Goal: Use online tool/utility: Utilize a website feature to perform a specific function

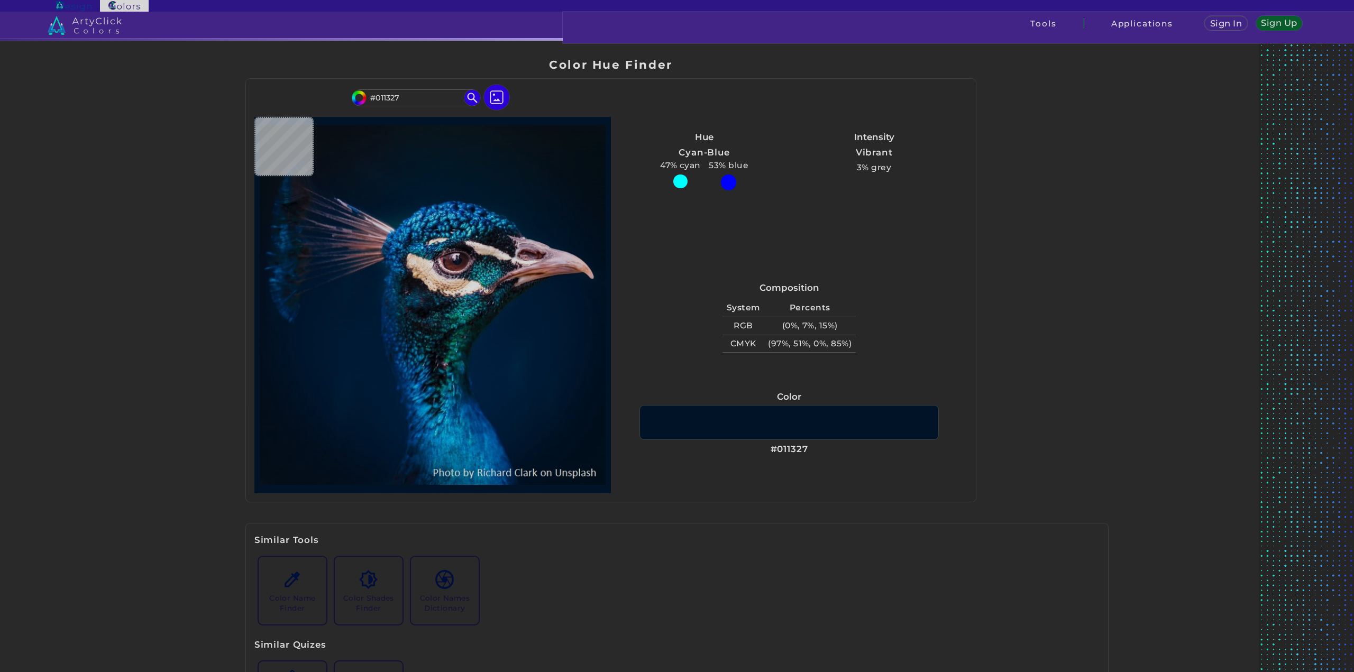
type input "#001226"
type input "#011327"
type input "#001429"
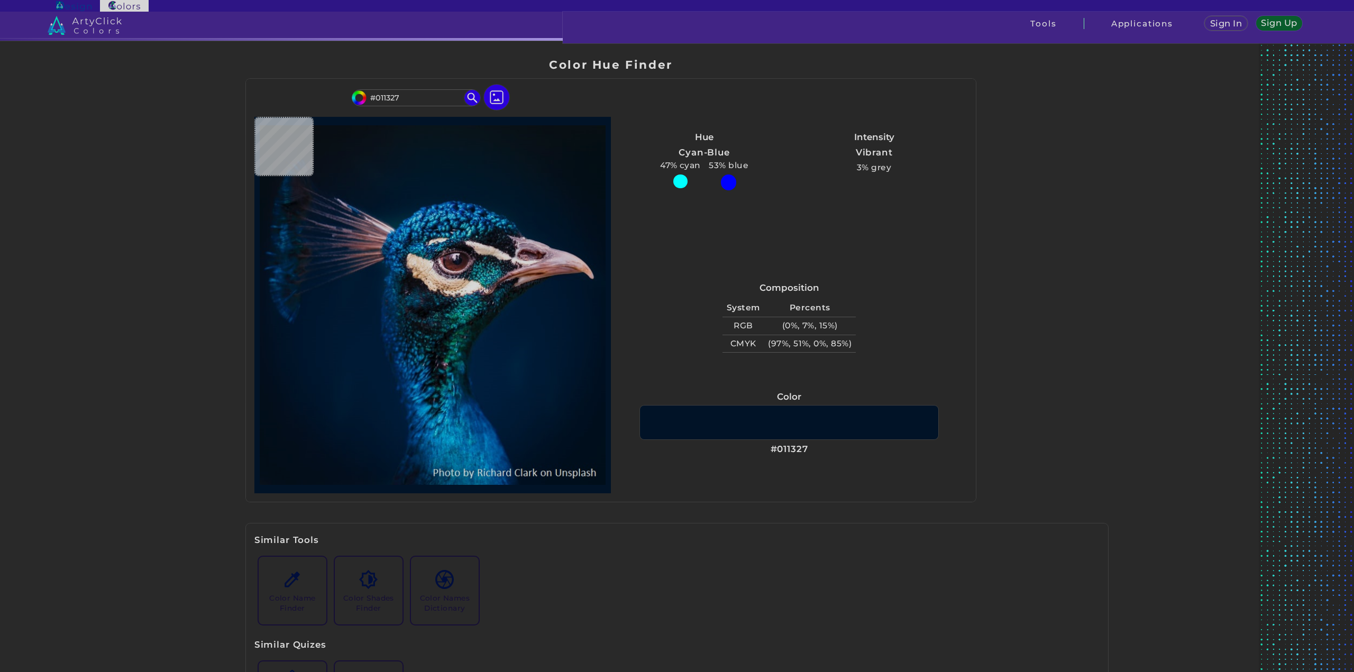
type input "#001429"
type input "#00142c"
type input "#00142C"
type input "#00142d"
type input "#00142D"
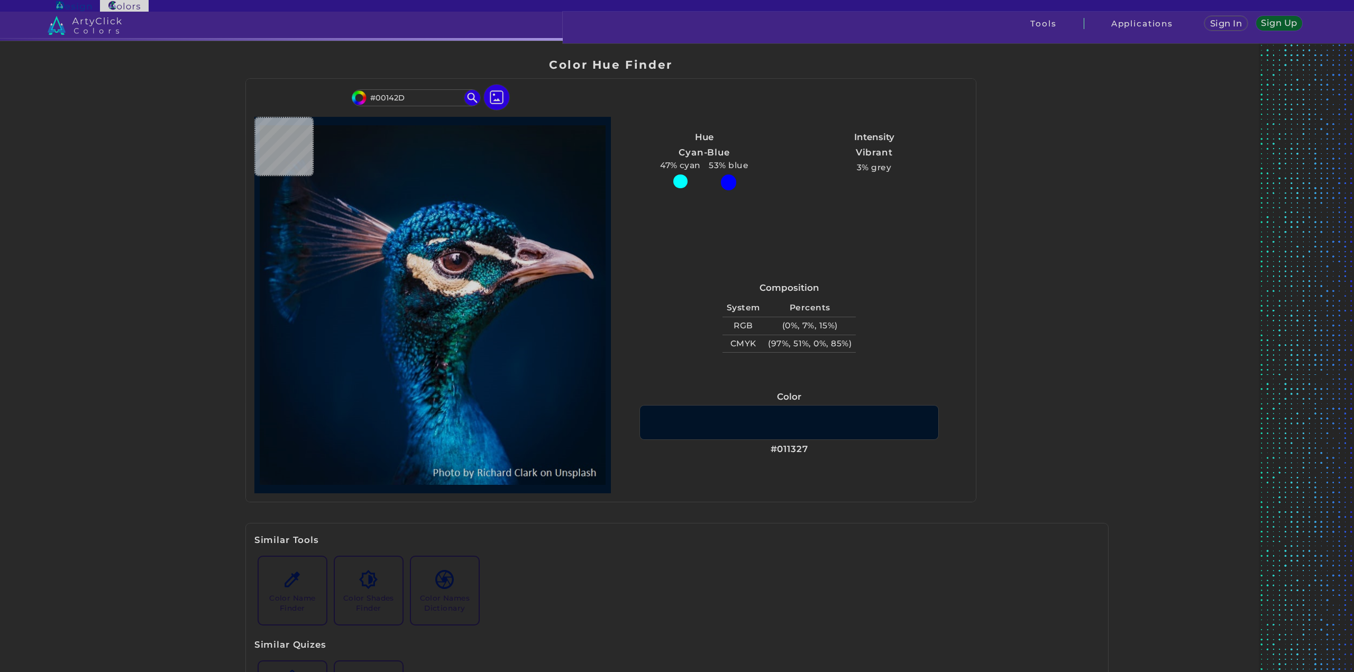
type input "#01172e"
type input "#01172E"
type input "#001831"
type input "#001932"
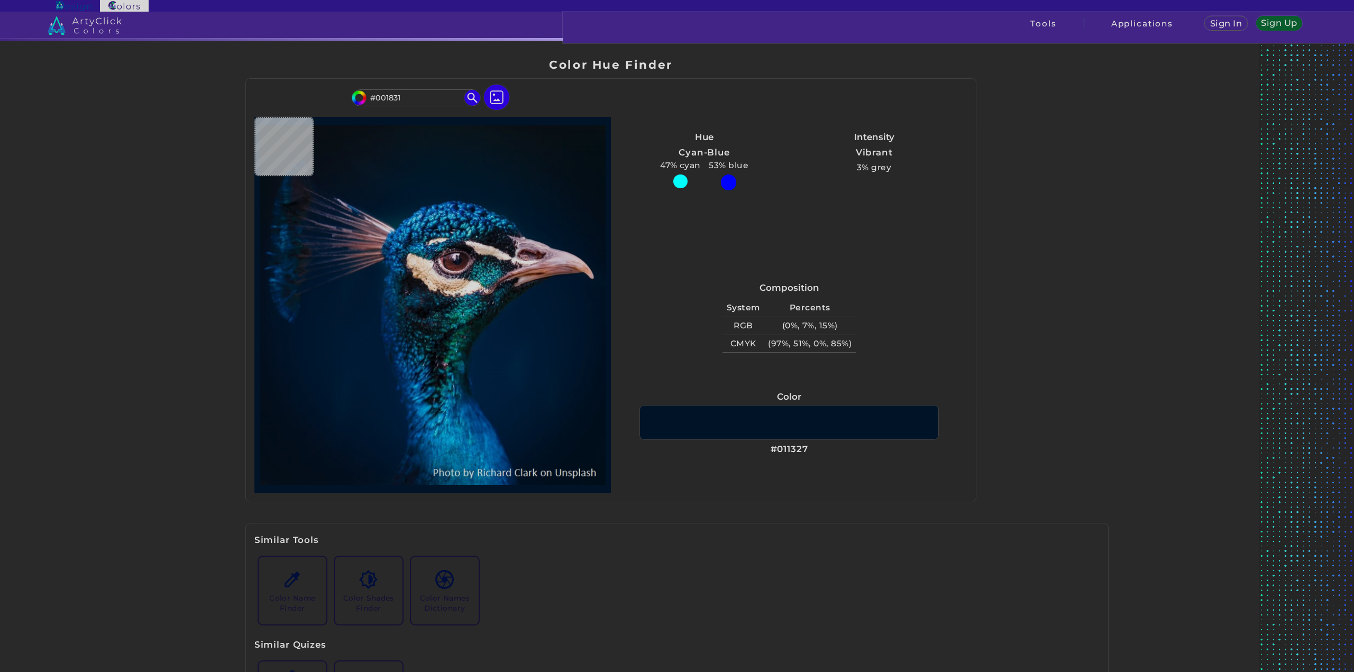
type input "#001932"
type input "#001a35"
type input "#001A35"
type input "#001b38"
type input "#001B38"
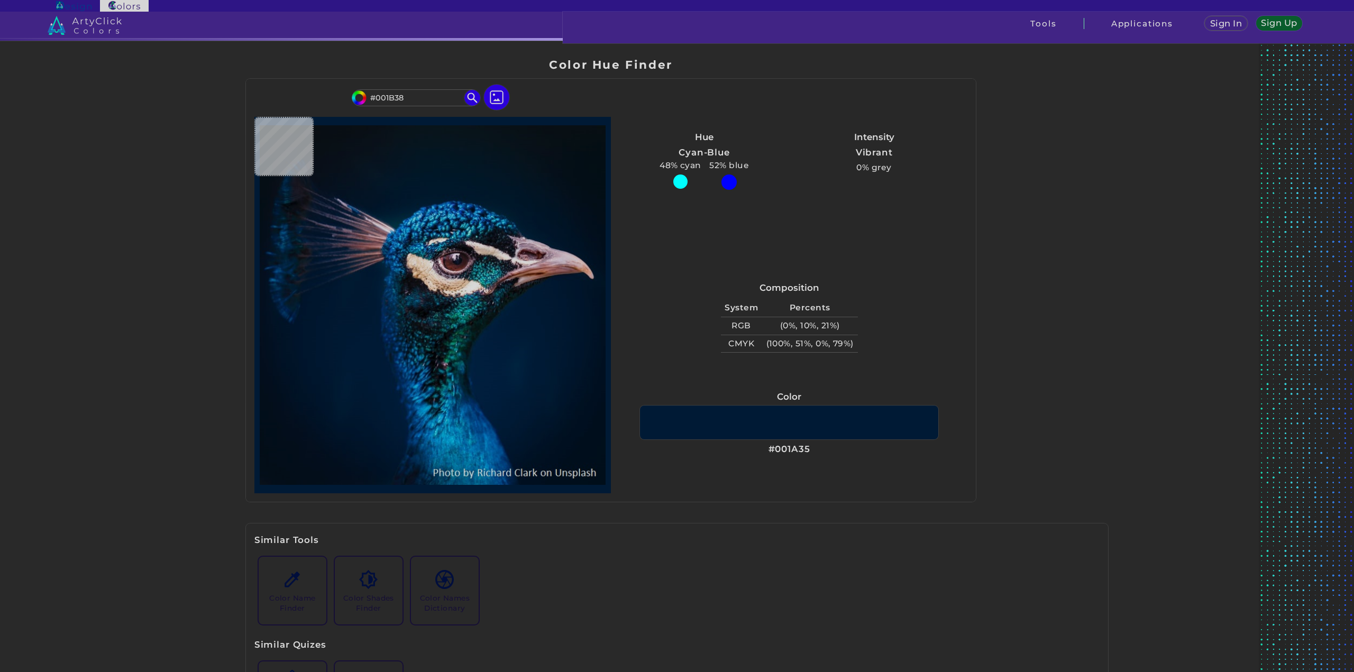
type input "#011c39"
type input "#011C39"
type input "#001e3a"
type input "#001E3A"
type input "#001d3a"
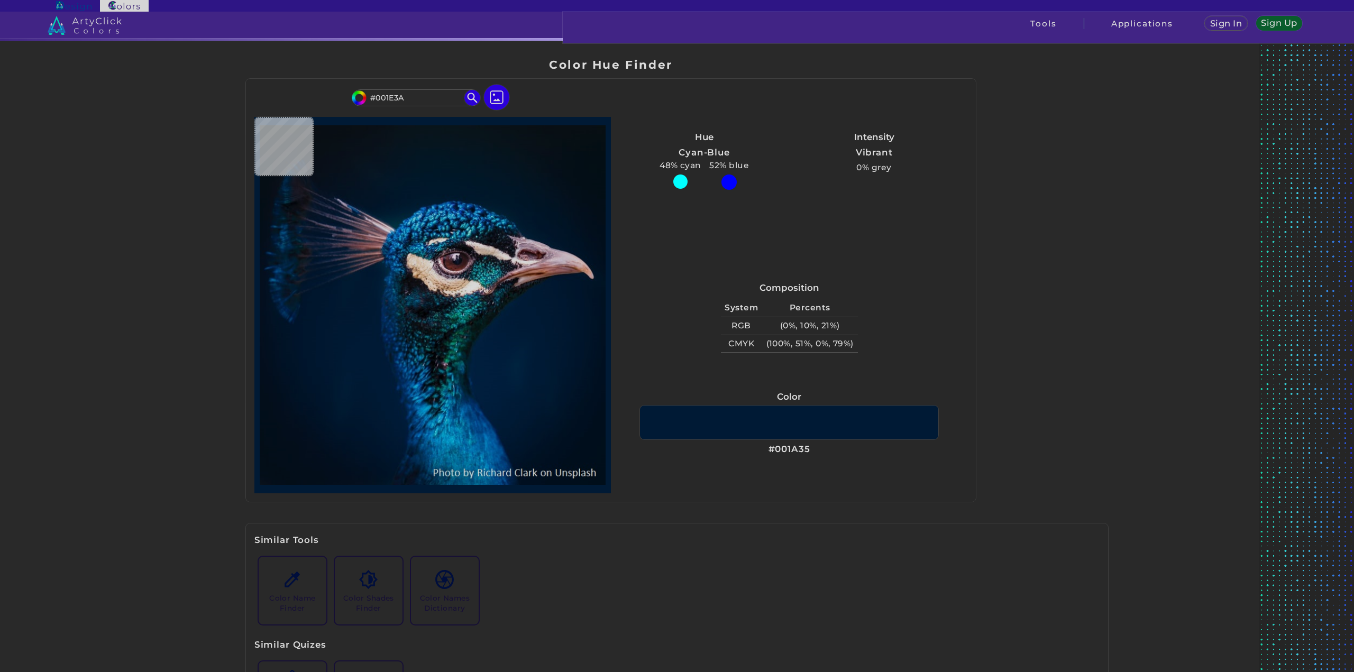
type input "#001D3A"
type input "#001d3b"
type input "#001D3B"
type input "#001f3e"
type input "#001F3E"
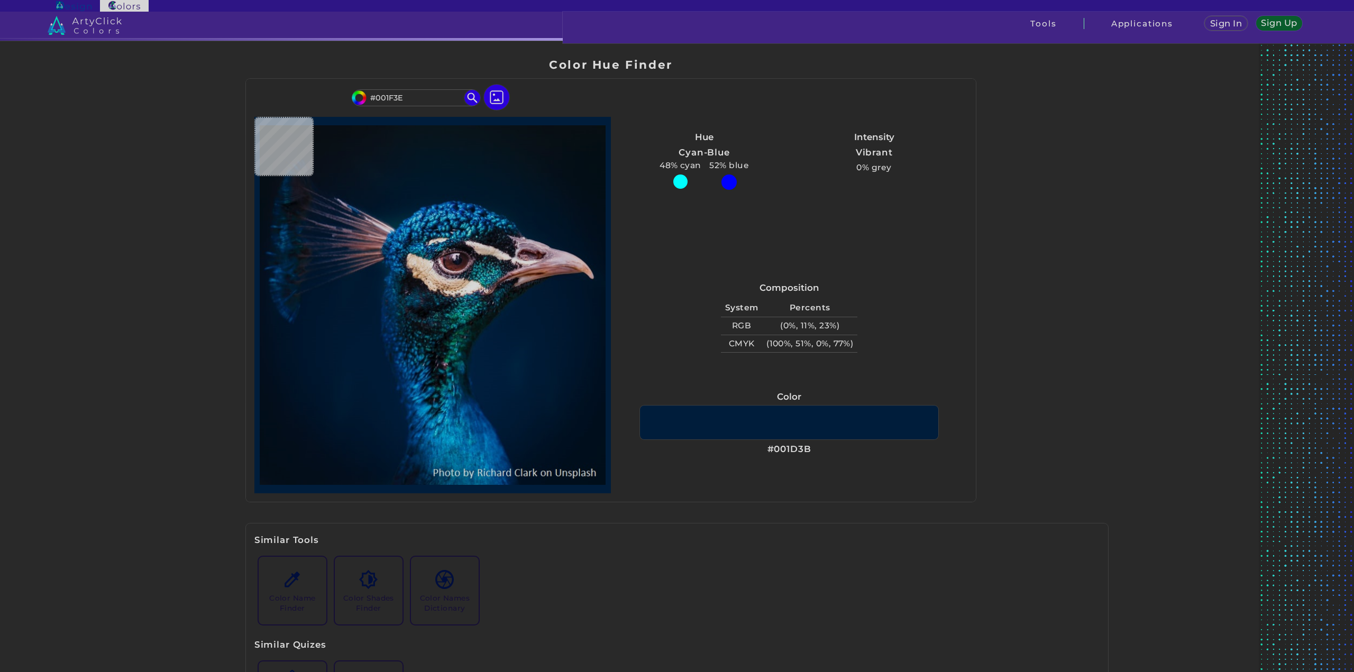
type input "#01203f"
type input "#01203F"
type input "#00203f"
type input "#00203F"
type input "#002040"
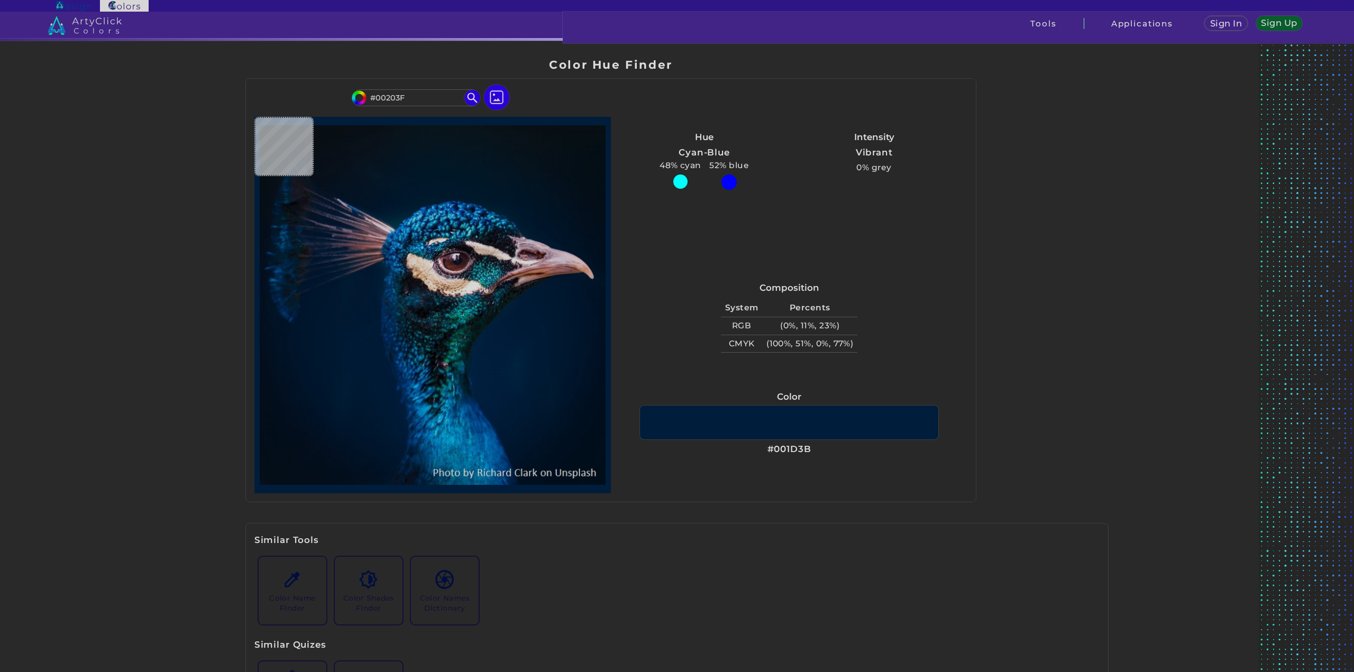
type input "#002040"
type input "#002142"
type input "#002140"
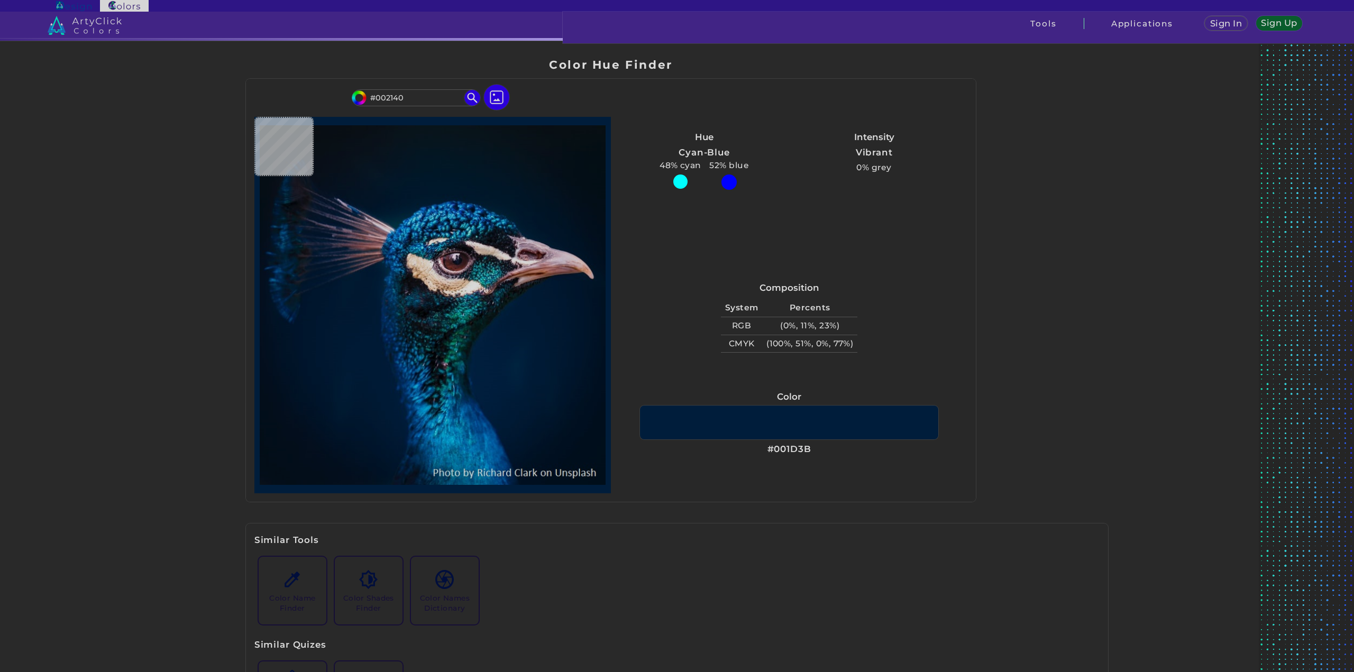
type input "#00203f"
type input "#00203F"
type input "#001f3e"
type input "#001F3E"
type input "#001e3c"
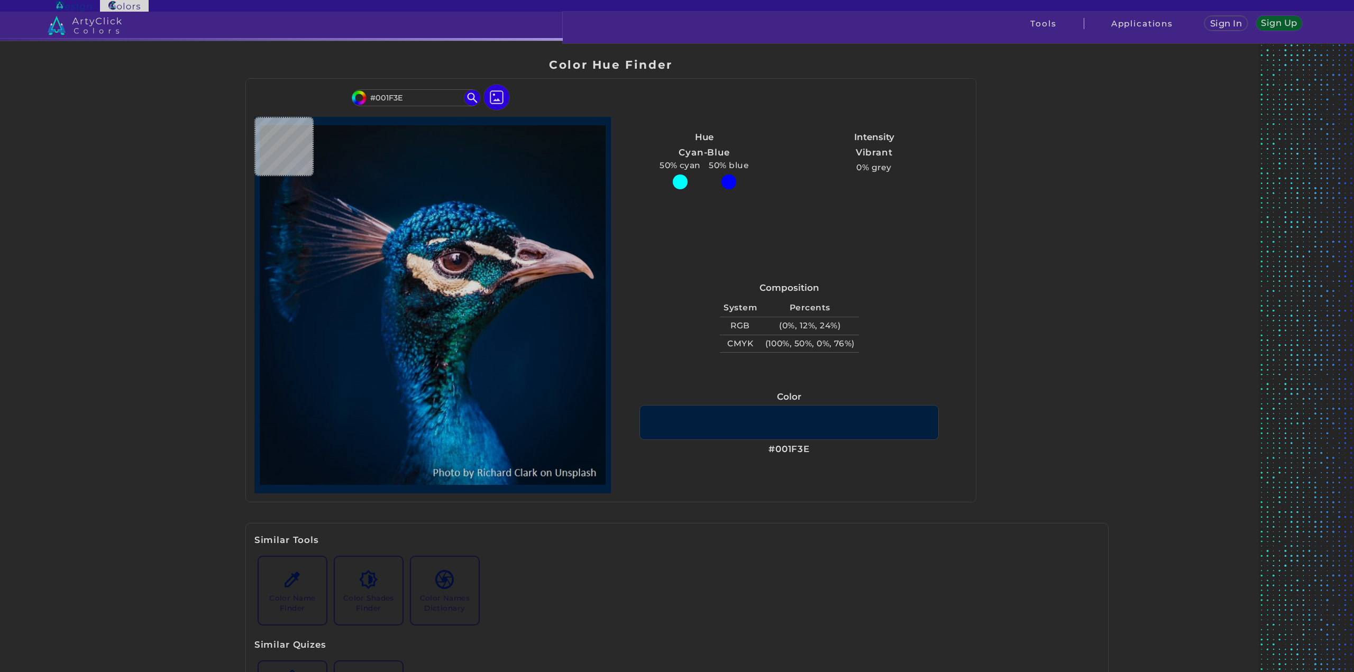
type input "#001E3C"
type input "#011d36"
type input "#011D36"
type input "#0c1721"
type input "#0C1721"
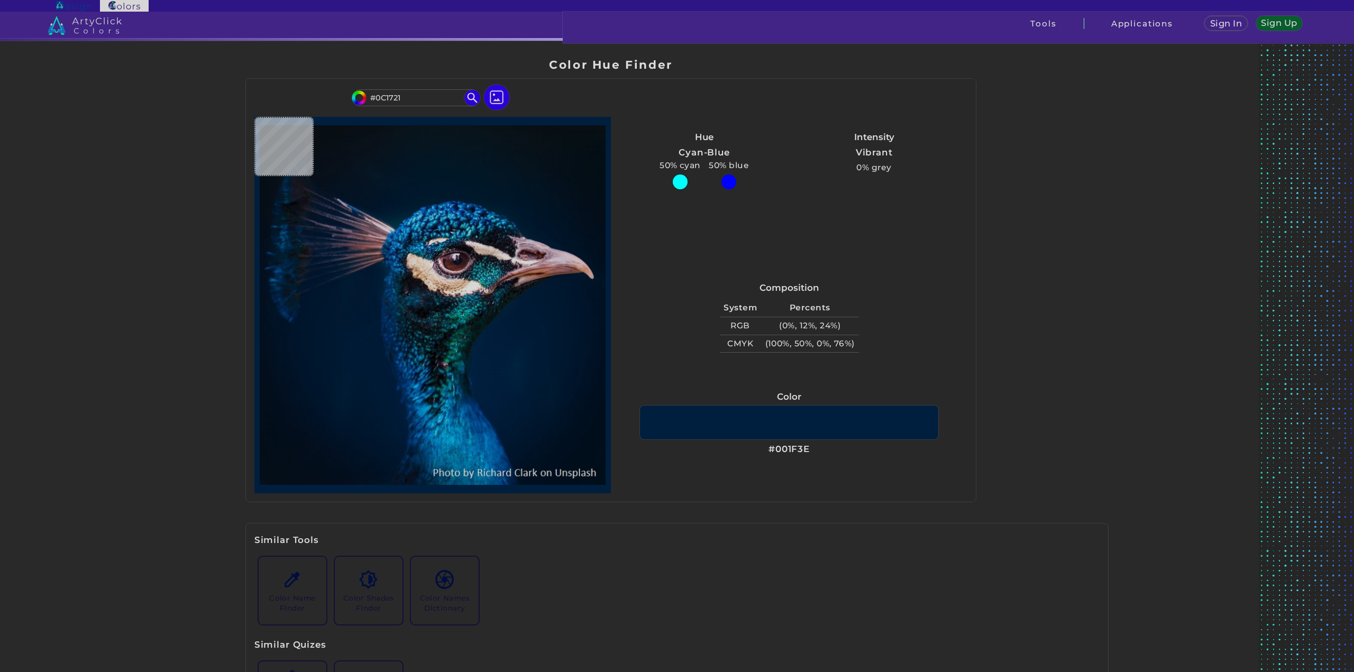
type input "#12121d"
type input "#12121D"
type input "#1d252f"
type input "#1D252F"
type input "#b38f8e"
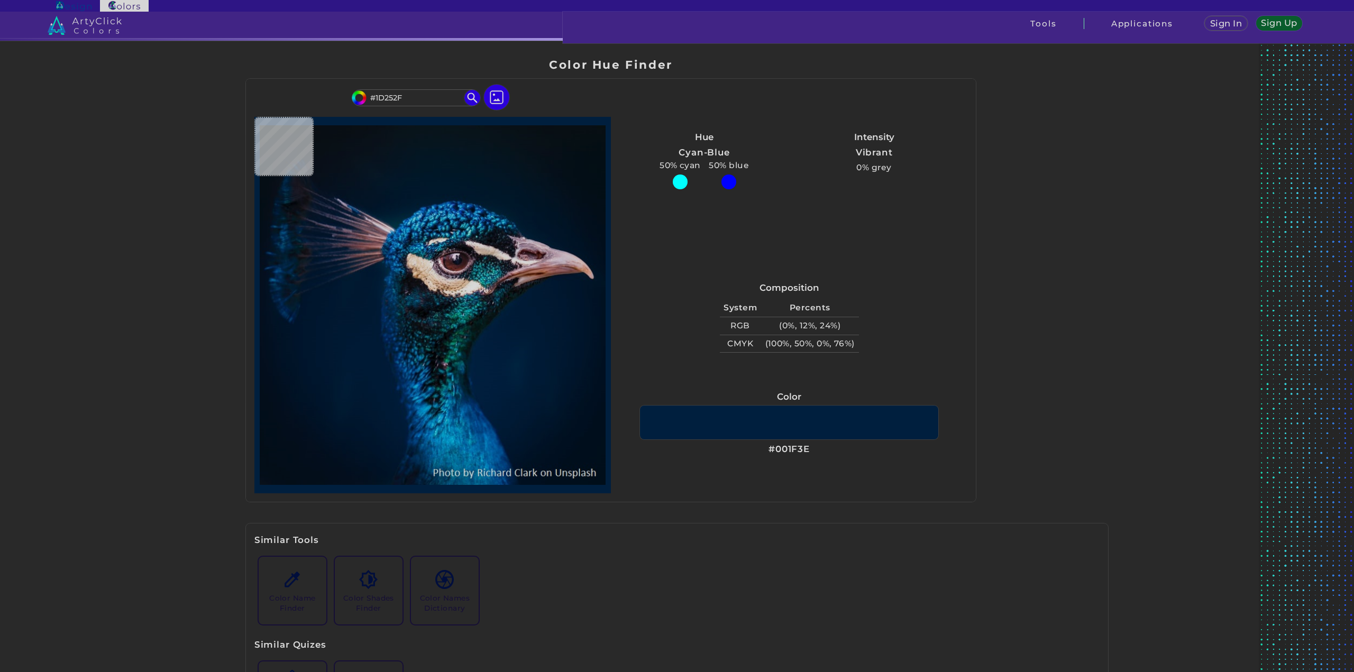
type input "#B38F8E"
type input "#a77566"
type input "#A77566"
type input "#9d6249"
type input "#9D6249"
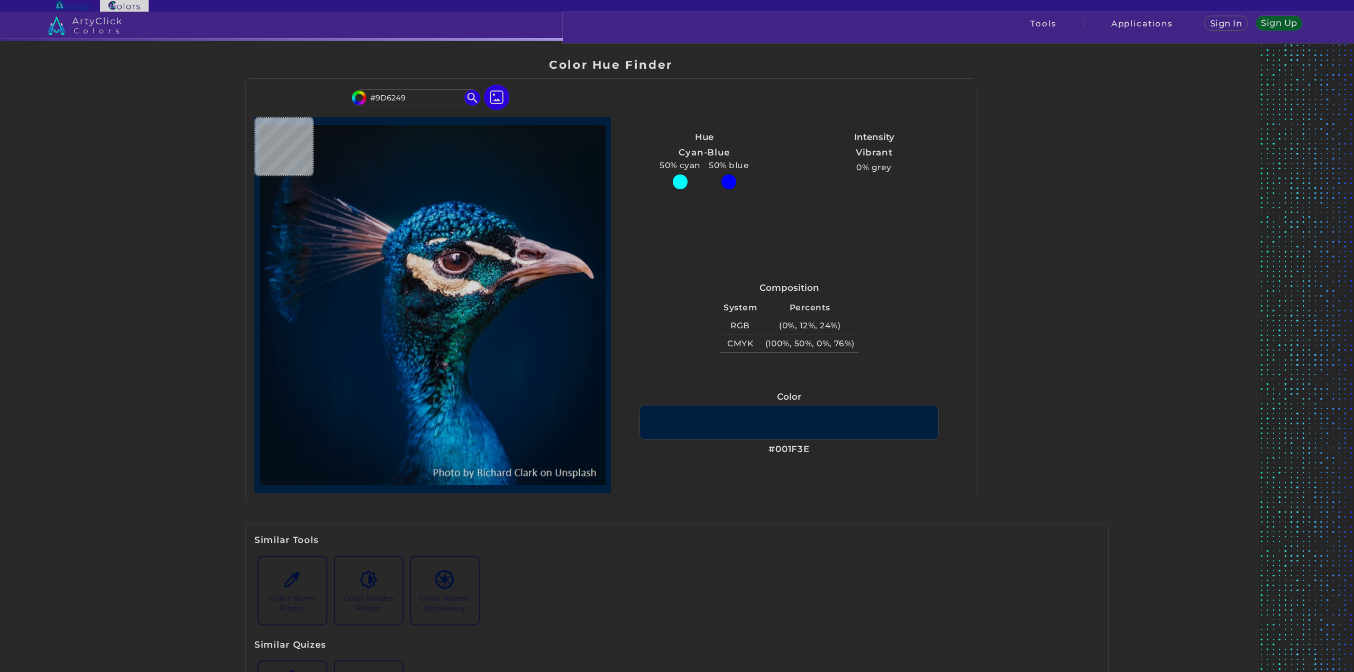
type input "#b47575"
type input "#B47575"
type input "#e3bfc9"
type input "#E3BFC9"
type input "#f0e2dd"
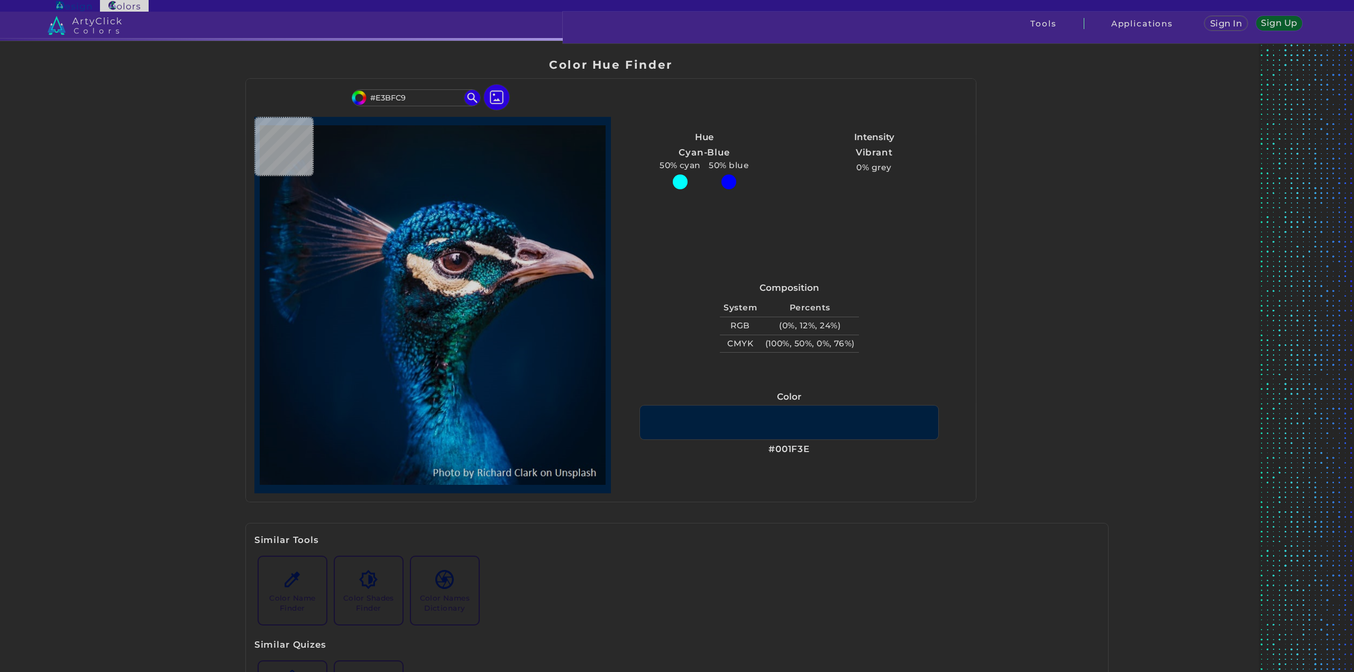
type input "#F0E2DD"
type input "#c59094"
type input "#C59094"
type input "#a27382"
type input "#A27382"
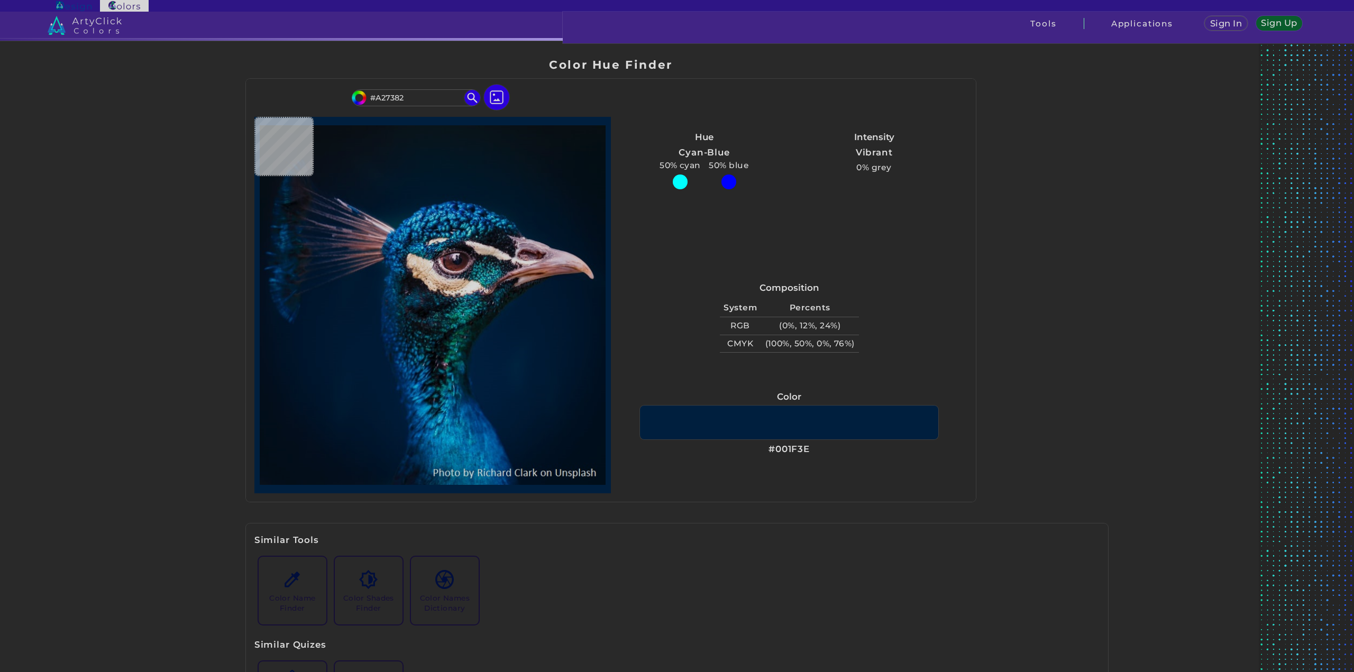
type input "#32171c"
type input "#32171C"
type input "#2e060b"
type input "#2E060B"
type input "#906975"
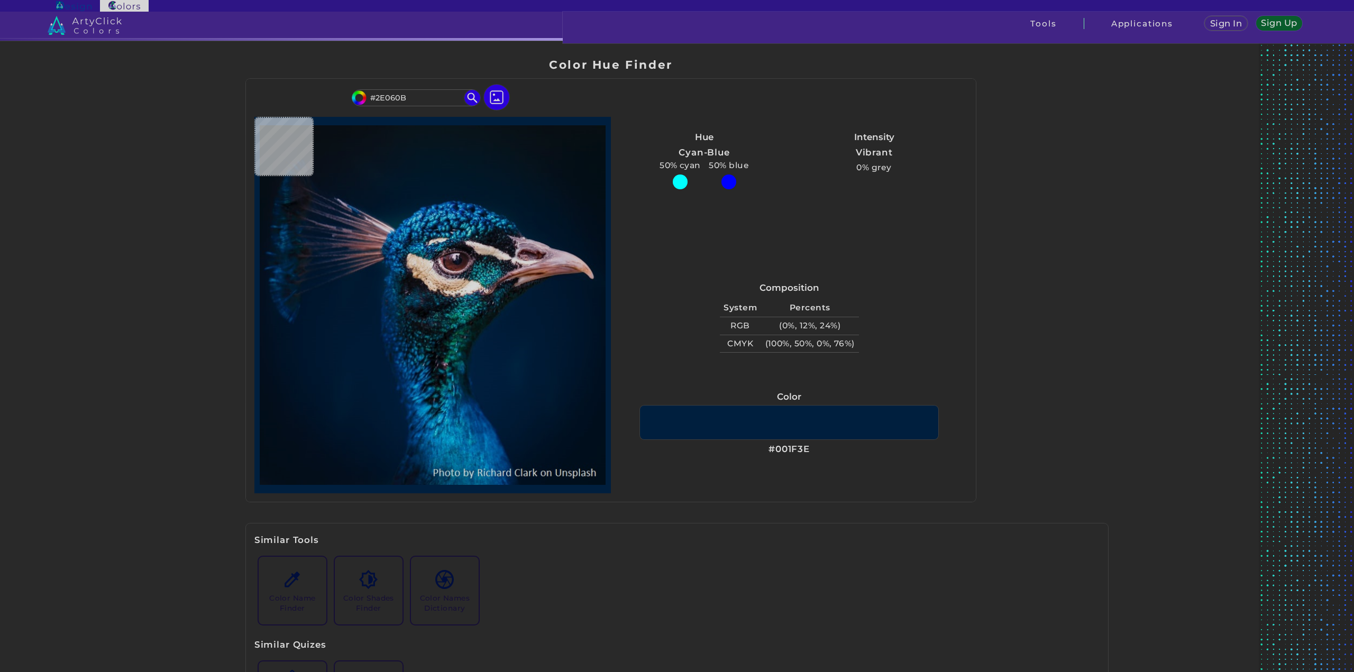
type input "#906975"
type input "#c7a7b7"
type input "#C7A7B7"
type input "#b99ab0"
type input "#B99AB0"
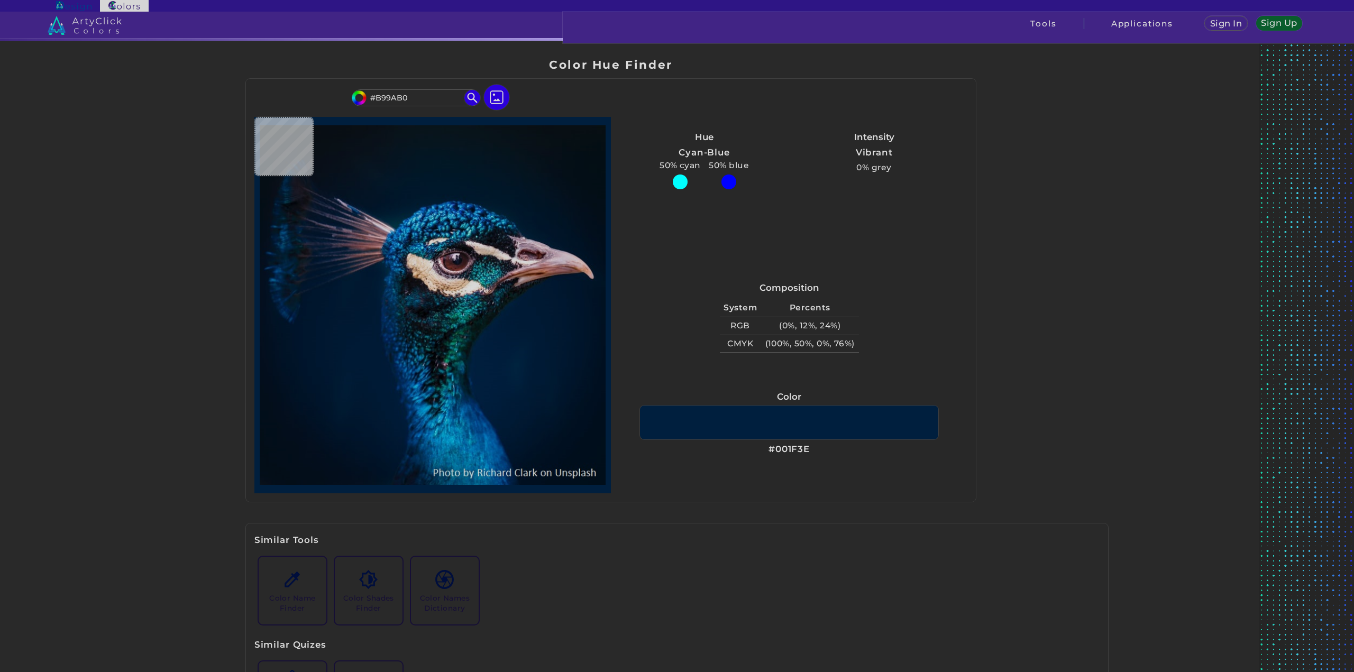
type input "#d8c0d2"
type input "#D8C0D2"
type input "#e2ccd8"
type input "#E2CCD8"
type input "#d6c0cc"
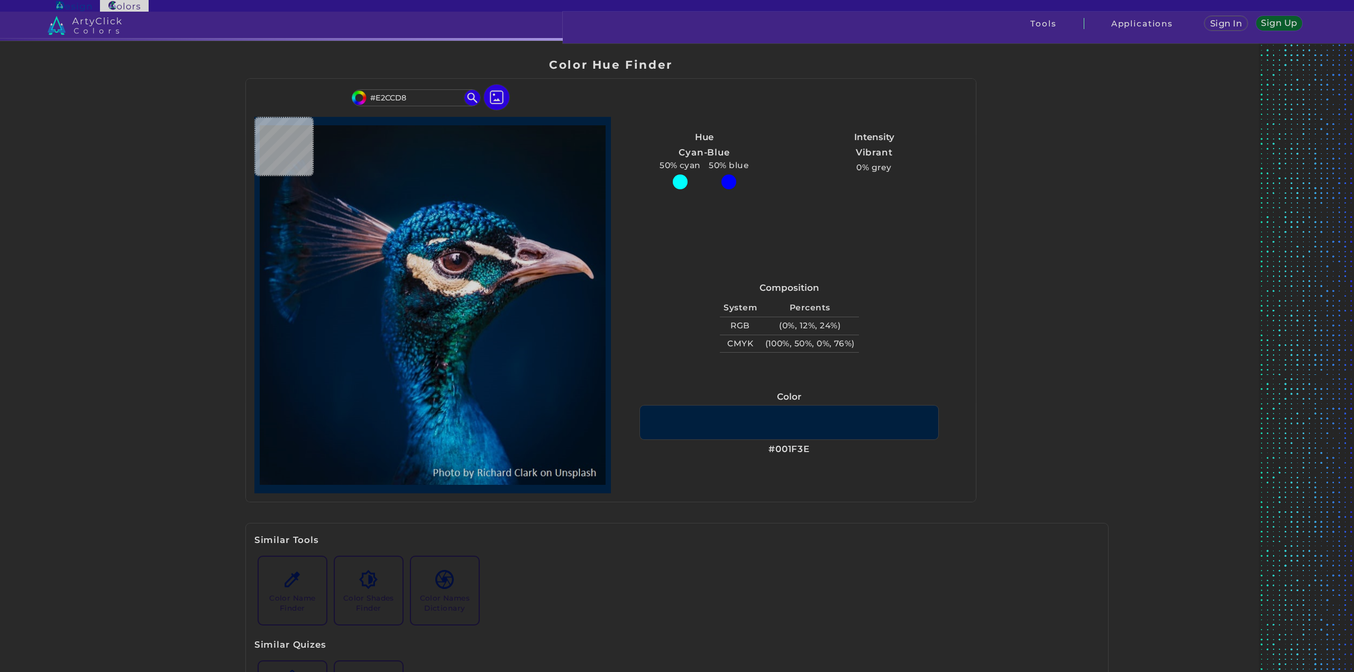
type input "#D6C0CC"
type input "#d0b6c3"
type input "#D0B6C3"
type input "#c9acb8"
type input "#C9ACB8"
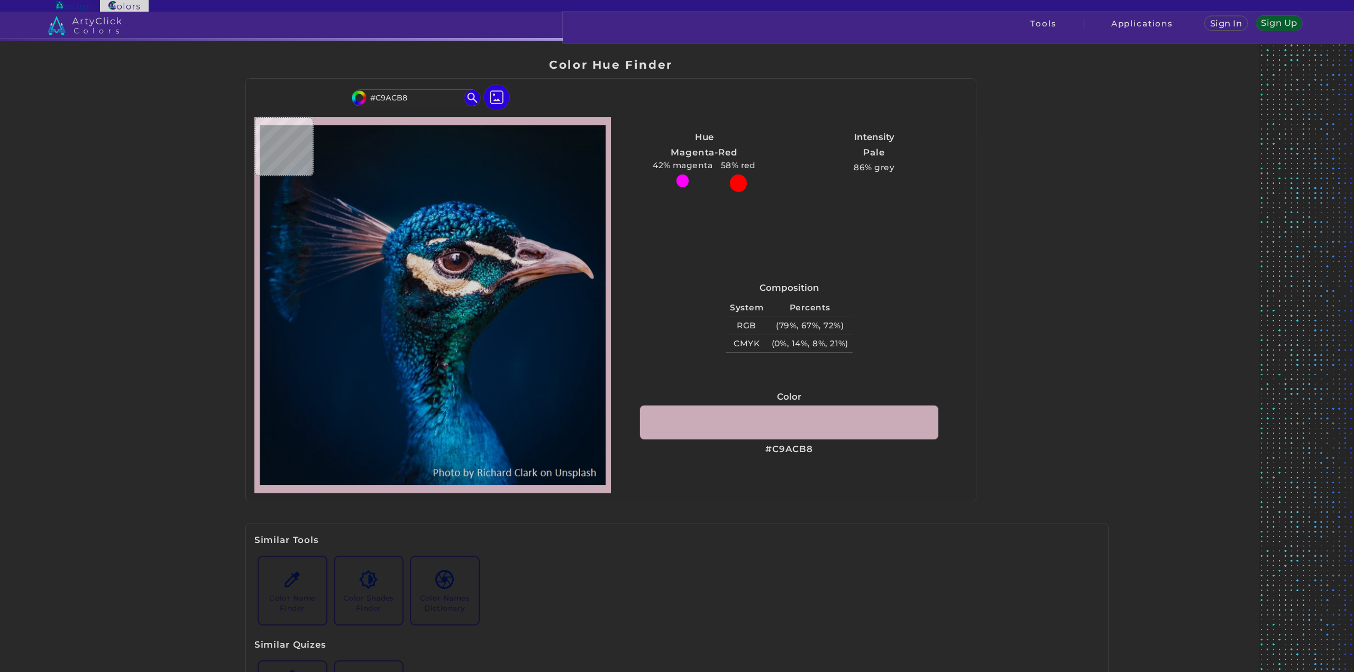
type input "#dbc1d0"
type input "#DBC1D0"
type input "#a08198"
type input "#A08198"
type input "#ab93ad"
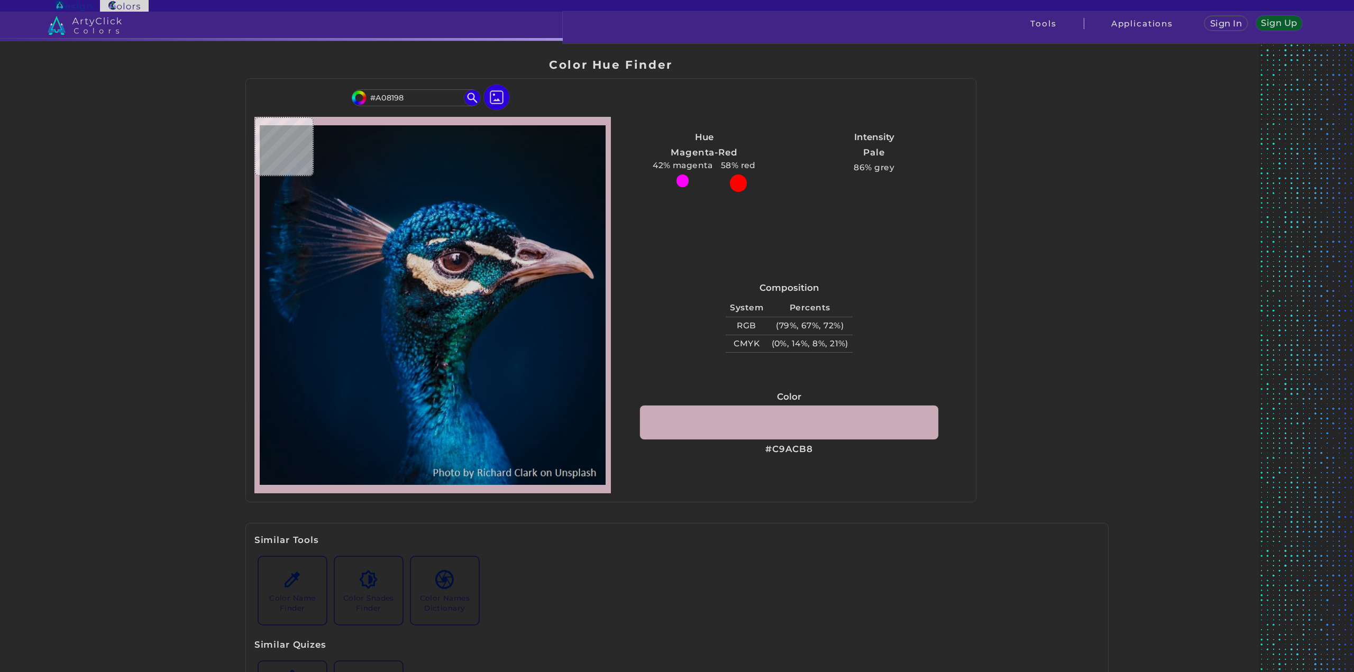
type input "#AB93AD"
type input "#bbb2bd"
type input "#BBB2BD"
type input "#a59eaa"
type input "#A59EAA"
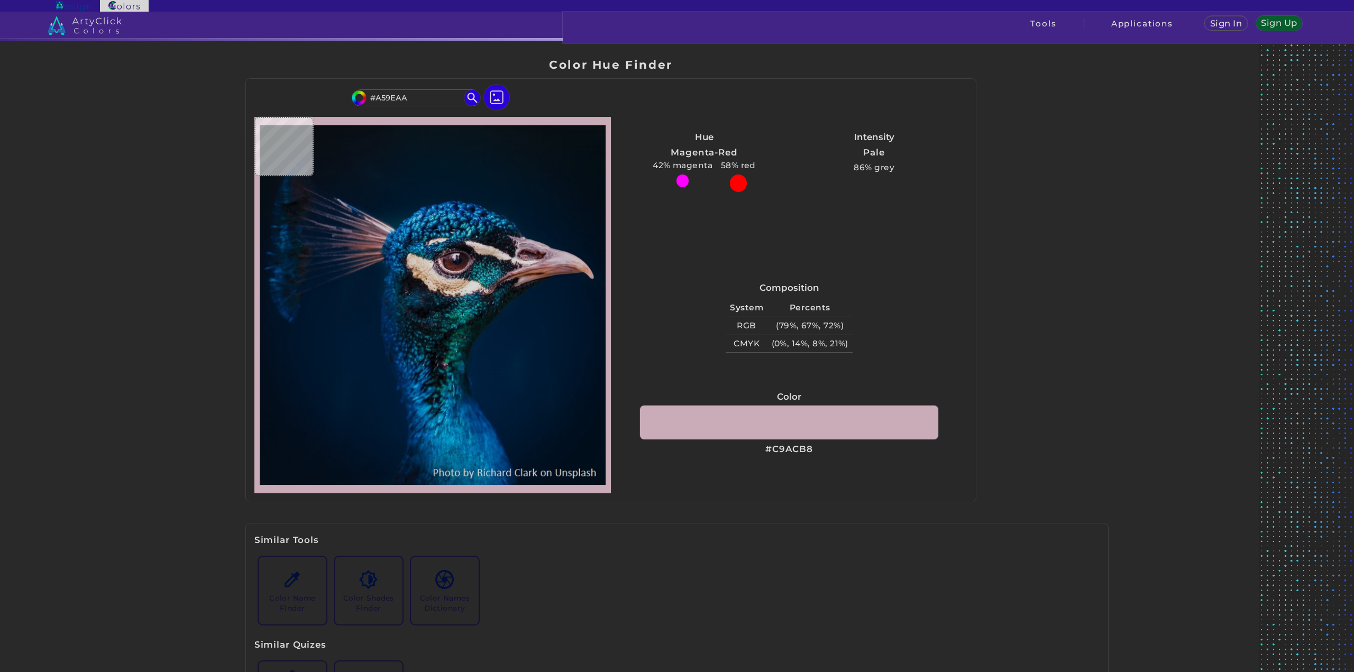
type input "#12181f"
type input "#12181F"
type input "#ecdbdd"
type input "#ECDBDD"
type input "#1d2632"
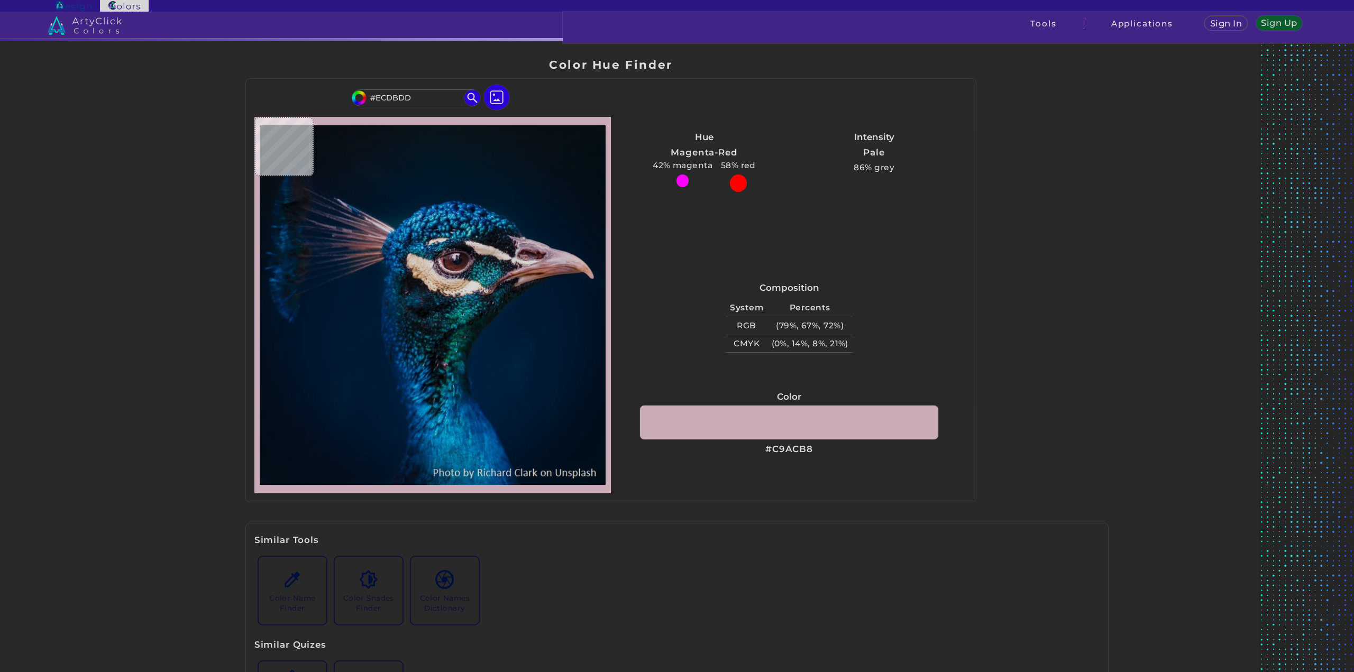
type input "#1D2632"
type input "#13222f"
type input "#13222F"
type input "#1c6376"
type input "#1C6376"
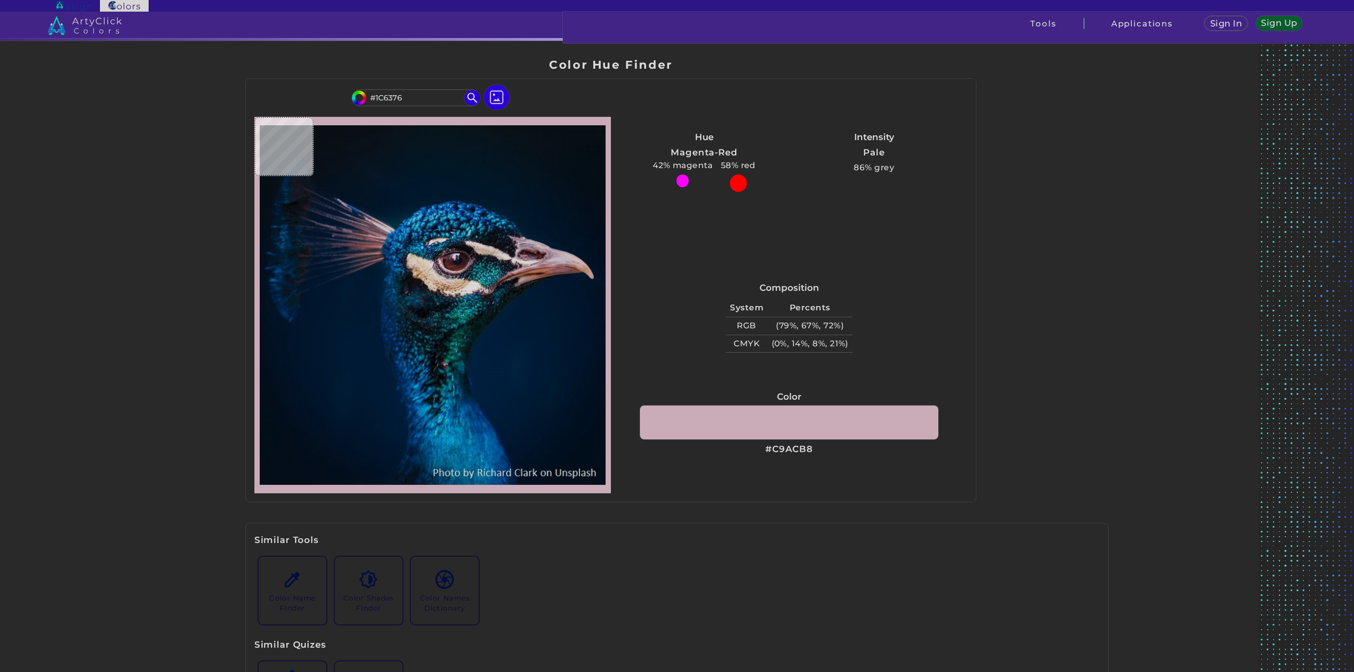
type input "#18707b"
type input "#18707B"
type input "#6e5d67"
type input "#6E5D67"
type input "#1d1a21"
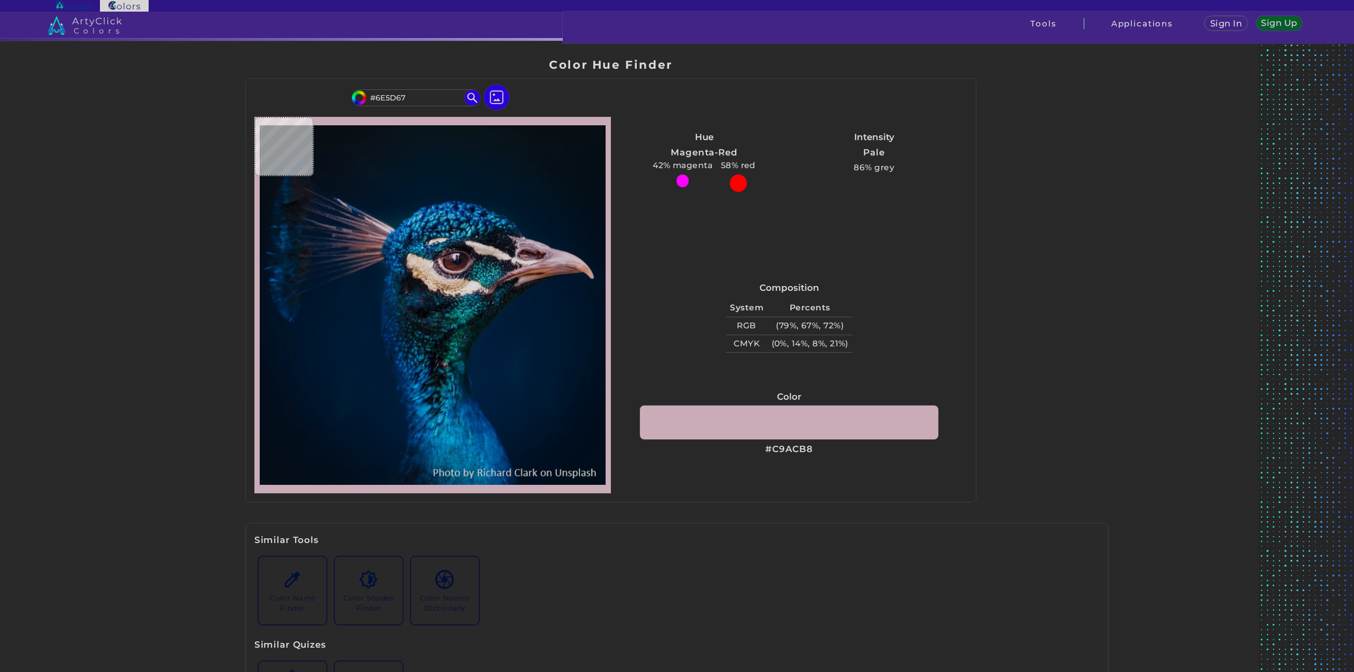
type input "#1D1A21"
type input "#023f49"
type input "#023F49"
type input "#0b434f"
type input "#0B434F"
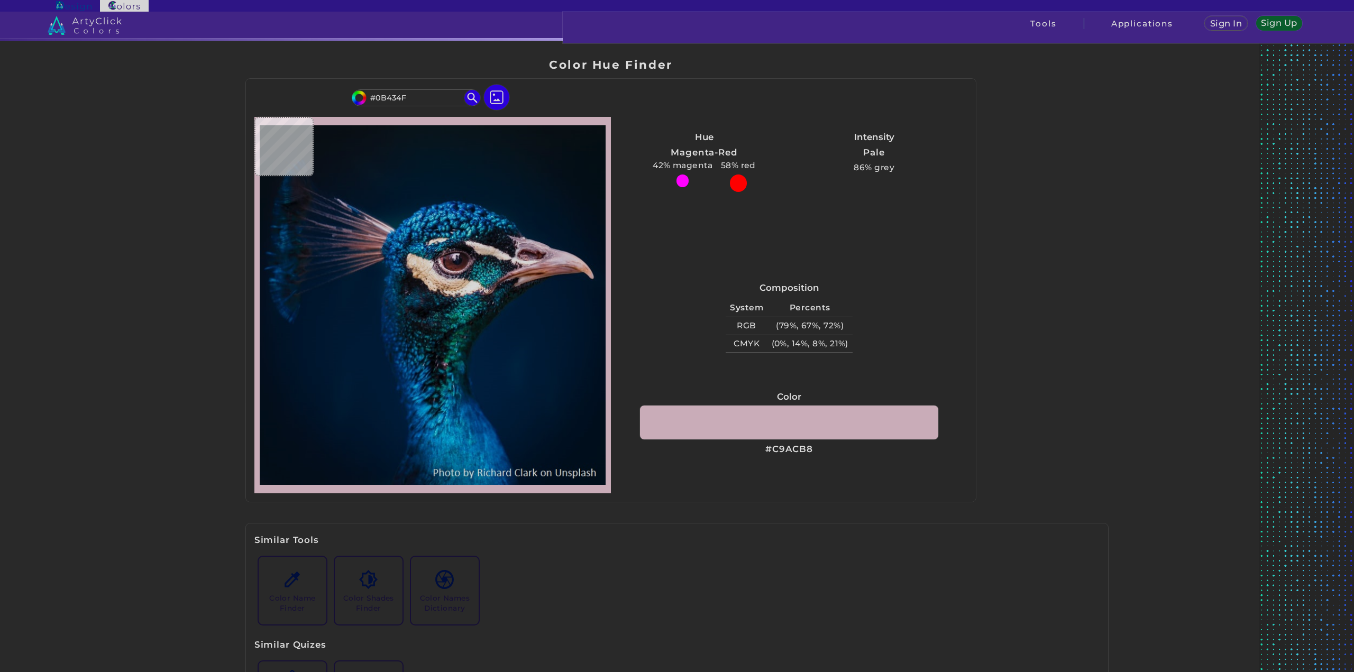
type input "#0a181e"
type input "#0A181E"
type input "#07191c"
type input "#07191C"
type input "#002140"
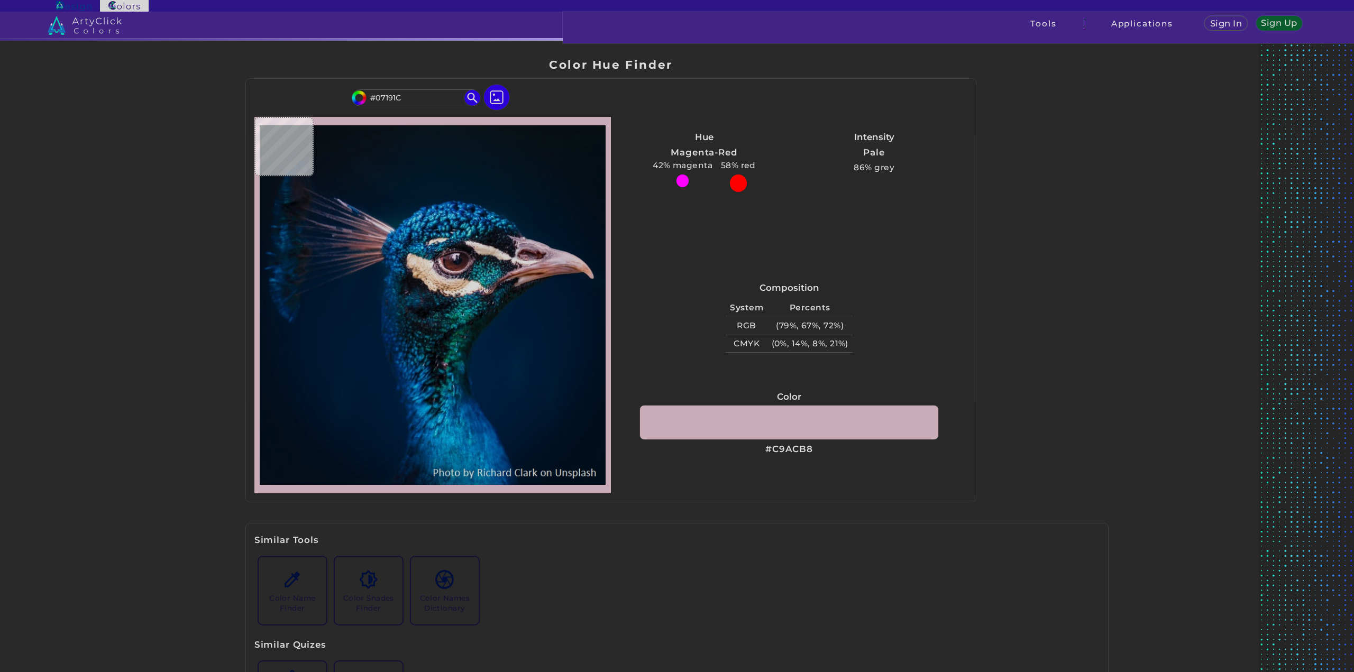
type input "#002140"
type input "#01203d"
type input "#01203D"
type input "#00203f"
type input "#00203F"
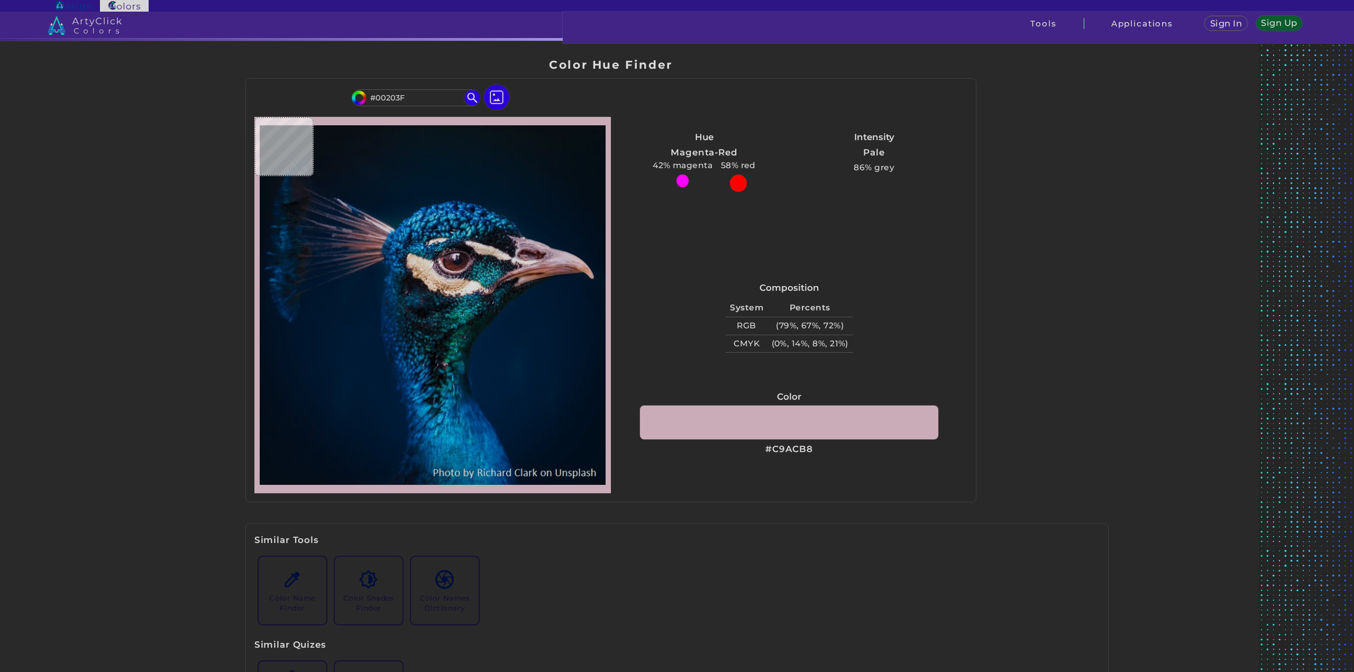
type input "#001f3e"
type input "#001F3E"
type input "#001d3b"
type input "#001D3B"
type input "#011c39"
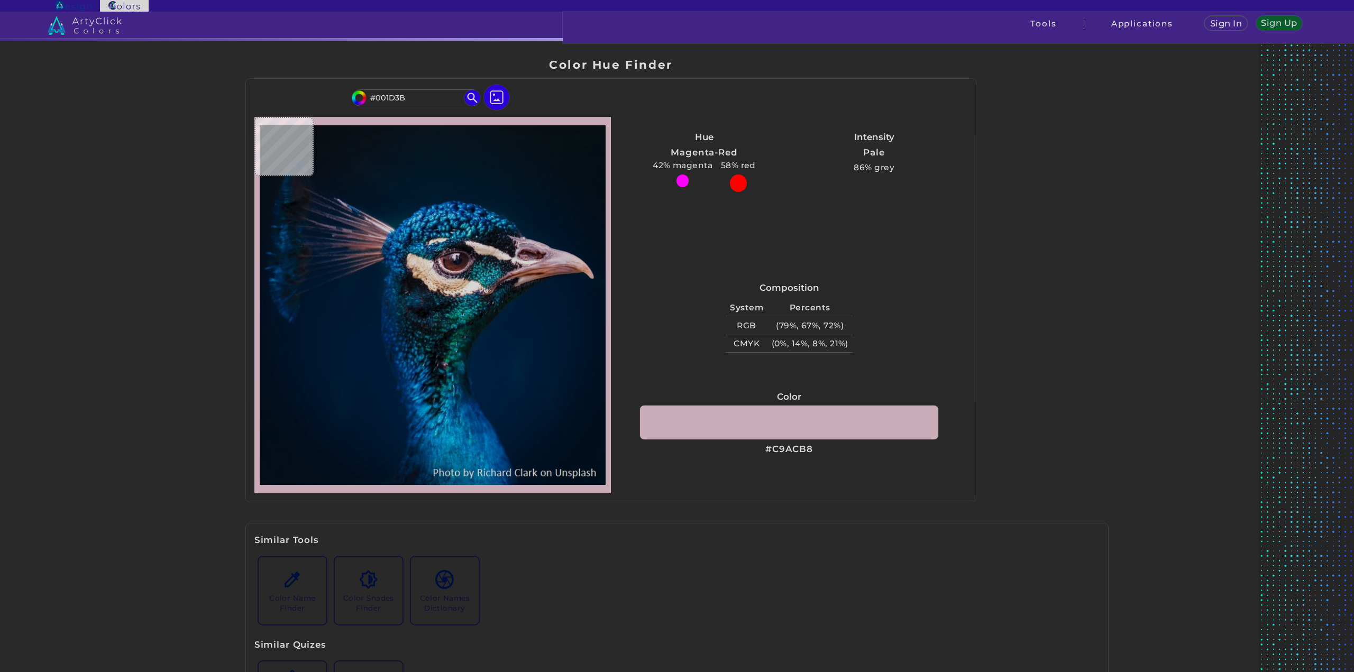
type input "#011C39"
type input "#001b36"
type input "#001B36"
type input "#001932"
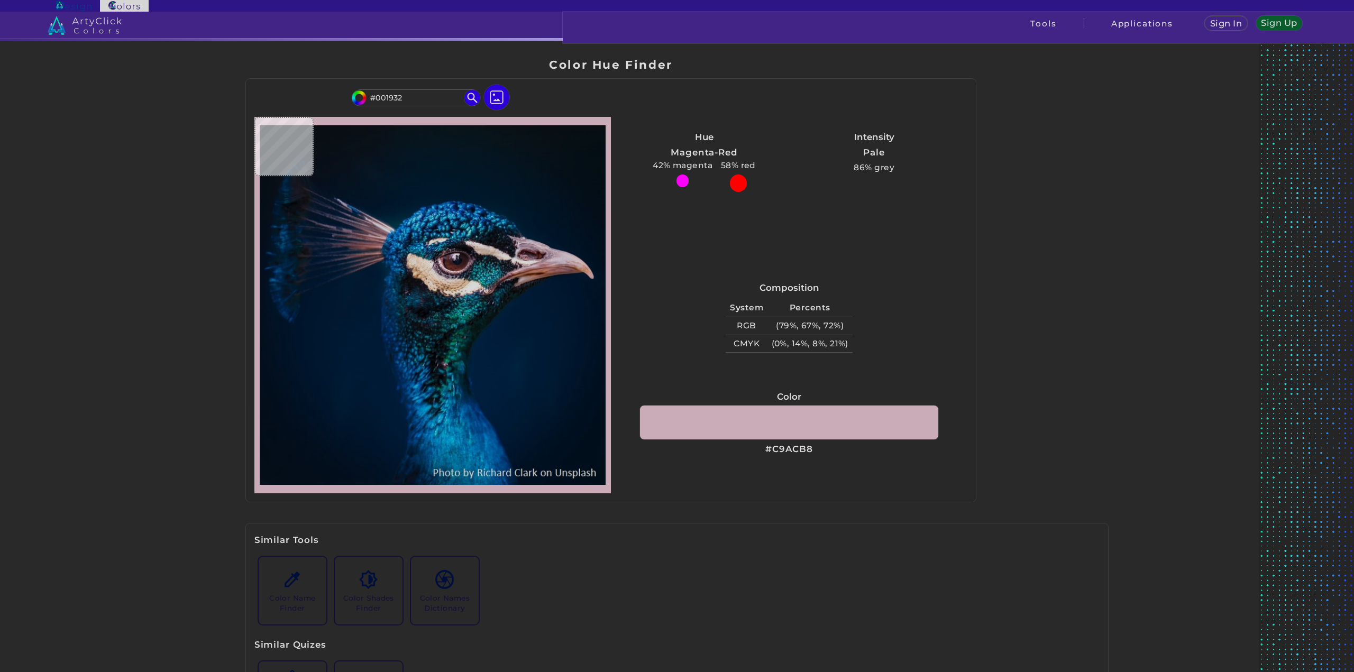
type input "#01172f"
type input "#01172F"
type input "#01152d"
type input "#01152D"
type input "#001327"
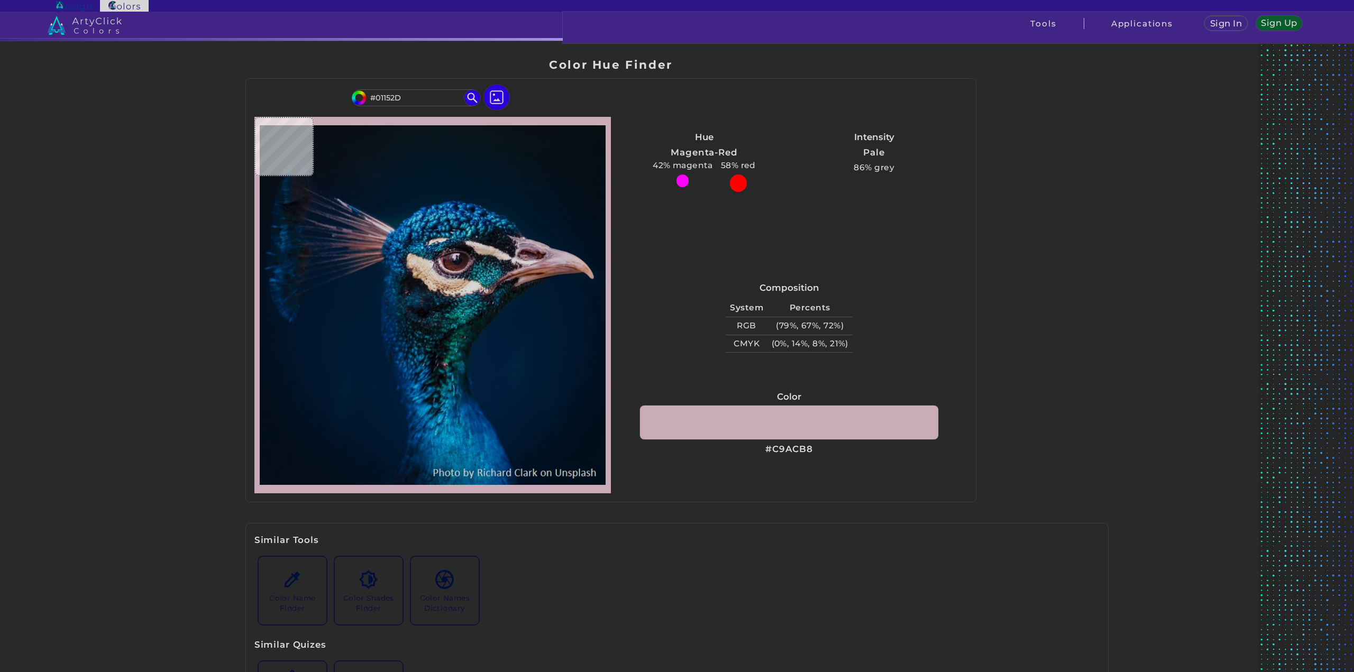
type input "#001327"
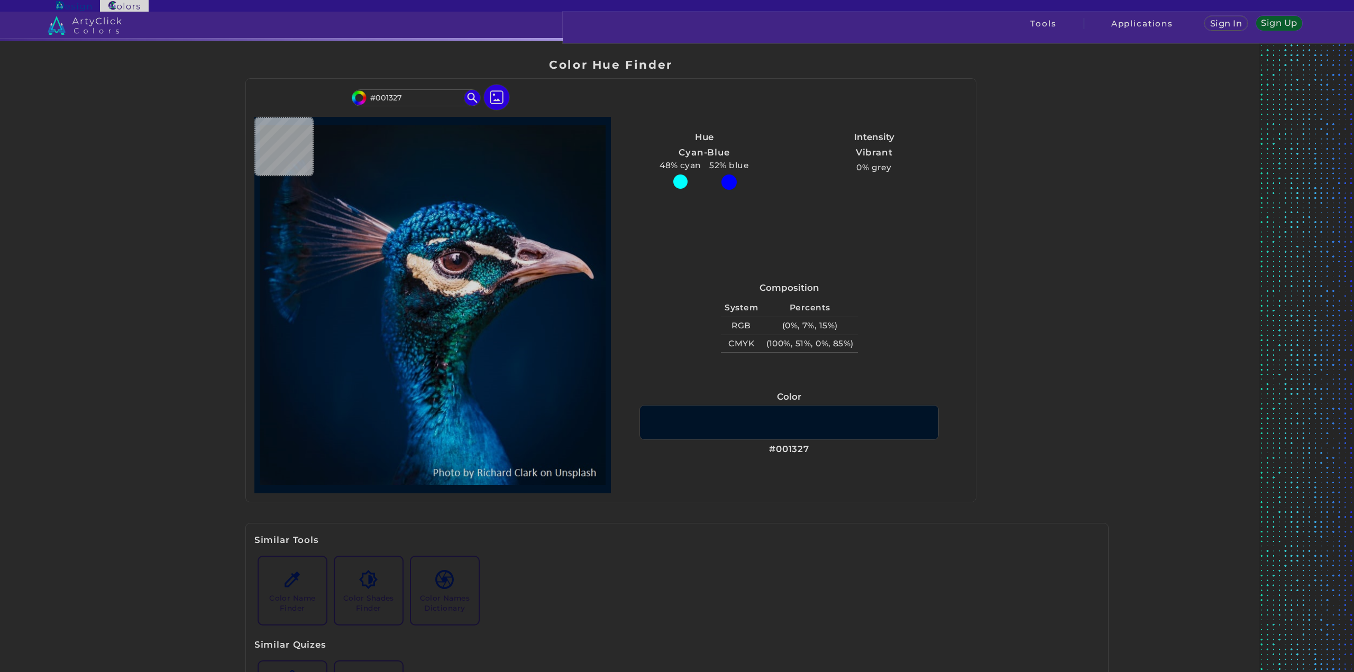
type input "#021019"
type input "#03111a"
type input "#03111A"
type input "#031219"
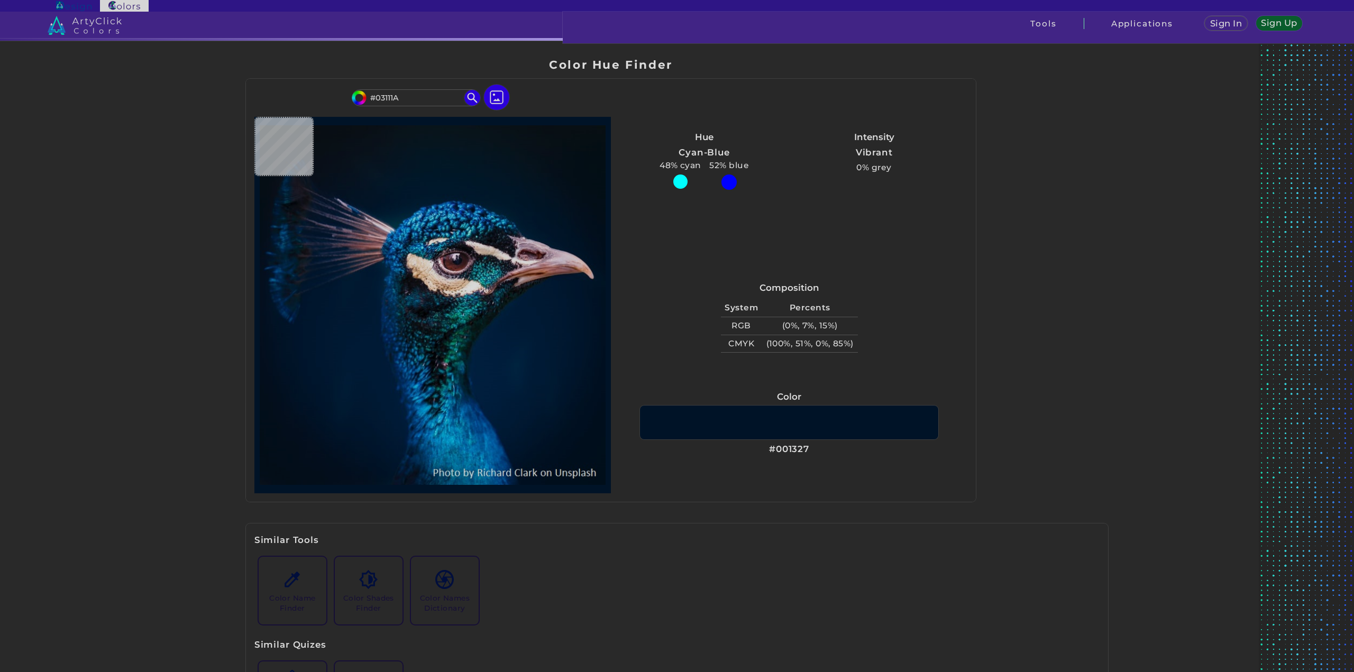
type input "#031219"
type input "#041119"
type input "#04111a"
type input "#04111A"
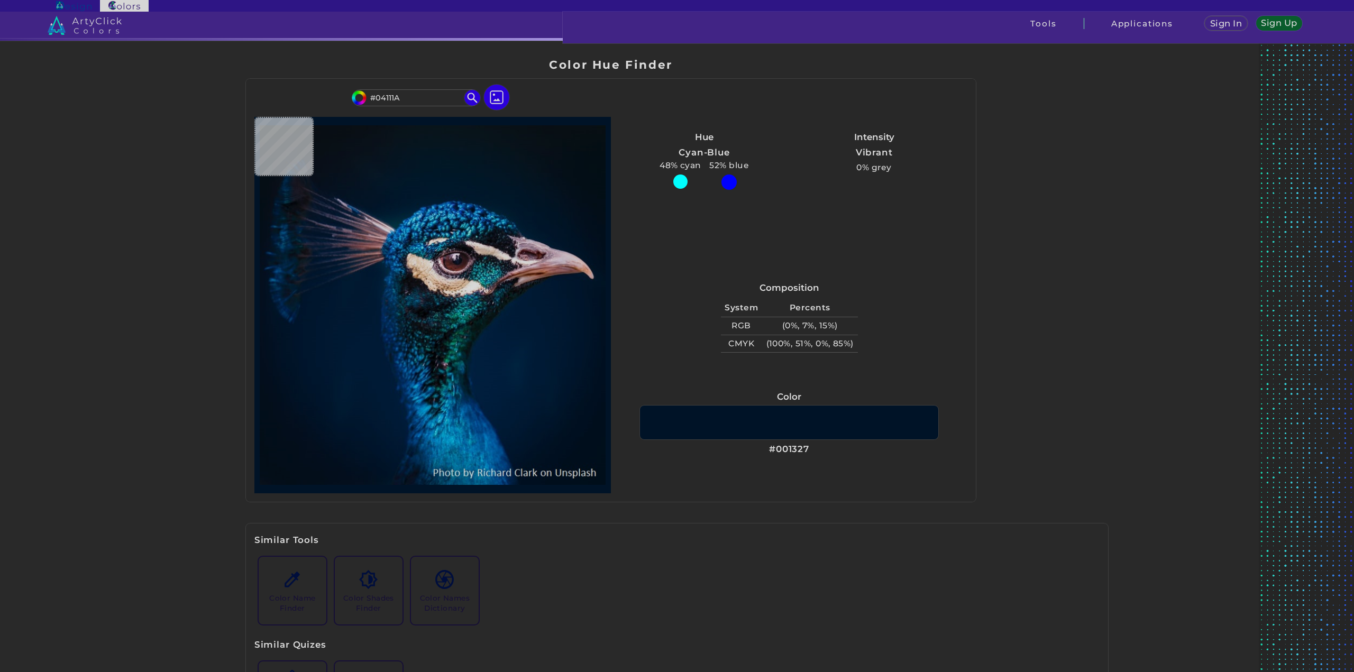
type input "#071218"
type input "#091219"
type input "#0a1117"
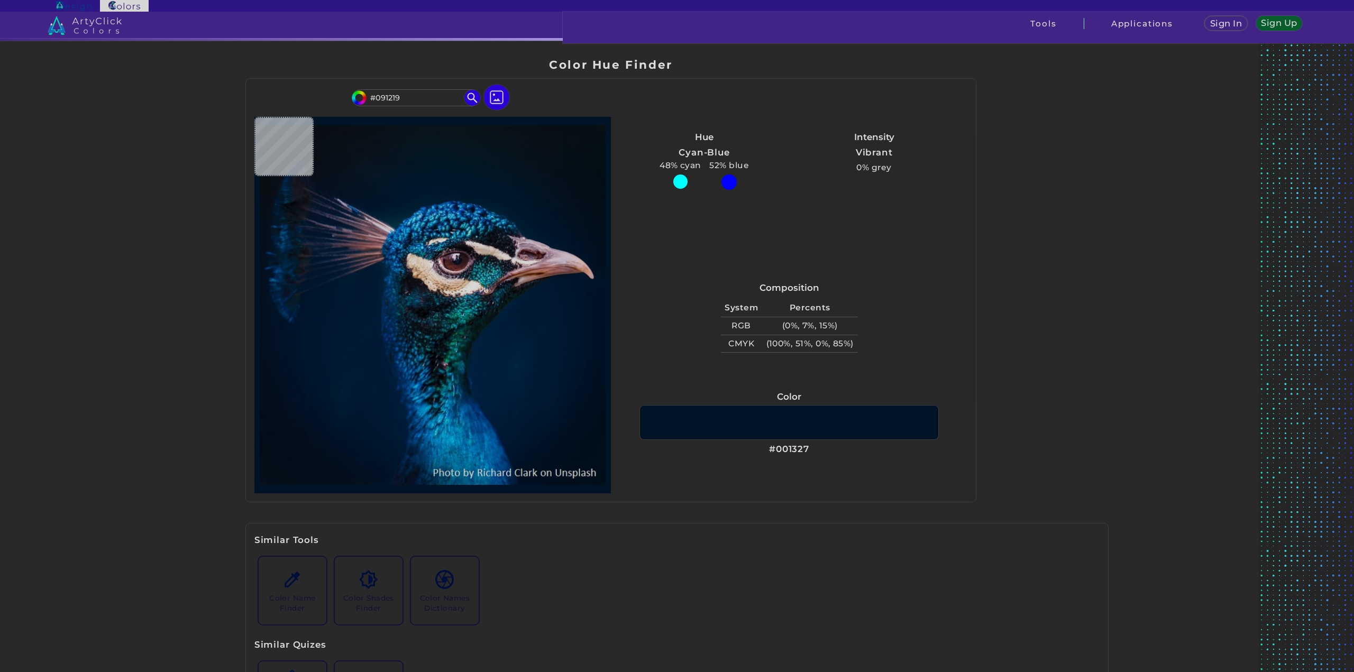
type input "#0A1117"
type input "#0b1117"
type input "#0B1117"
type input "#091217"
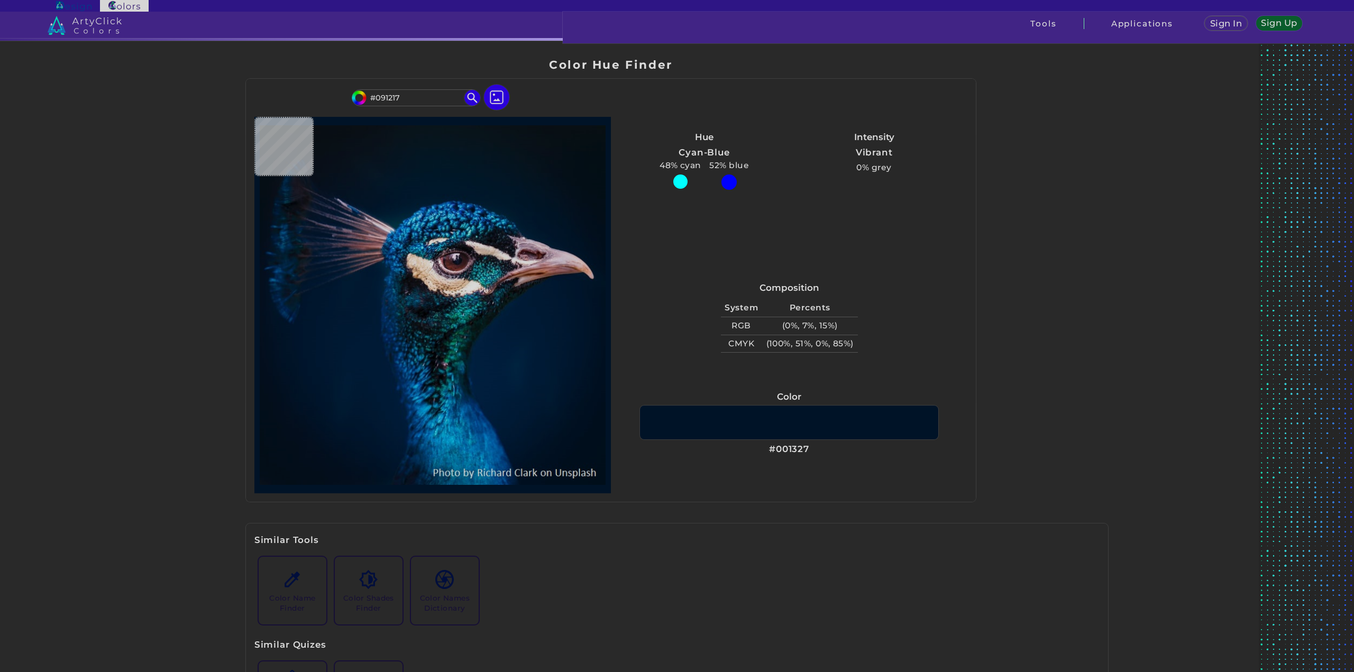
type input "#000000"
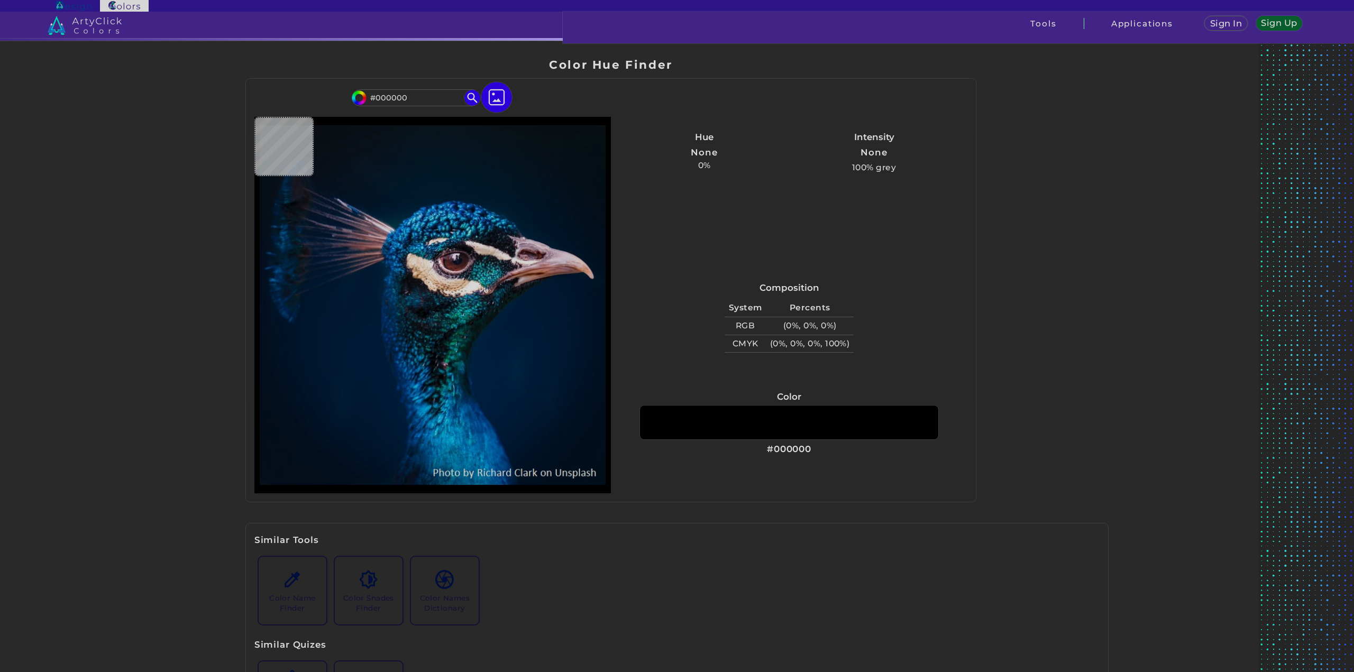
click at [497, 98] on img at bounding box center [496, 97] width 31 height 31
click at [0, 0] on input "file" at bounding box center [0, 0] width 0 height 0
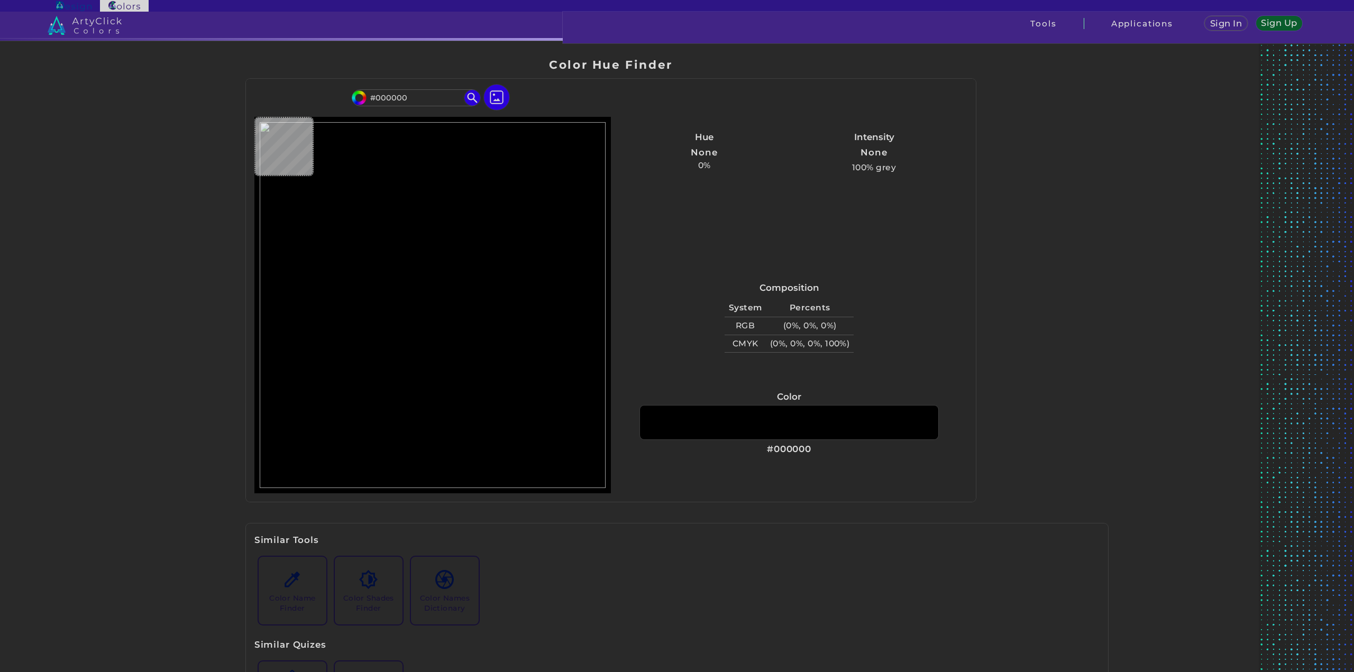
type input "#17101b"
type input "#17101B"
type input "#1e1424"
type input "#1E1424"
type input "#1f1626"
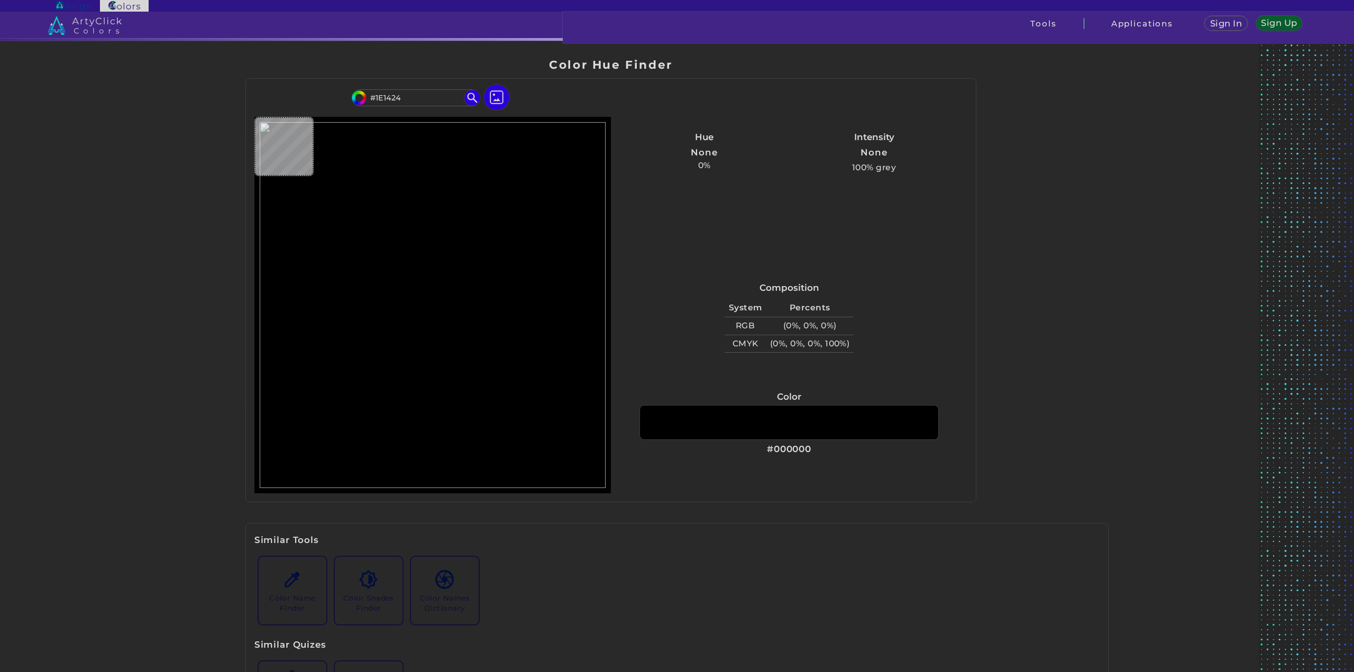
type input "#1F1626"
type input "#1f1625"
type input "#1F1625"
type input "#1e1525"
type input "#1E1525"
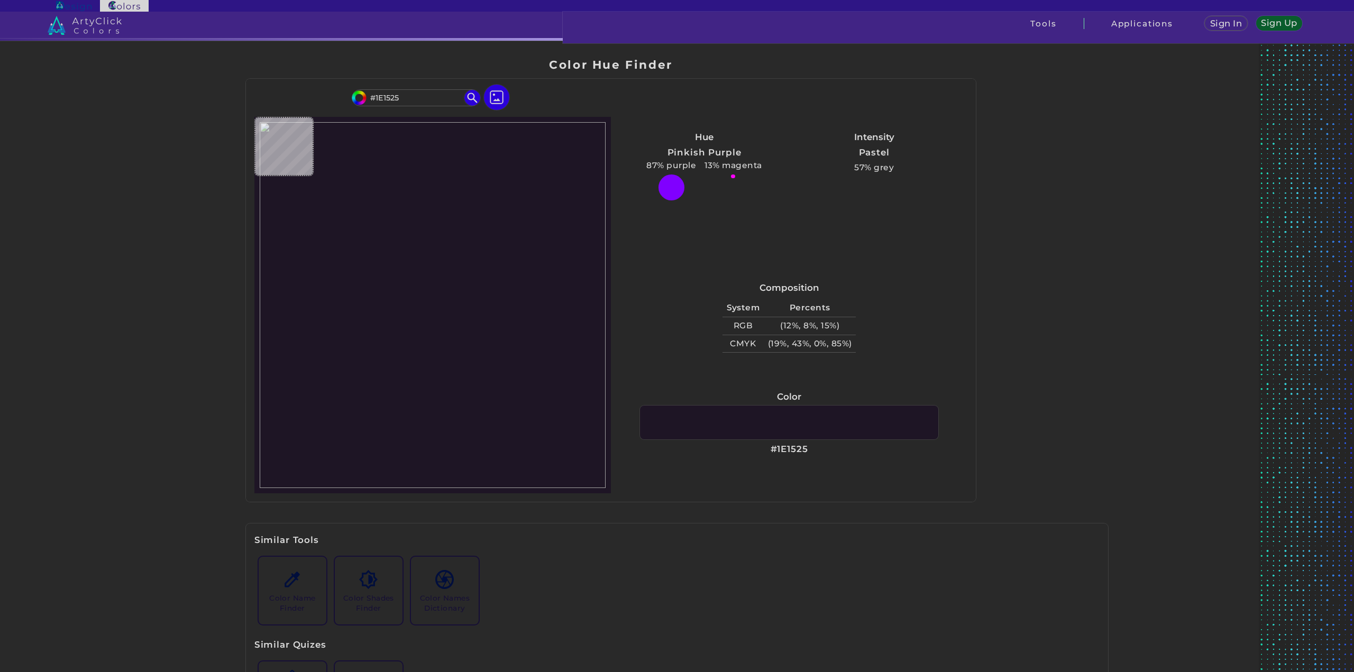
type input "#1e1625"
type input "#1E1625"
type input "#1f1626"
type input "#1F1626"
type input "#201627"
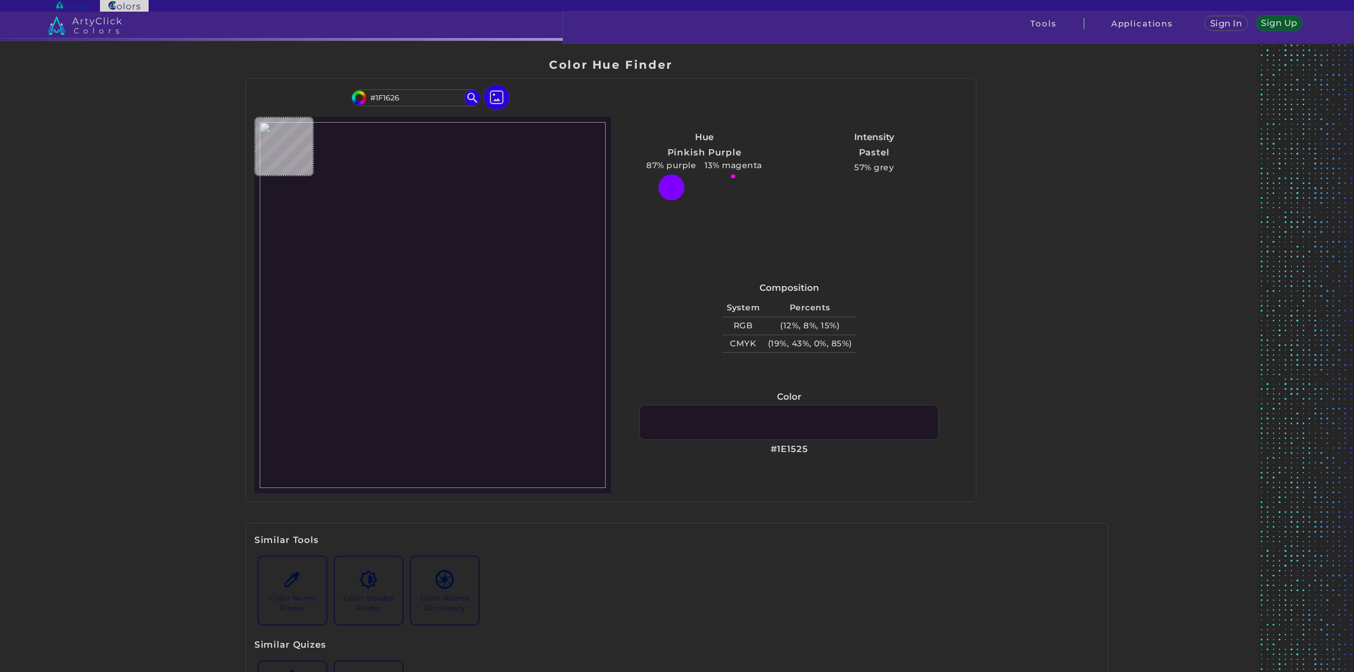
type input "#201627"
type input "#201728"
type input "#23192a"
type input "#23192A"
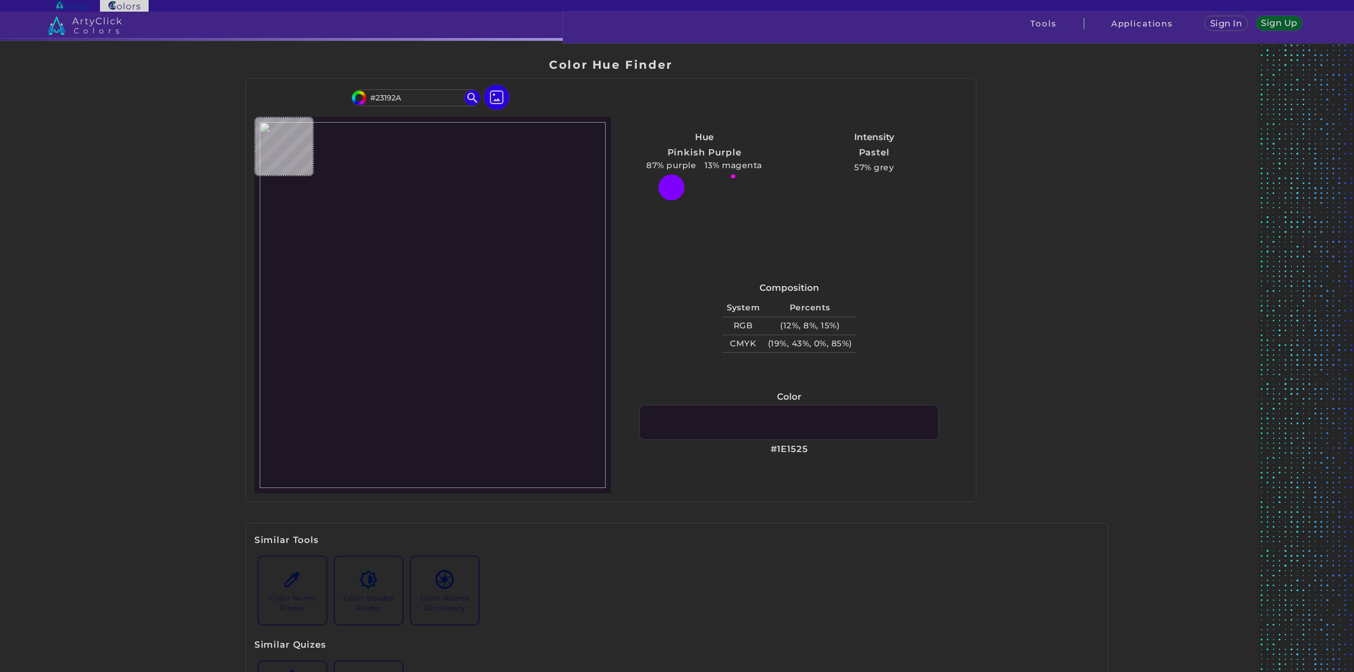
type input "#251a2c"
type input "#251A2C"
type input "#271b2e"
type input "#271B2E"
type input "#2a1d32"
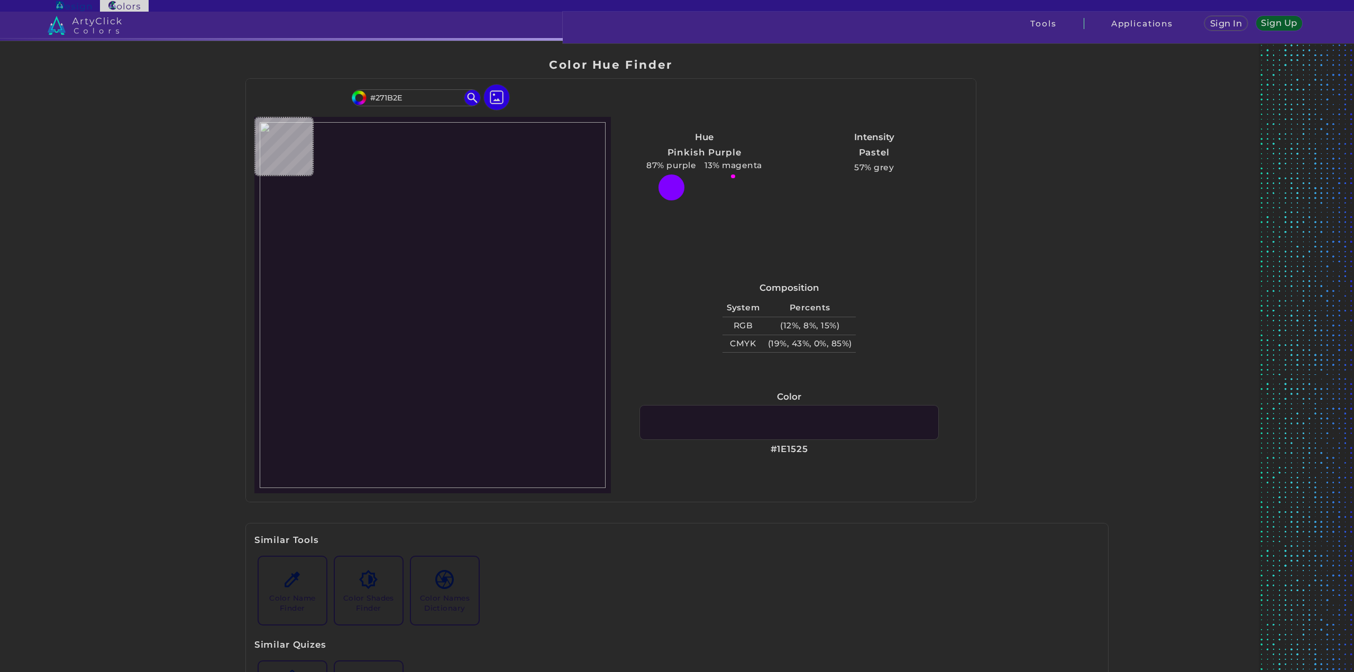
type input "#2A1D32"
type input "#2d1f36"
type input "#2D1F36"
type input "#302139"
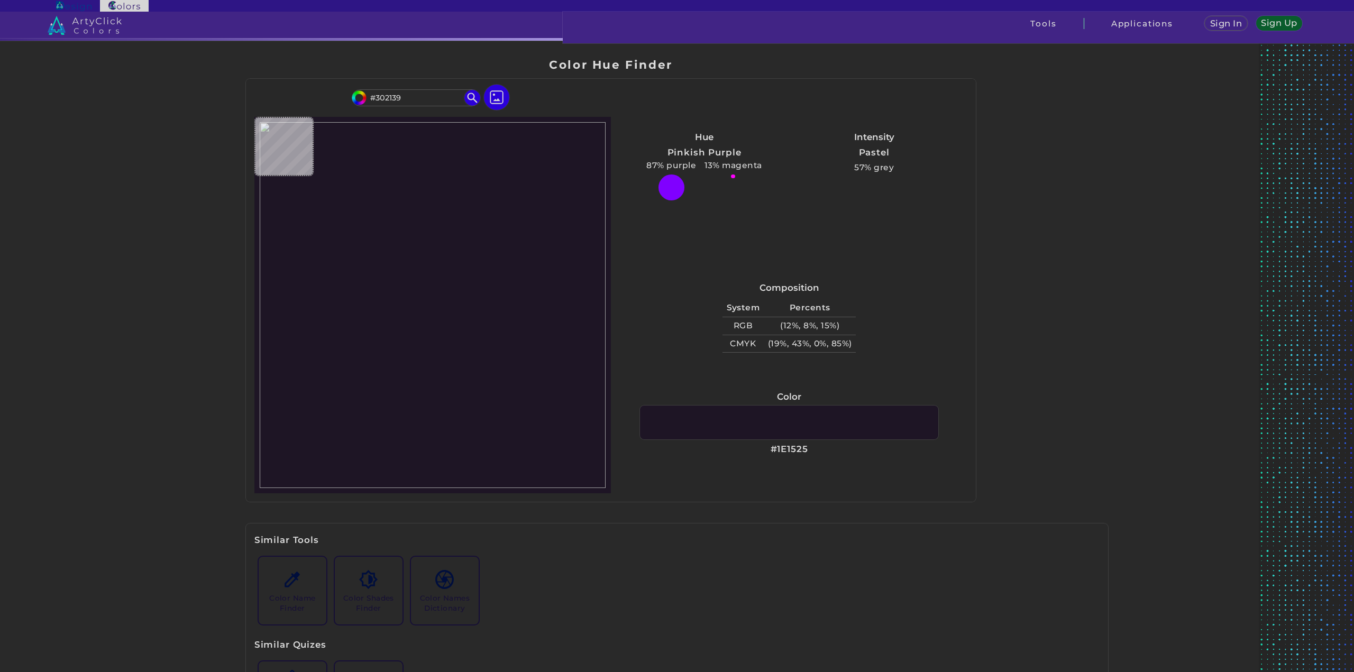
type input "#33243d"
type input "#33243D"
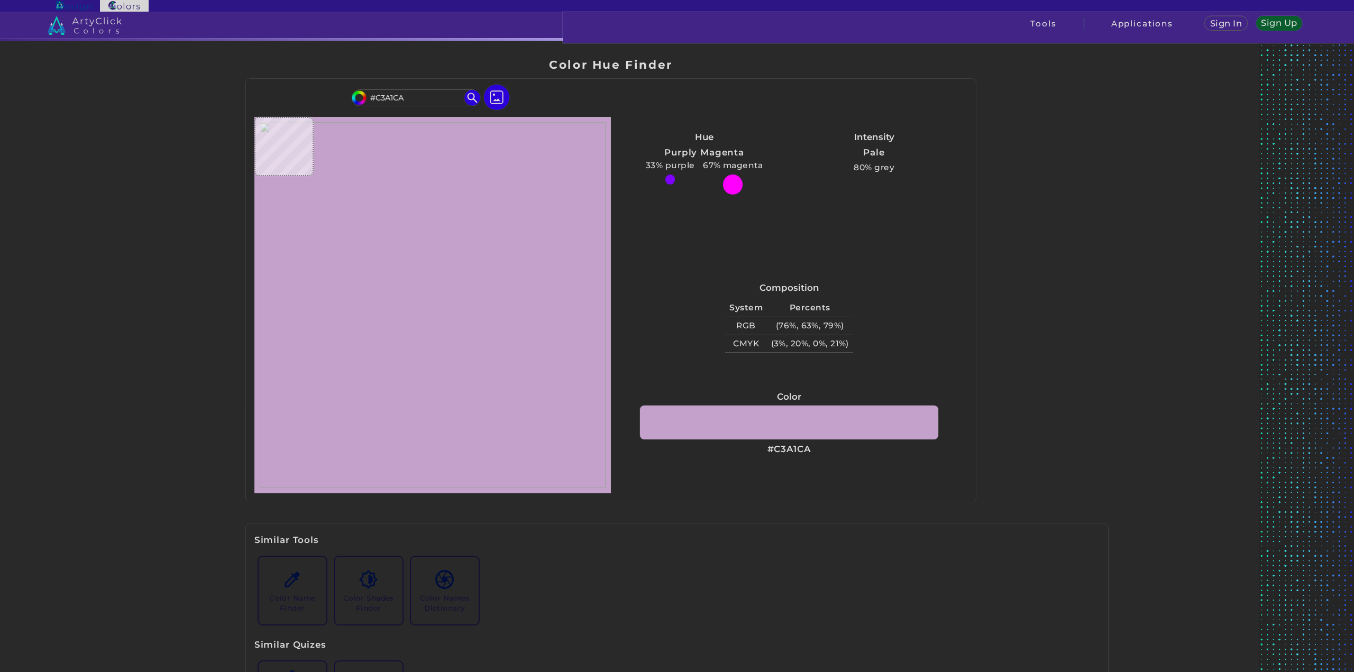
click at [465, 315] on img at bounding box center [433, 305] width 346 height 366
click at [793, 447] on h3 "#C3A1CA" at bounding box center [789, 449] width 44 height 13
click at [792, 448] on h3 "#C3A1CA copied" at bounding box center [789, 449] width 44 height 13
copy h3 "#"
click at [827, 450] on p "copied" at bounding box center [832, 449] width 31 height 13
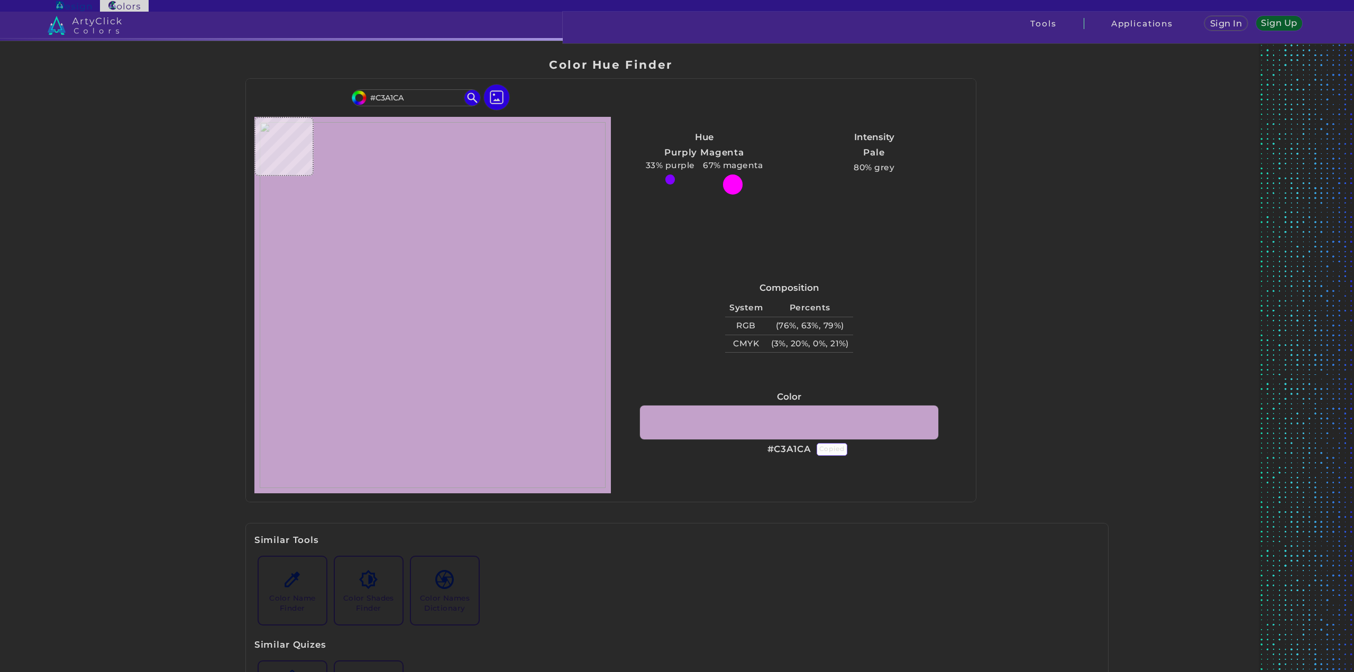
drag, startPoint x: 834, startPoint y: 446, endPoint x: 867, endPoint y: 460, distance: 36.3
click at [835, 446] on p "copied" at bounding box center [832, 449] width 31 height 13
click at [889, 472] on div "Composition System Percents RGB (76%, 63%, 79%) CMYK (3%, 20%, 0%, 21%)" at bounding box center [789, 381] width 356 height 226
click at [835, 446] on p "copied" at bounding box center [832, 449] width 31 height 13
click at [882, 321] on div "Composition System Percents RGB (76%, 63%, 79%) CMYK (3%, 20%, 0%, 21%)" at bounding box center [789, 318] width 340 height 85
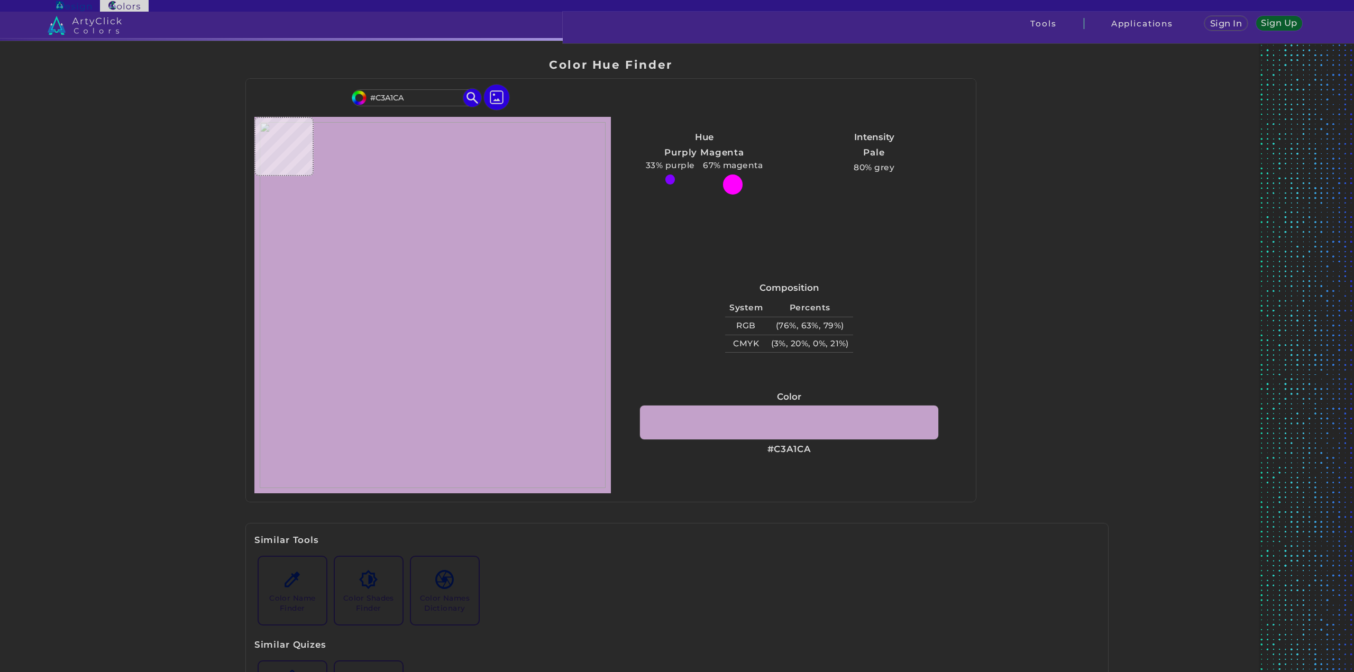
click at [405, 97] on input "#C3A1CA" at bounding box center [416, 97] width 98 height 14
paste input "<p style="position: absolute; z-index: 10; top: 12px; left: 93px; transform: tr…"
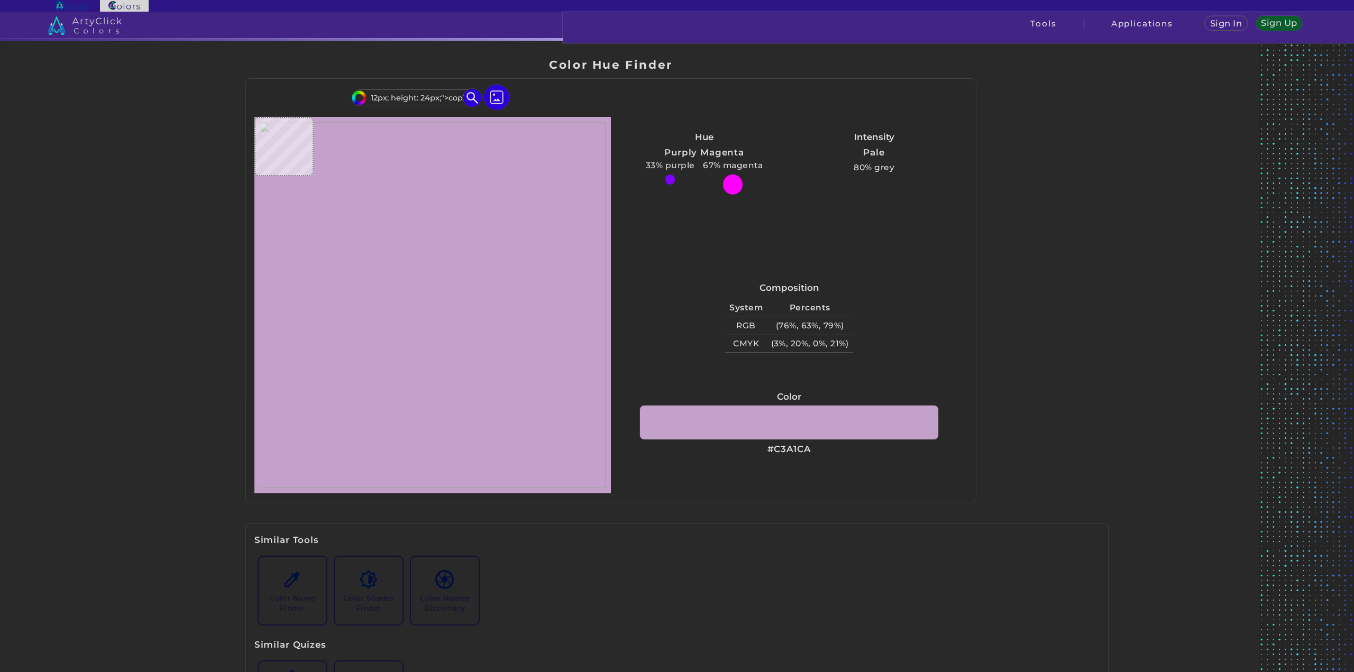
click at [413, 98] on input "#C3A1CA<p style="position: absolute; z-index: 10; top: 12px; left: 93px; transf…" at bounding box center [416, 97] width 98 height 14
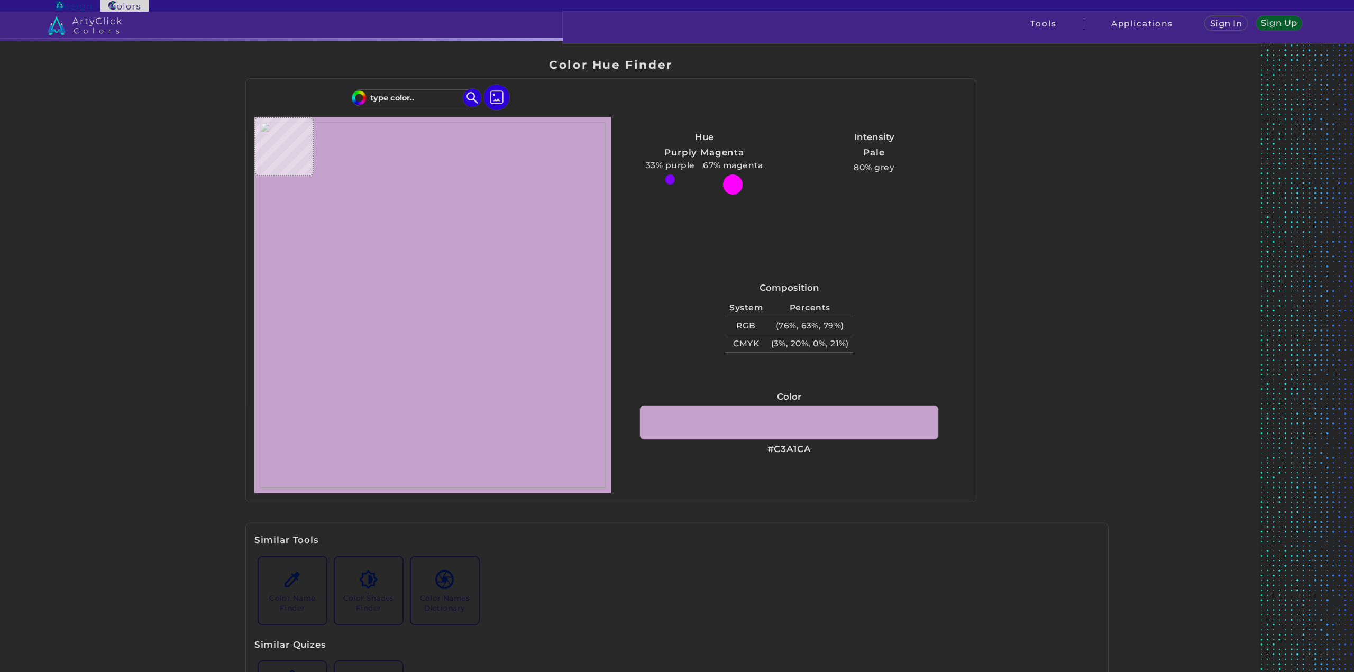
click at [407, 103] on input at bounding box center [416, 97] width 98 height 14
paste input "B183B1"
click at [469, 99] on img at bounding box center [472, 98] width 19 height 19
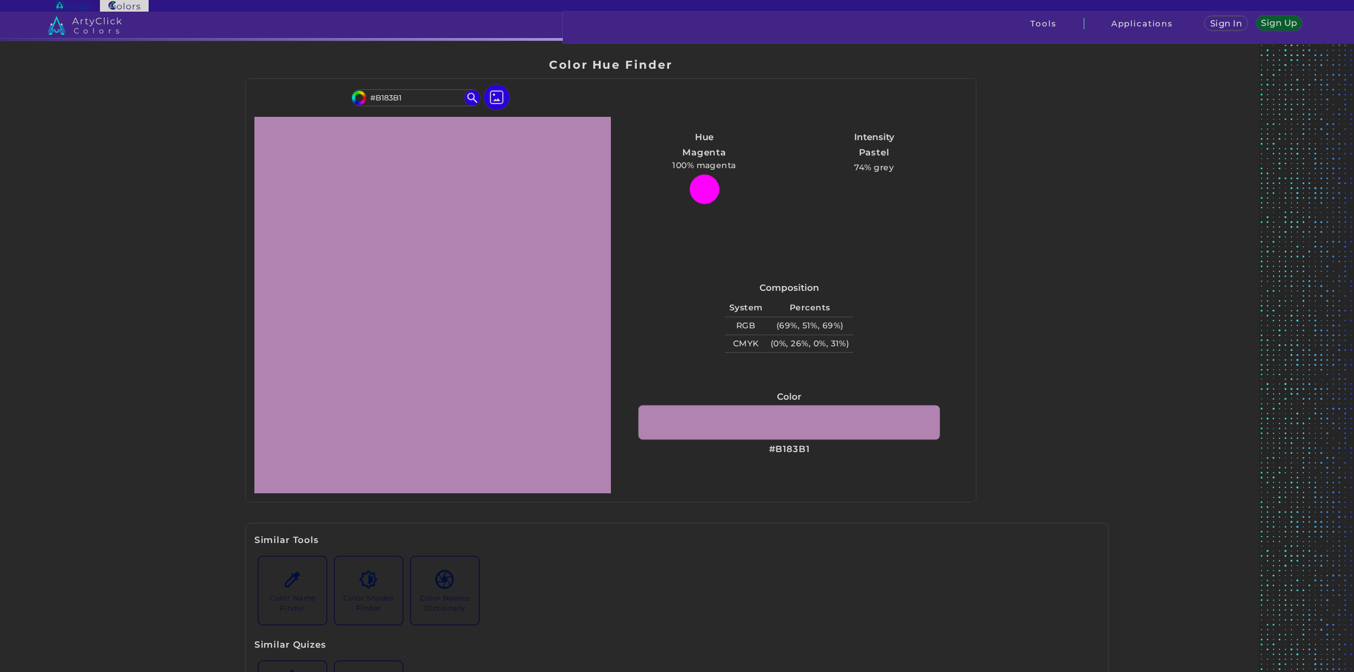
click at [811, 432] on link at bounding box center [788, 423] width 301 height 34
click at [505, 97] on img at bounding box center [496, 97] width 31 height 31
click at [0, 0] on input "file" at bounding box center [0, 0] width 0 height 0
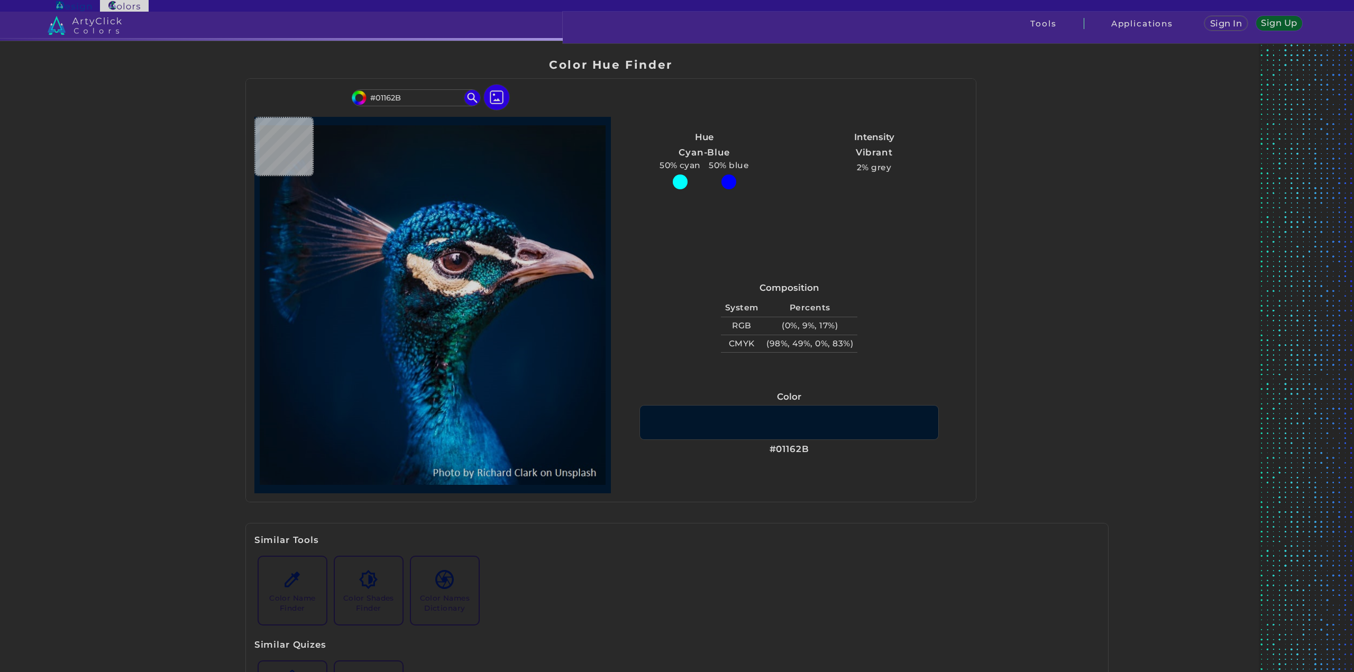
type input "#00152a"
type input "#00152A"
type input "#001729"
type input "#00162d"
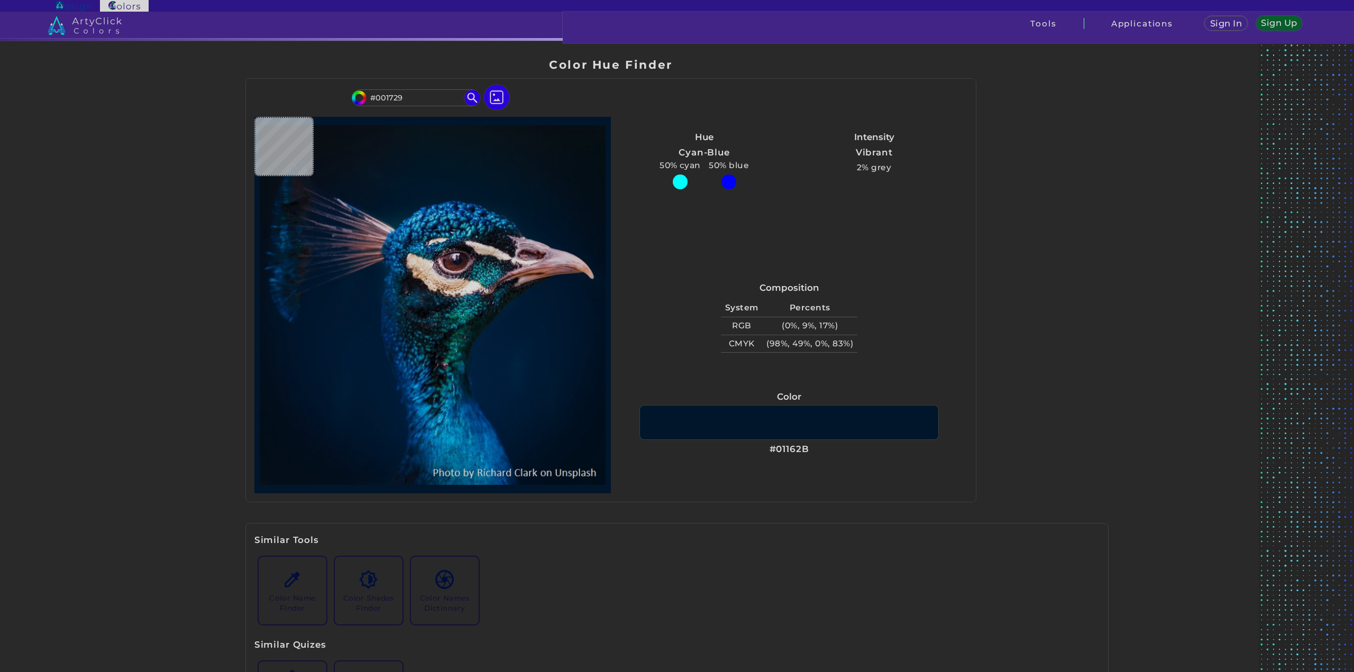
type input "#00162D"
type input "#5f5157"
type input "#5F5157"
type input "#061b31"
type input "#061B31"
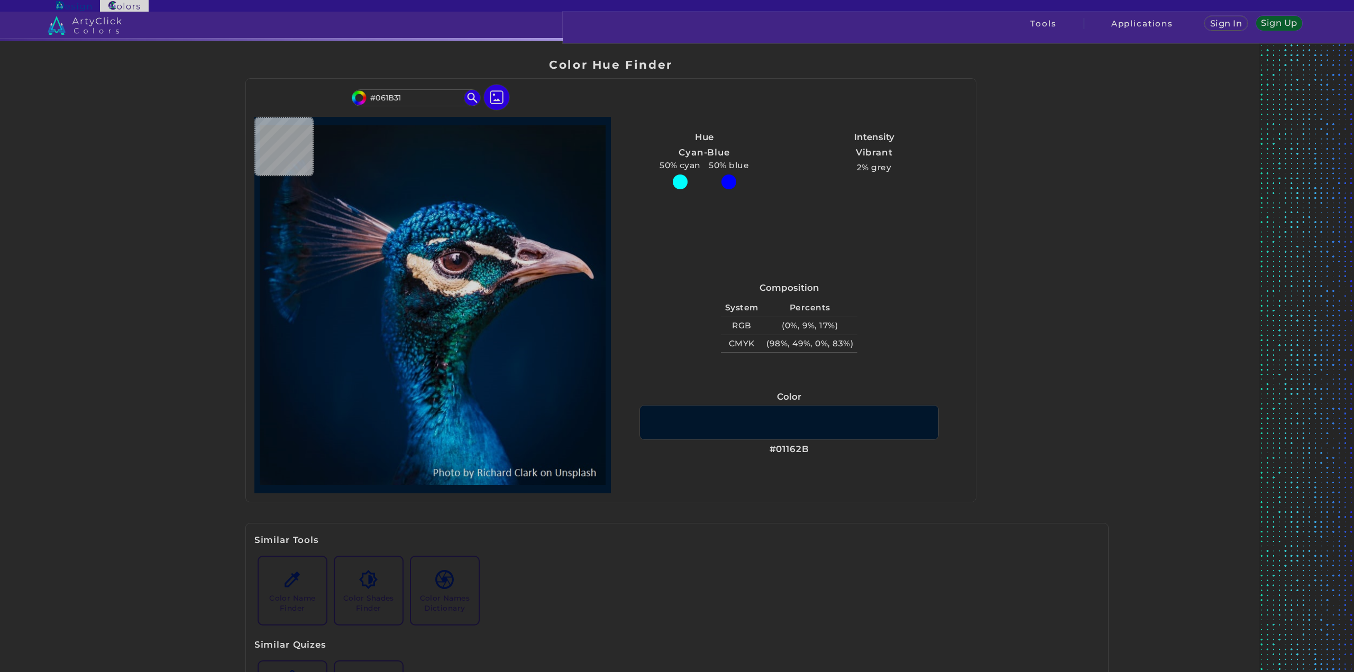
type input "#011b35"
type input "#011B35"
type input "#79453e"
type input "#79453E"
type input "#a4767d"
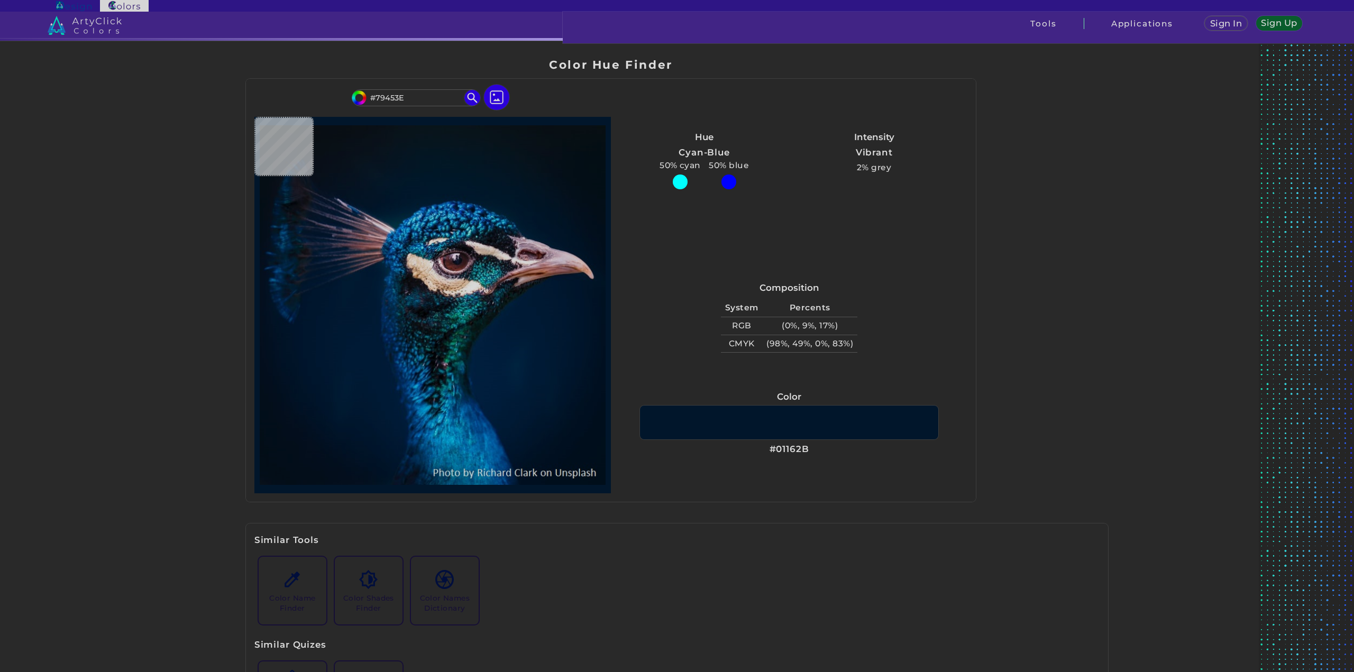
type input "#A4767D"
type input "#caaebd"
type input "#CAAEBD"
type input "#b08fa0"
type input "#B08FA0"
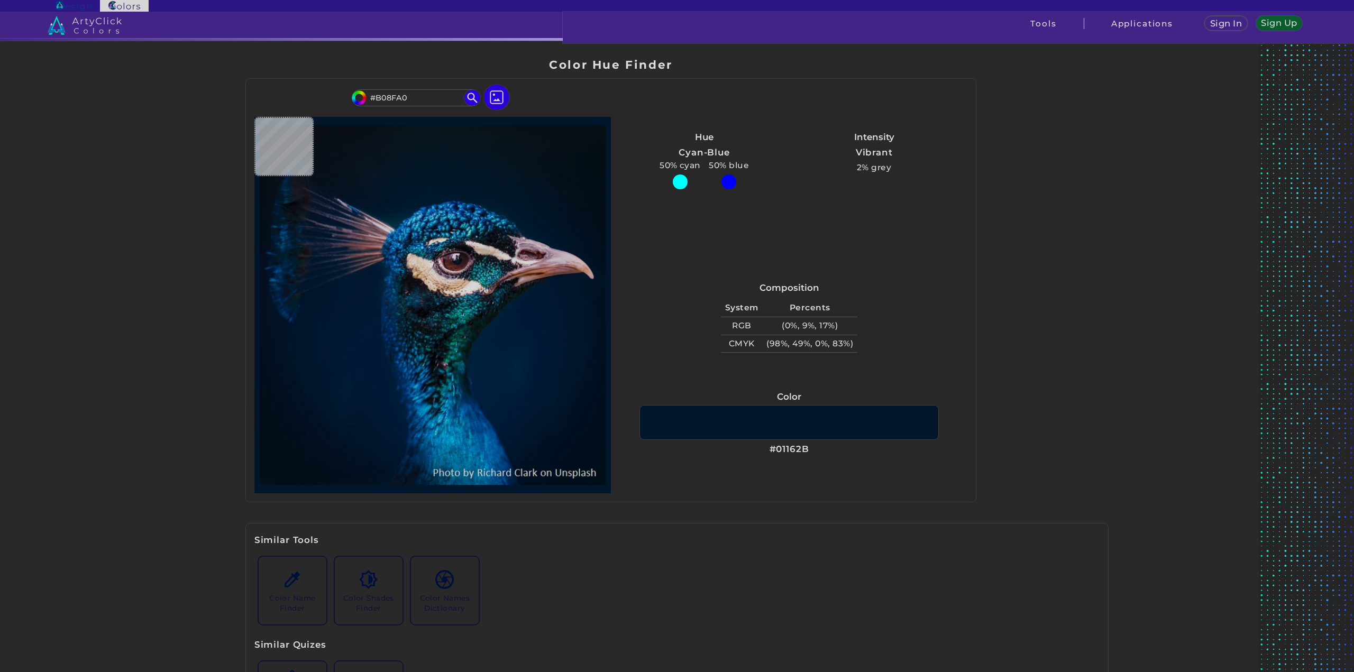
type input "#4d2124"
type input "#4D2124"
type input "#845d65"
type input "#845D65"
type input "#503947"
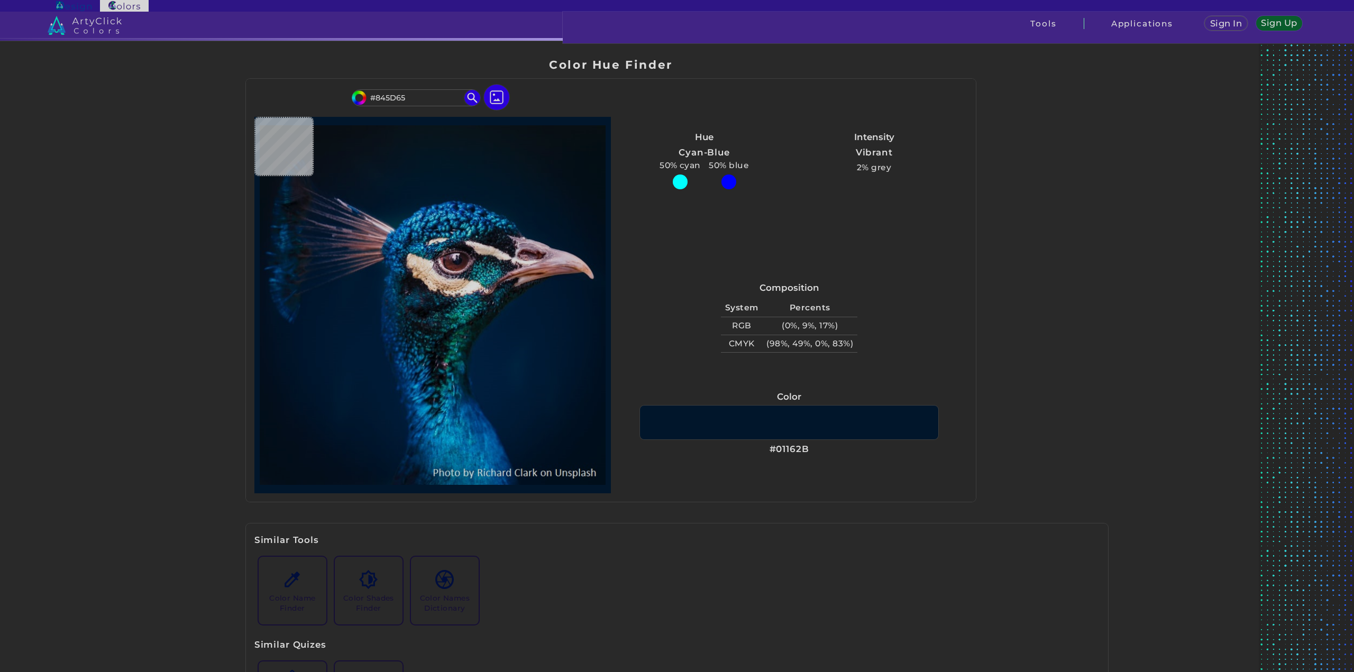
type input "#503947"
type input "#142029"
type input "#071423"
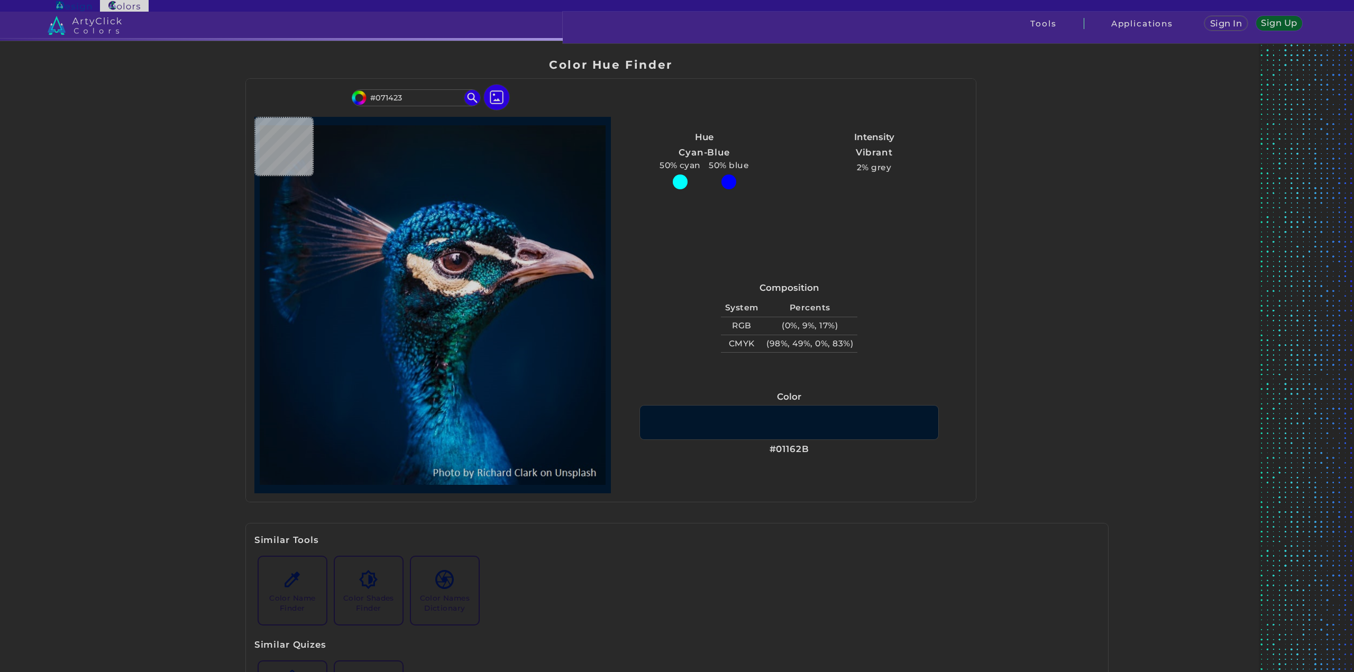
type input "#02326a"
type input "#02326A"
type input "#03458b"
type input "#03458B"
type input "#0e8dca"
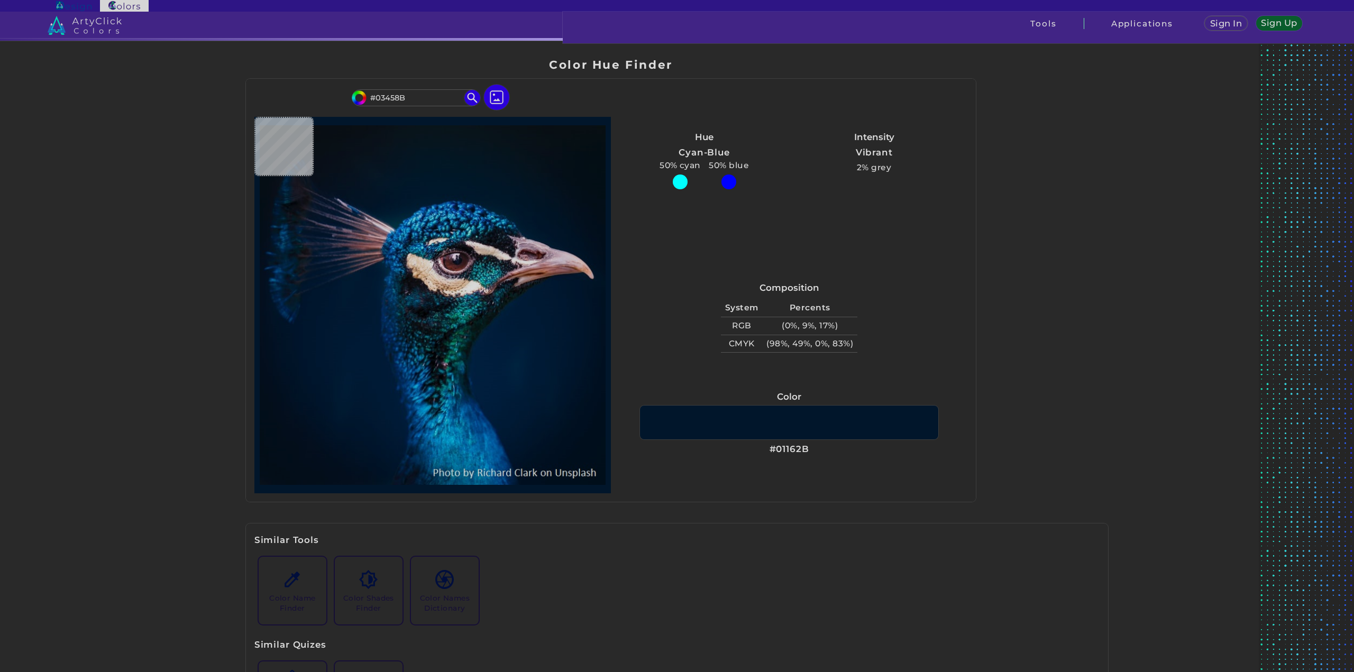
type input "#0E8DCA"
type input "#0a3983"
type input "#0A3983"
type input "#021e34"
type input "#021E34"
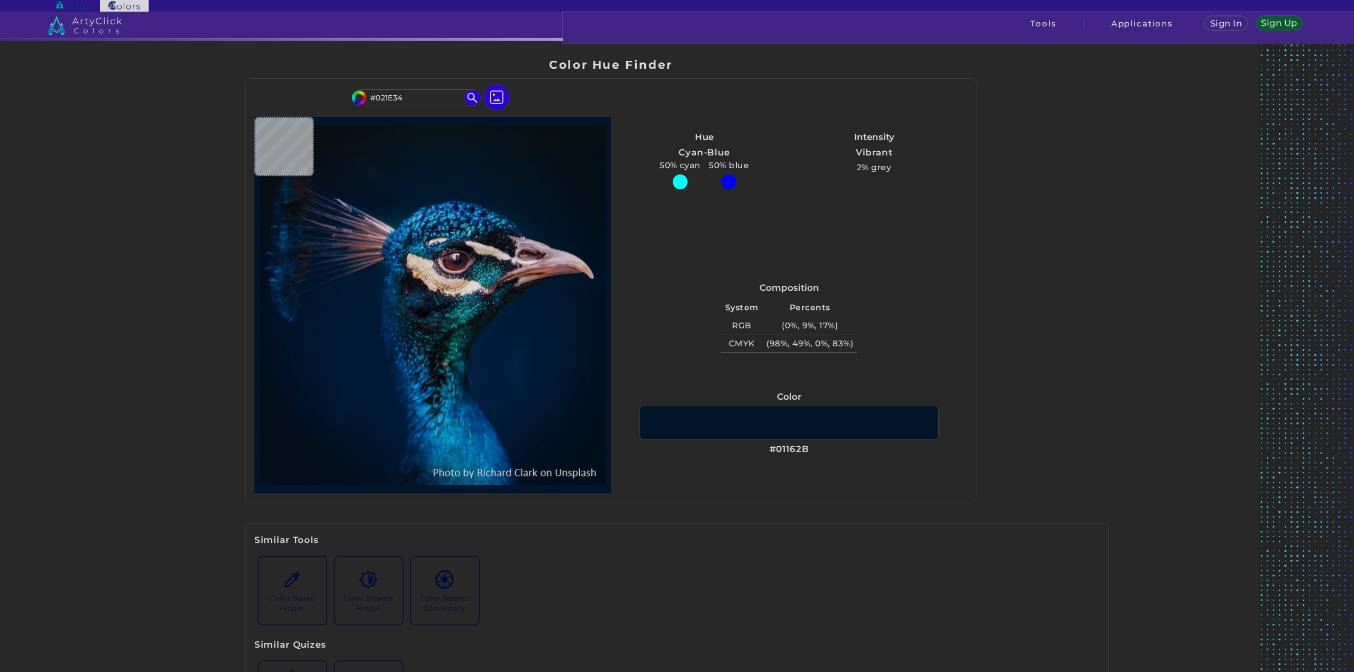
type input "#001c32"
type input "#001C32"
type input "#001c31"
type input "#001C31"
type input "#001b2e"
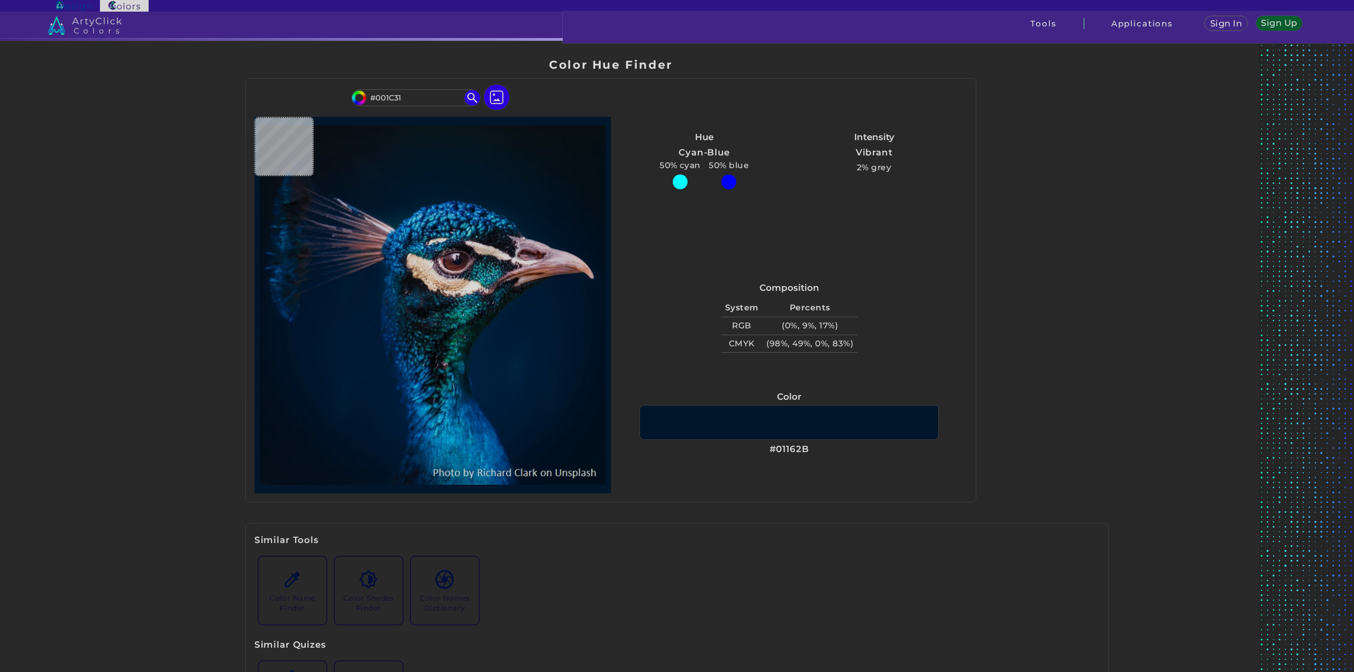
type input "#001B2E"
type input "#011b2c"
type input "#011B2C"
type input "#031a2a"
type input "#031A2A"
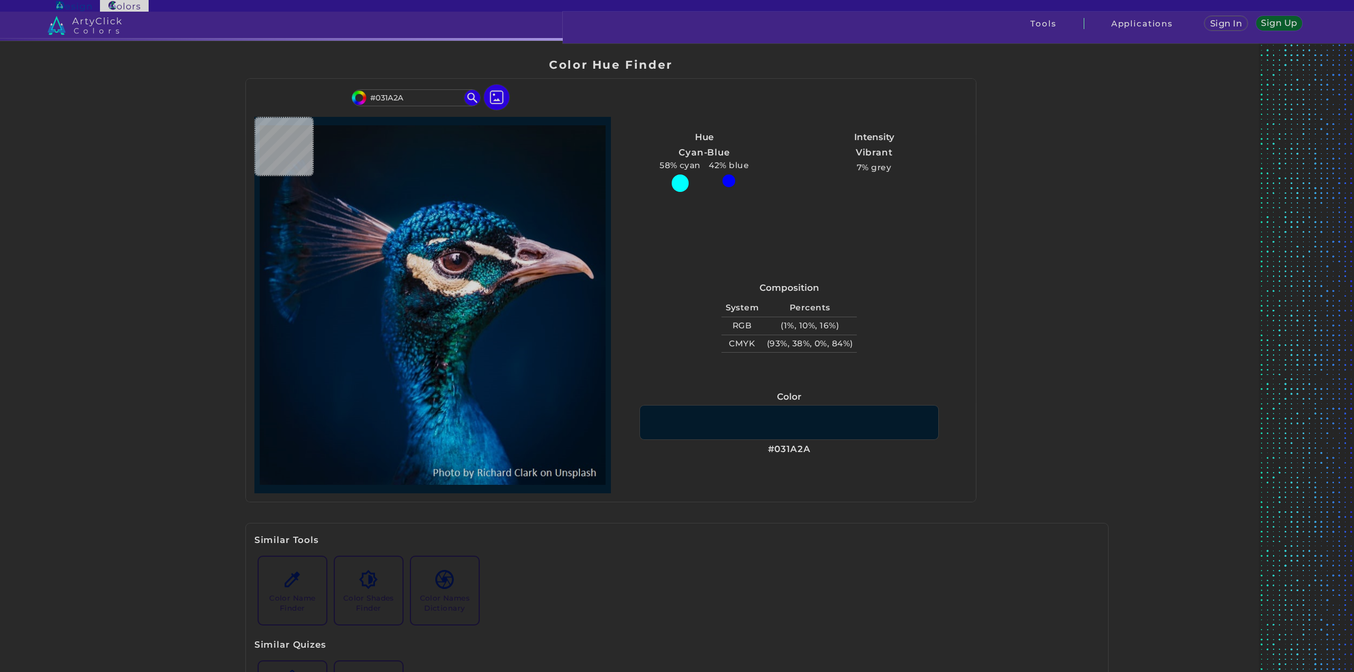
type input "#041a28"
type input "#041A28"
type input "#061928"
type input "#061826"
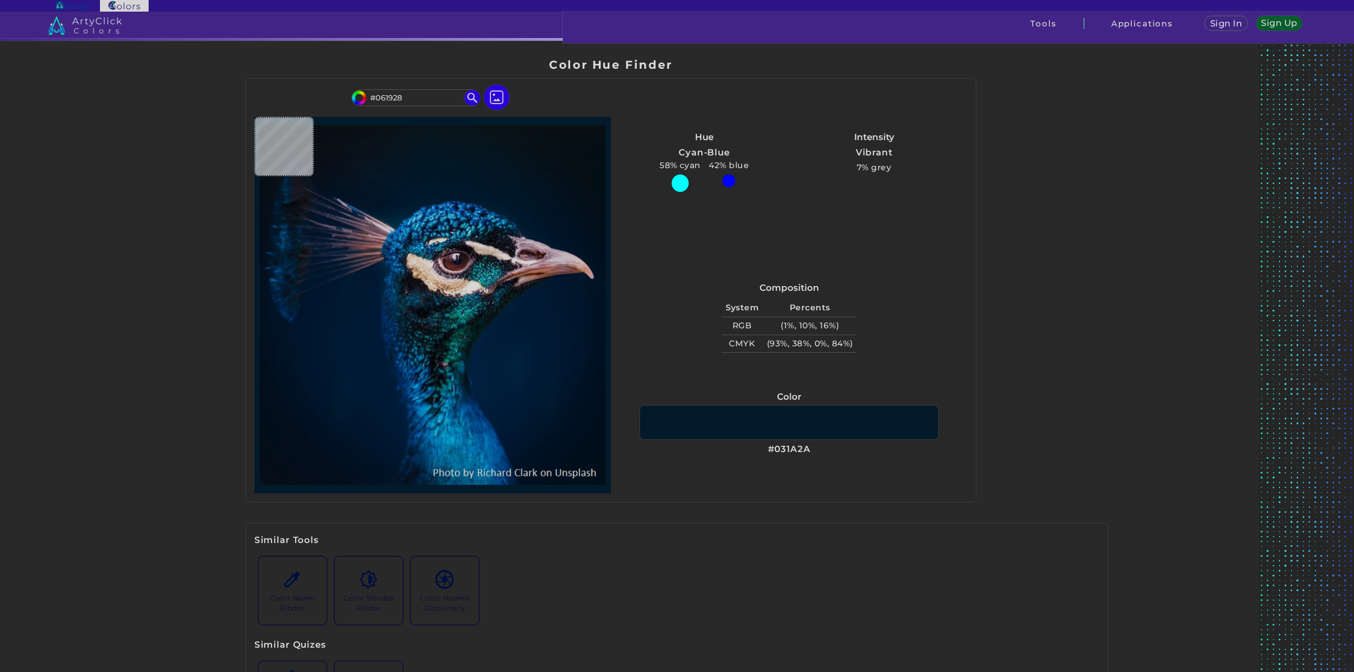
type input "#061826"
type input "#071724"
type input "#081724"
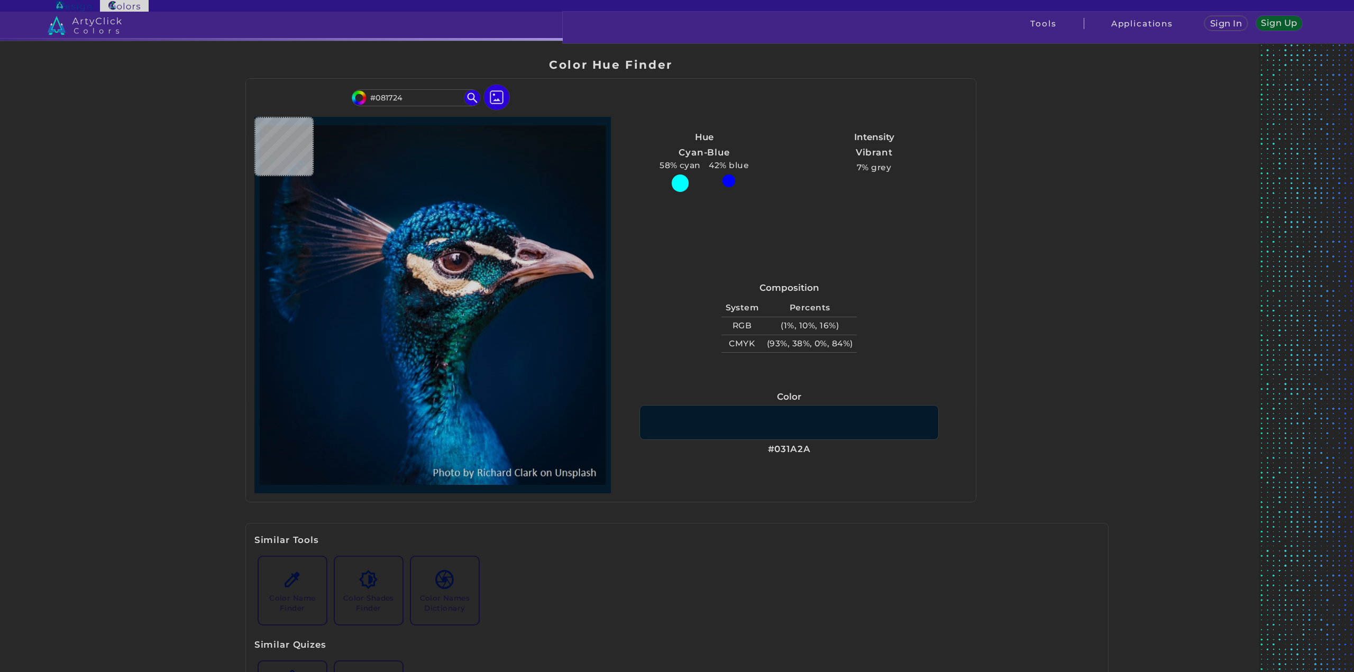
type input "#0a1723"
type input "#0A1723"
type input "#091622"
type input "#091722"
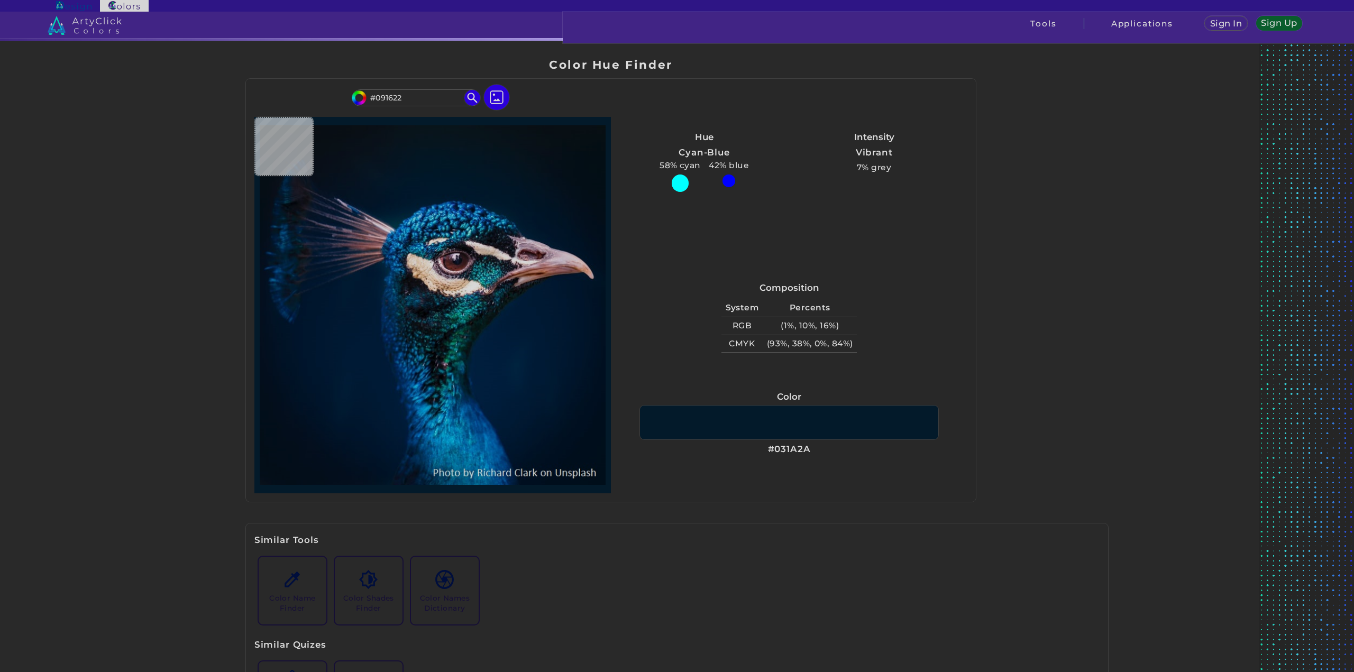
type input "#091722"
type input "#0b1622"
type input "#0B1622"
type input "#091521"
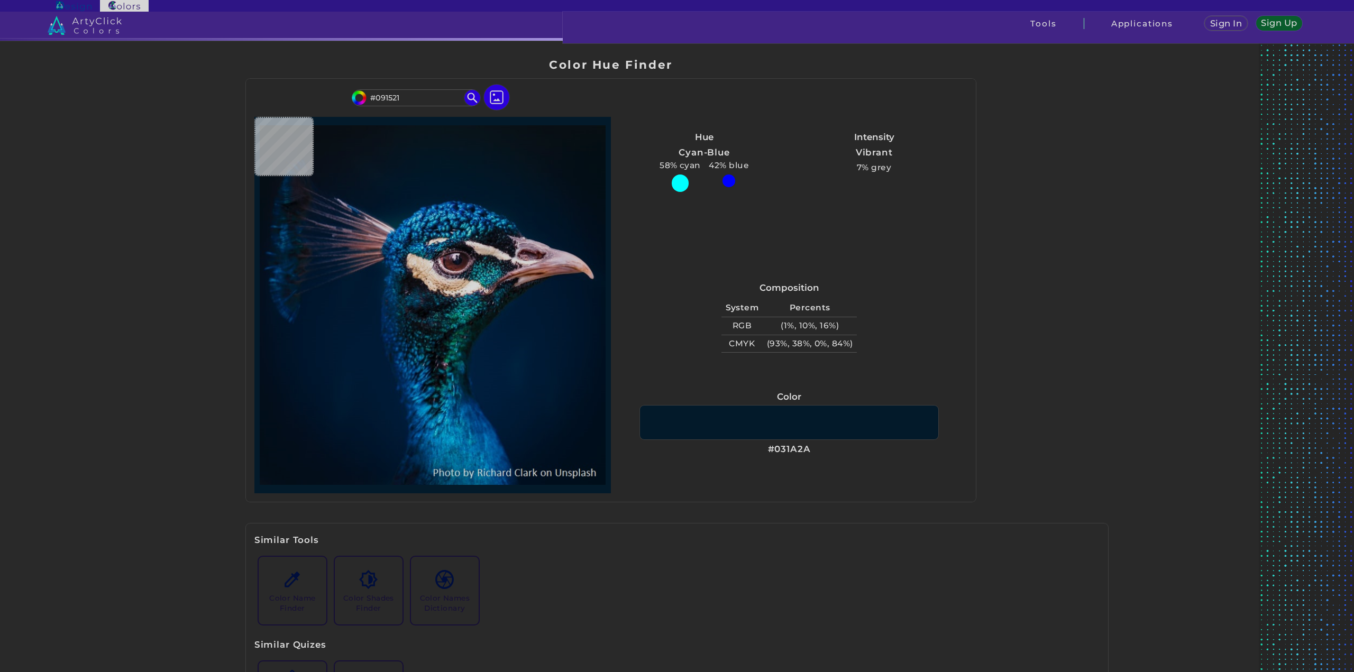
type input "#0b1521"
type input "#0B1521"
type input "#0b1320"
type input "#0B1320"
type input "#0a141e"
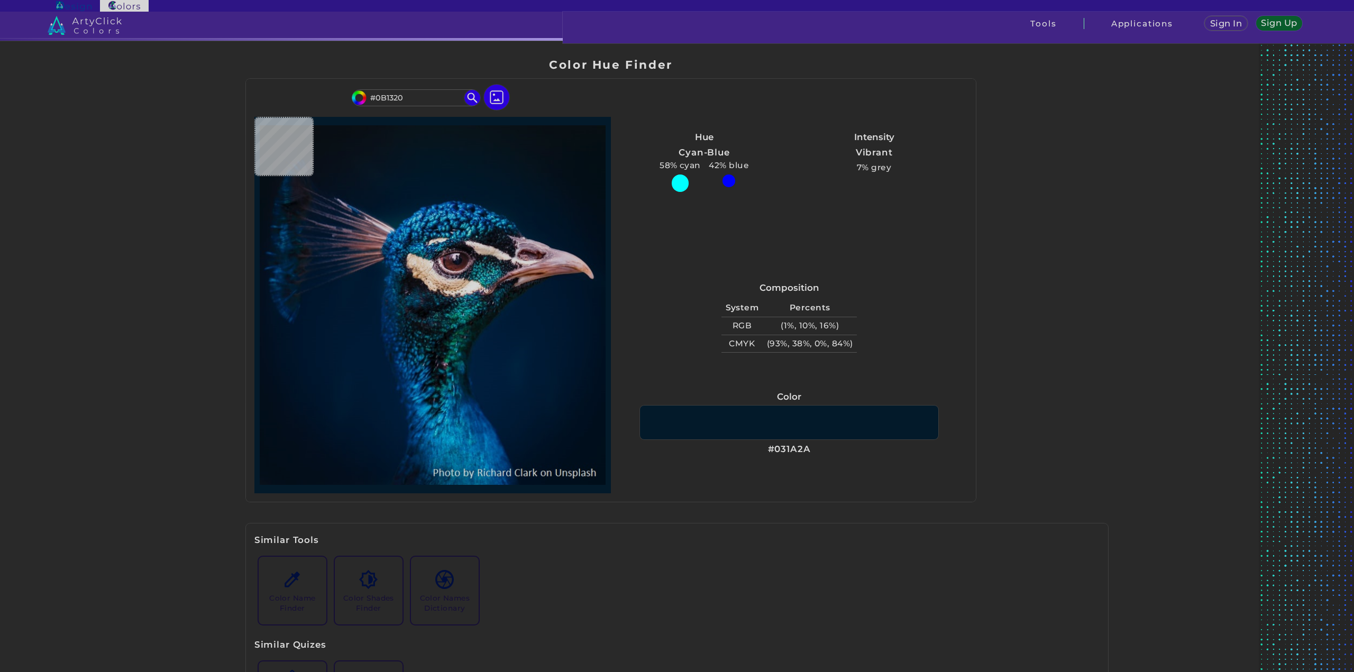
type input "#0A141E"
type input "#0a141d"
type input "#0A141D"
type input "#0b131d"
type input "#0B131D"
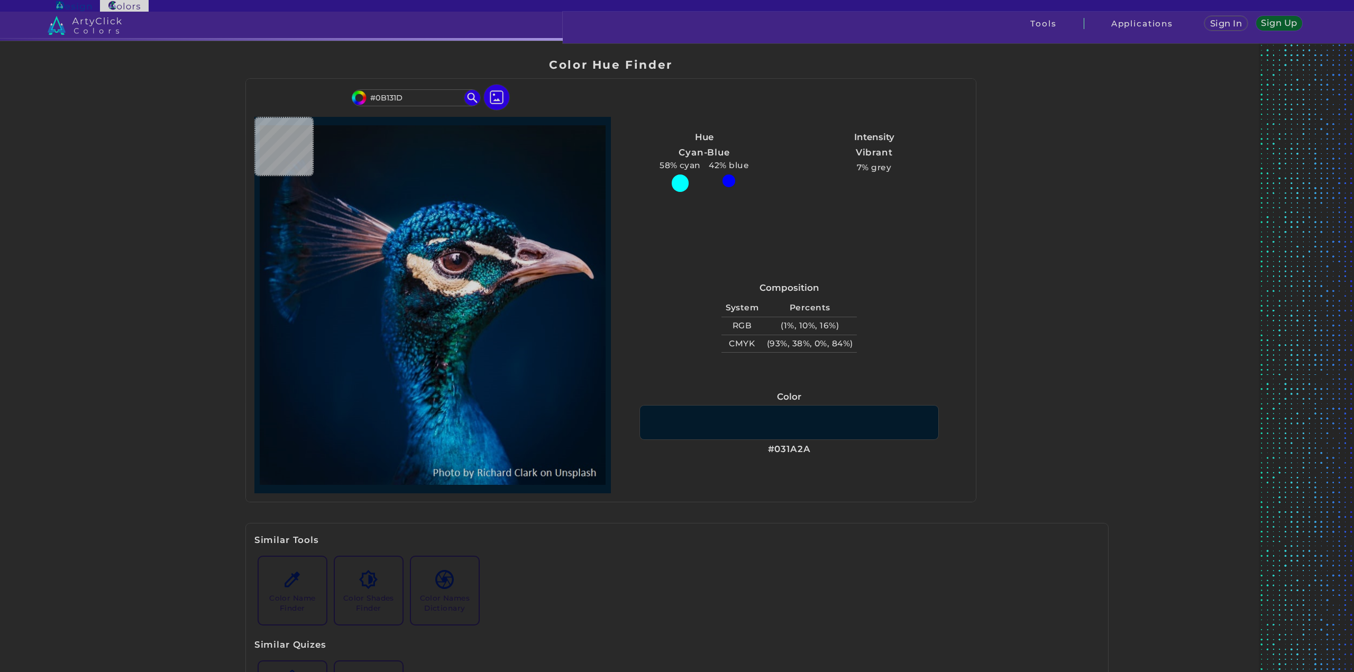
type input "#0a131c"
type input "#0A131C"
type input "#0a131a"
type input "#0A131A"
type input "#0a131c"
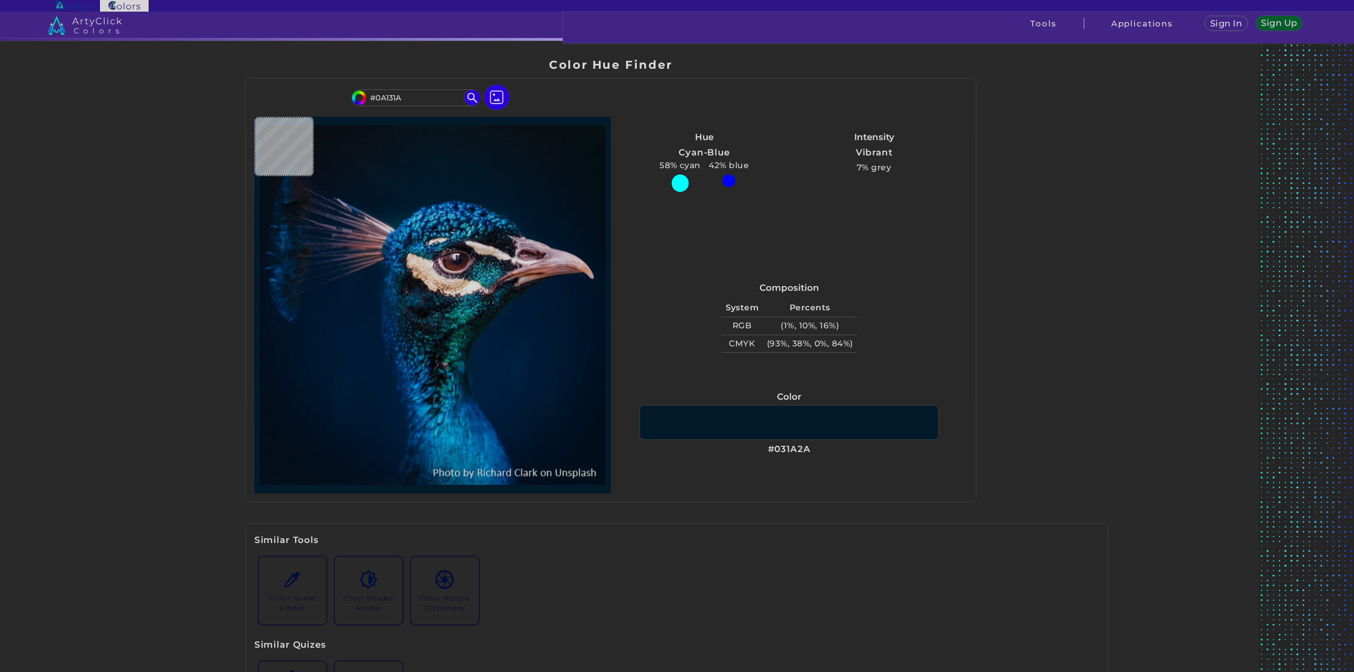
type input "#0A131C"
type input "#0a131a"
type input "#0A131A"
type input "#0a131c"
type input "#0A131C"
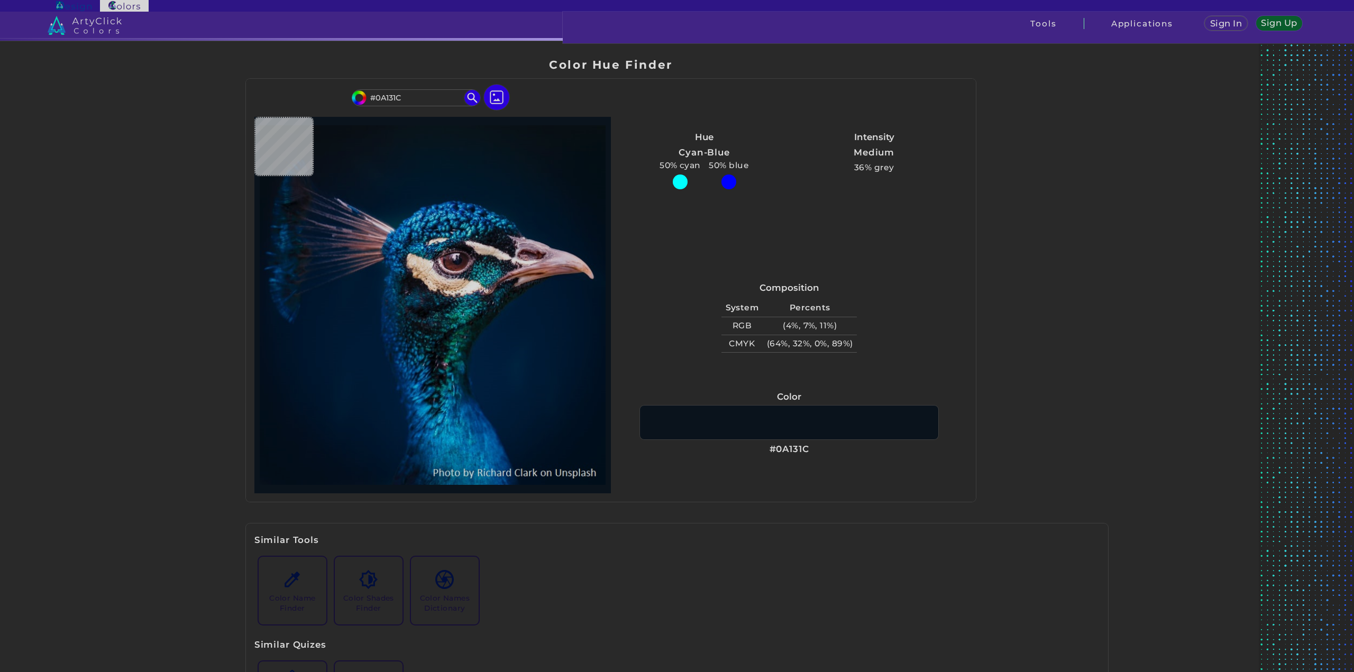
type input "#0a121c"
type input "#0A121C"
type input "#09111c"
type input "#09111C"
type input "#09111e"
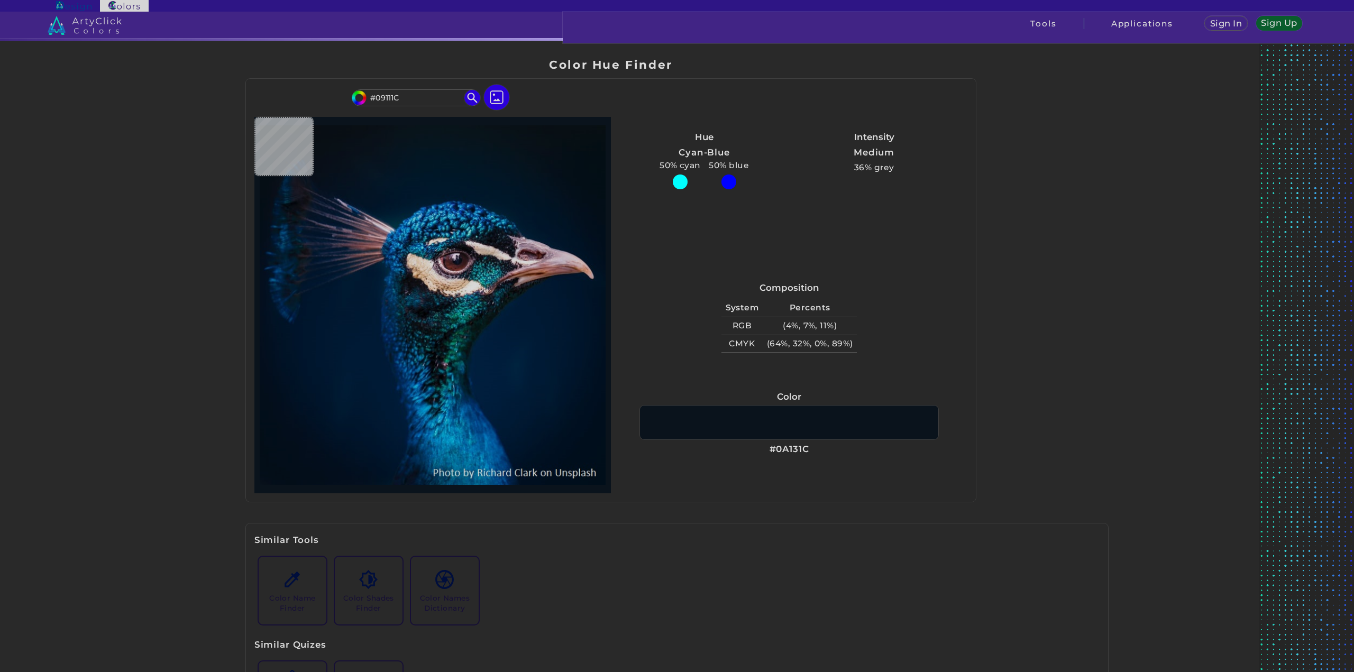
type input "#09111E"
type input "#09111c"
type input "#09111C"
type input "#091016"
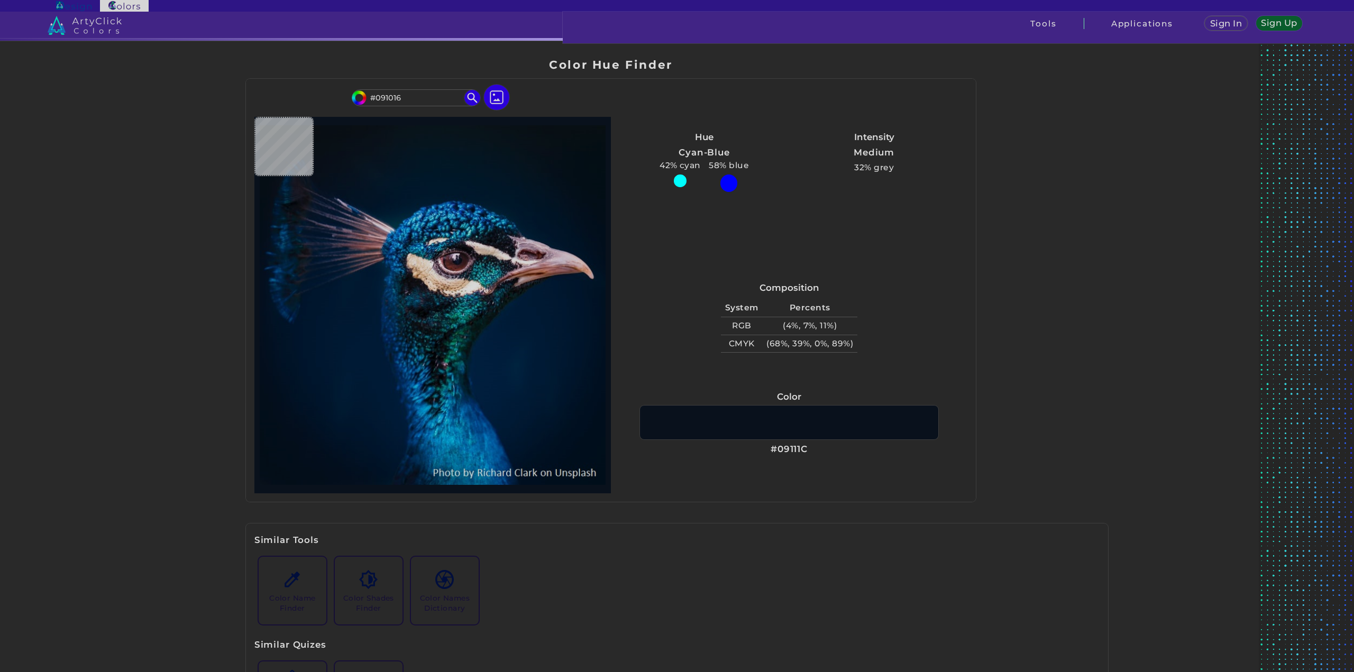
type input "#091217"
type input "#091219"
type input "#0a131a"
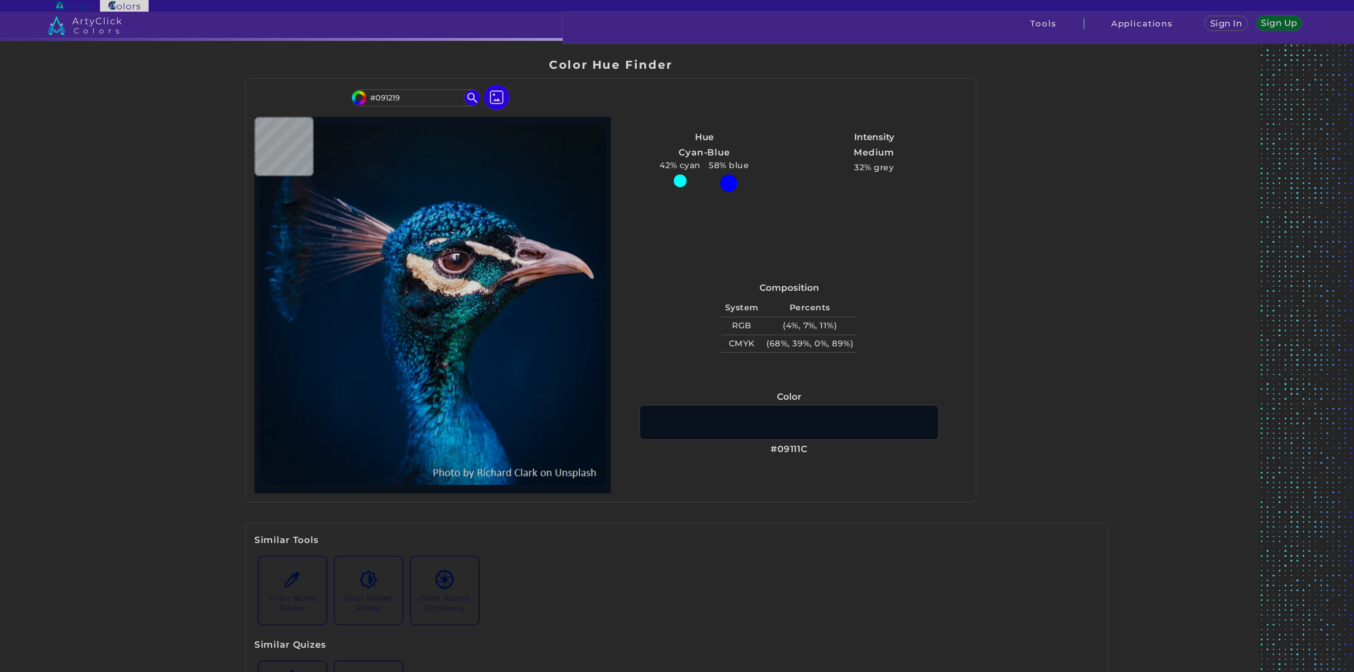
type input "#0A131A"
type input "#0b121a"
type input "#0B121A"
type input "#0a131a"
type input "#0A131A"
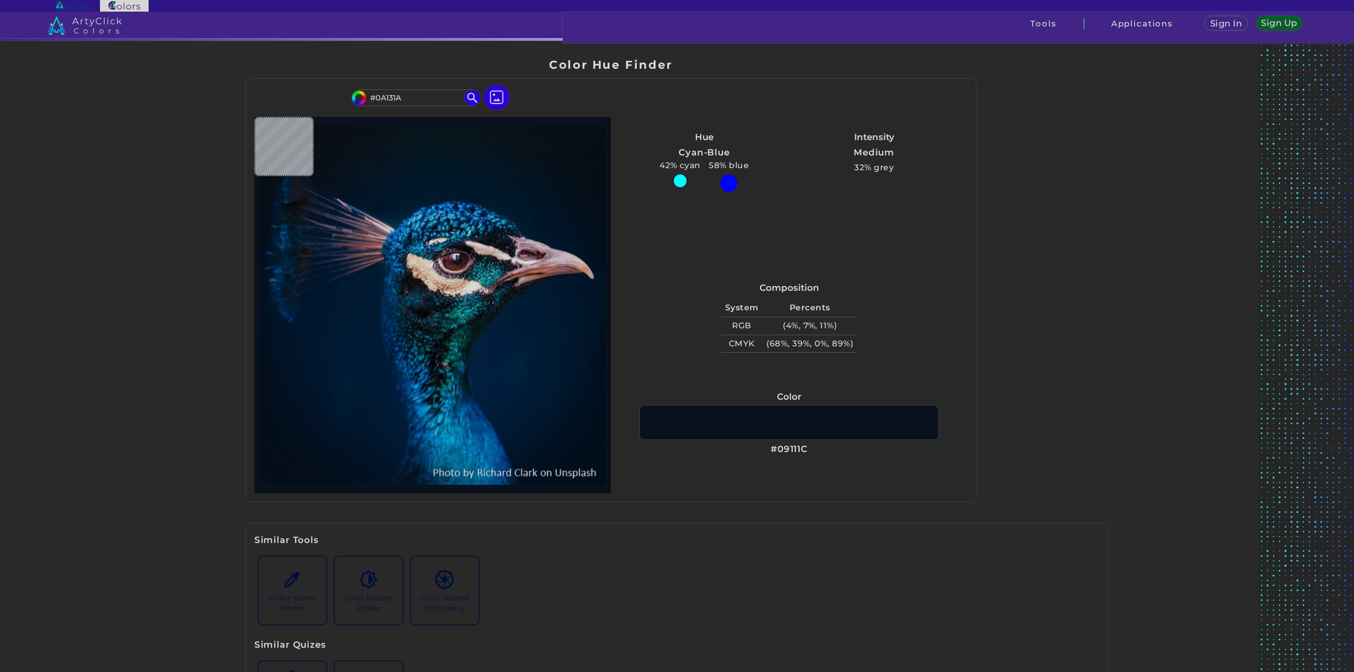
type input "#0b141d"
type input "#0B141D"
type input "#0a141d"
type input "#0A141D"
type input "#0b151e"
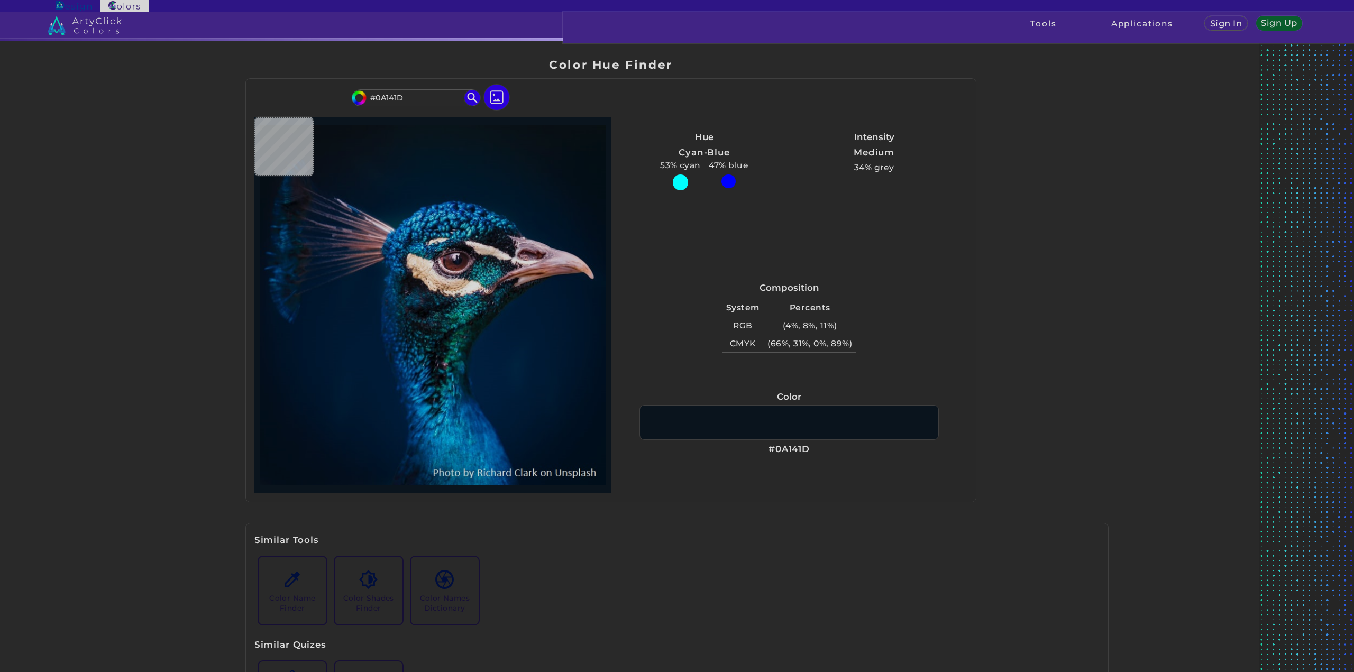
type input "#0B151E"
type input "#0a171f"
type input "#0A171F"
type input "#0a1720"
type input "#0A1720"
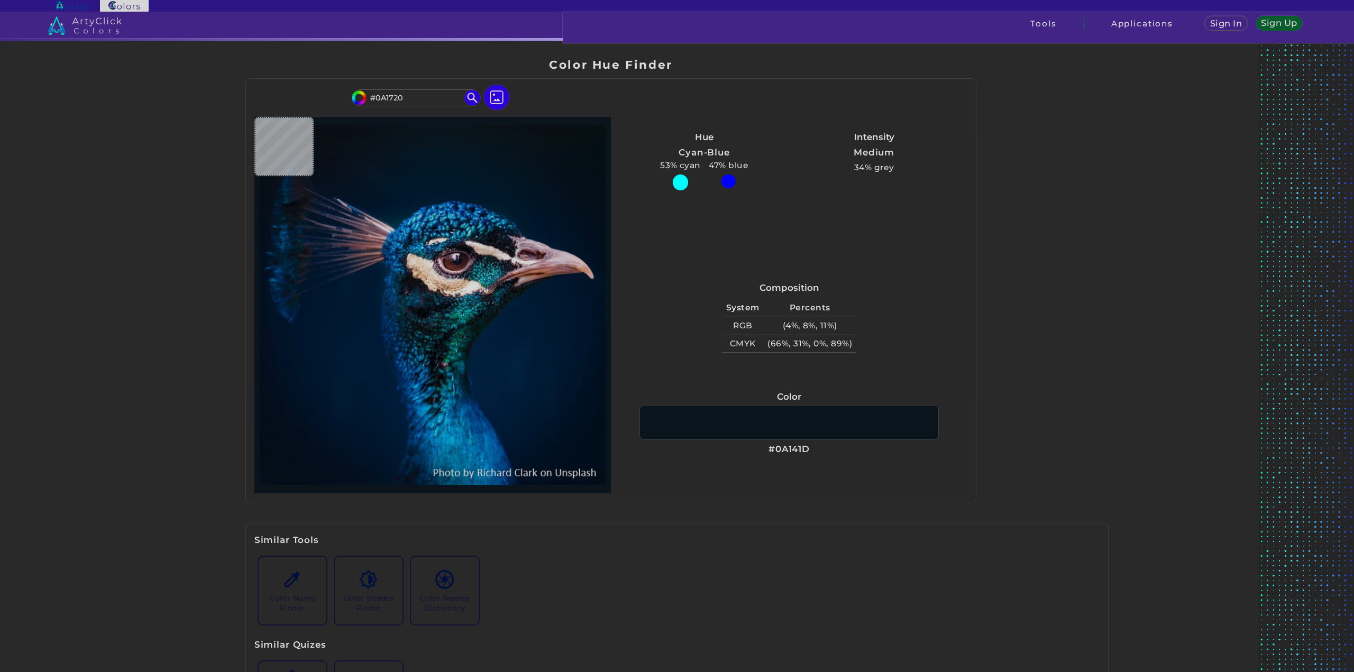
type input "#0b1821"
type input "#0B1821"
type input "#0a1920"
type input "#0A1920"
type input "#0b1820"
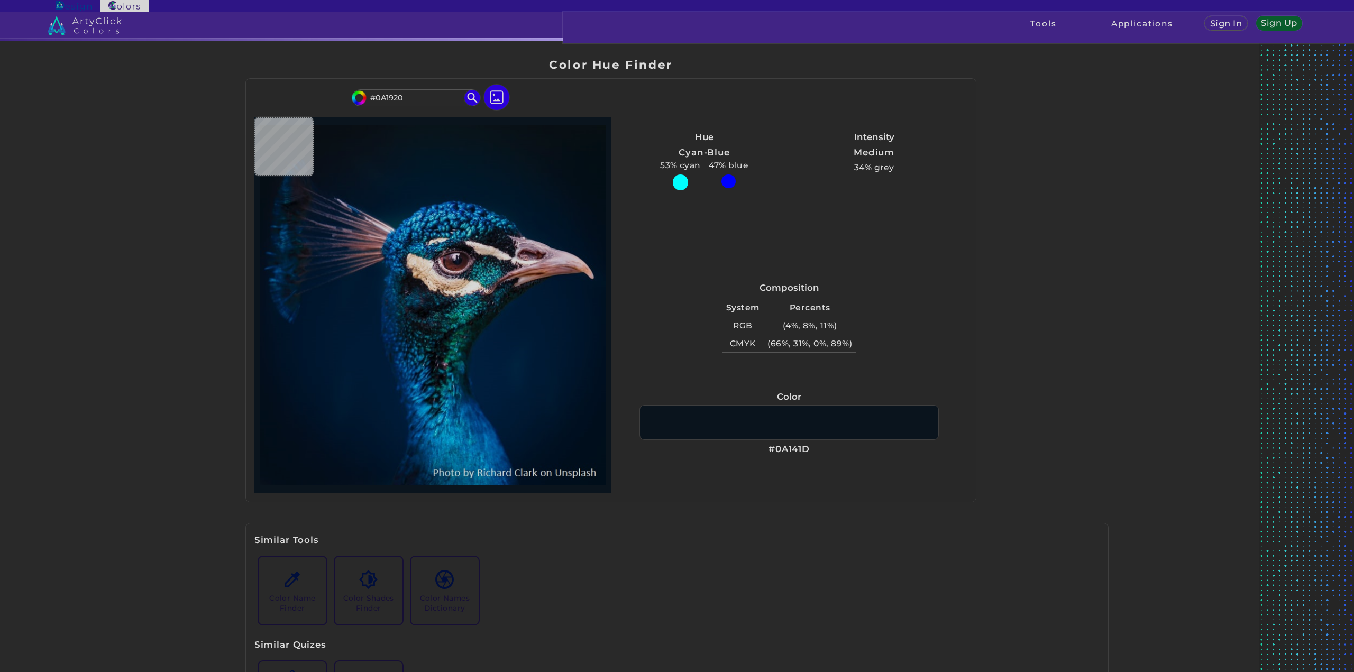
type input "#0B1820"
type input "#09181f"
type input "#09181F"
type input "#000000"
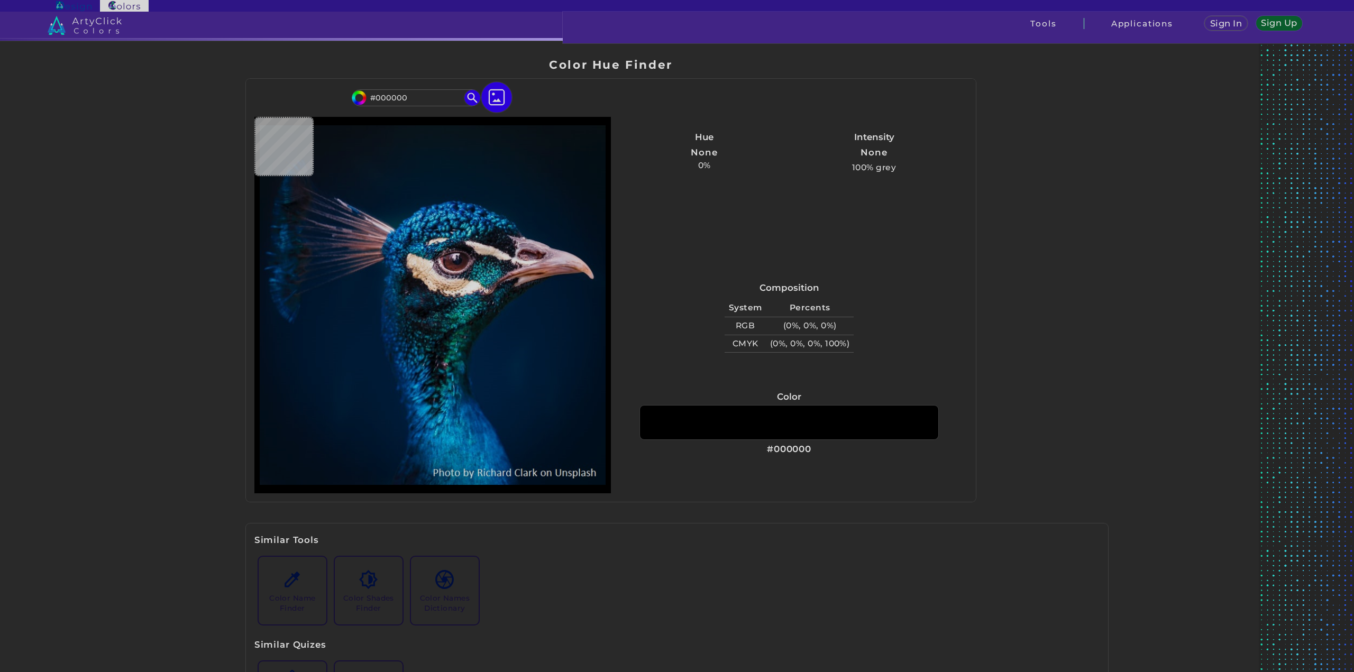
click at [497, 96] on img at bounding box center [496, 97] width 31 height 31
click at [0, 0] on input "file" at bounding box center [0, 0] width 0 height 0
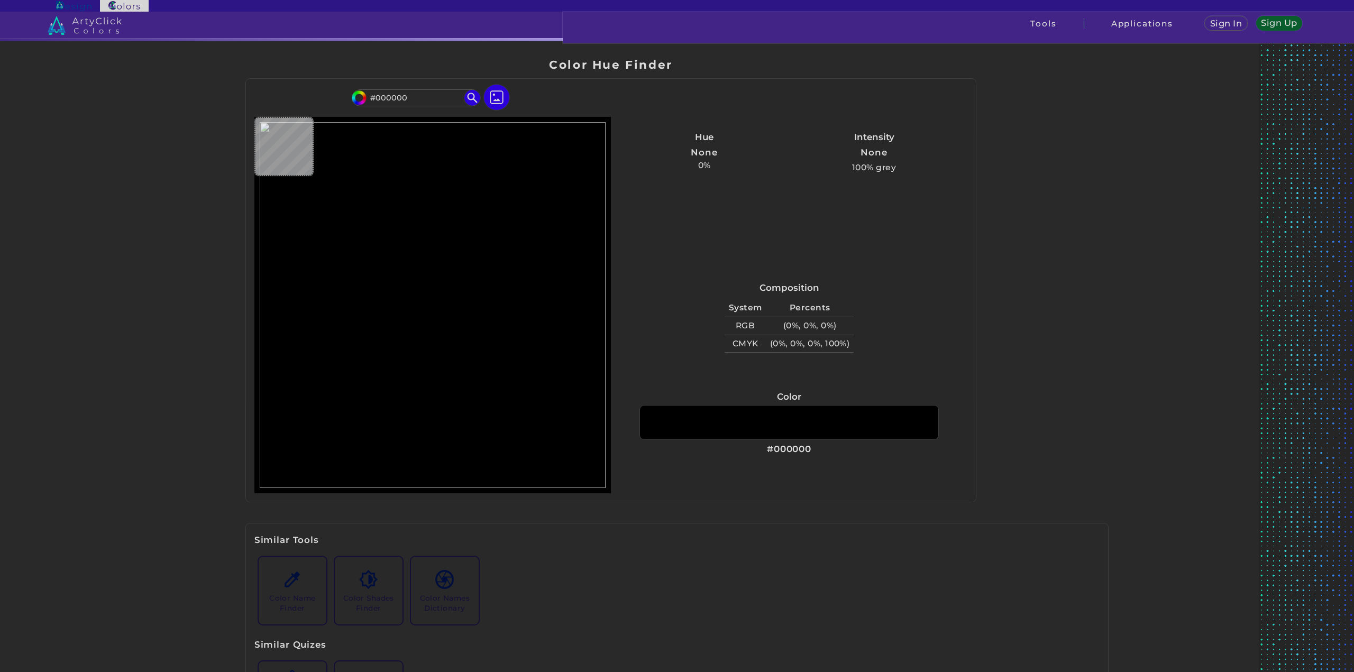
type input "#251b2d"
type input "#251B2D"
type input "#24182c"
type input "#24182C"
type input "#23182b"
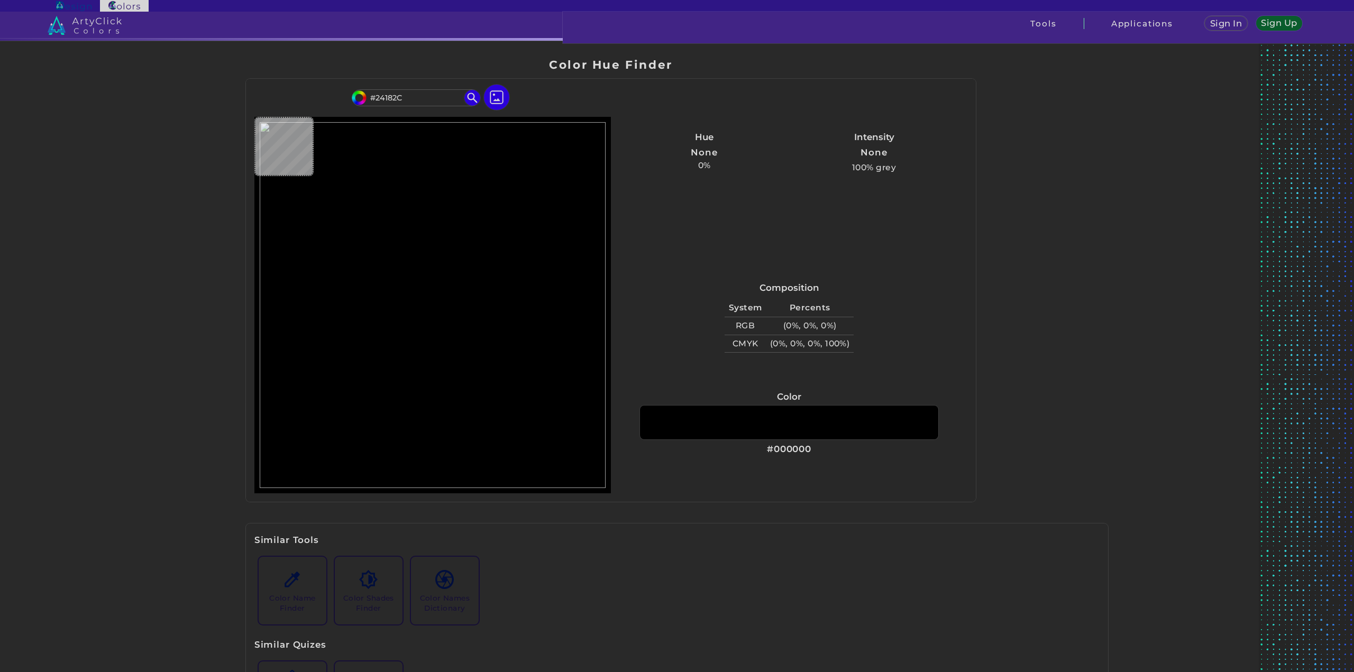
type input "#23182B"
type input "#23192b"
type input "#23192B"
type input "#23182a"
type input "#23182A"
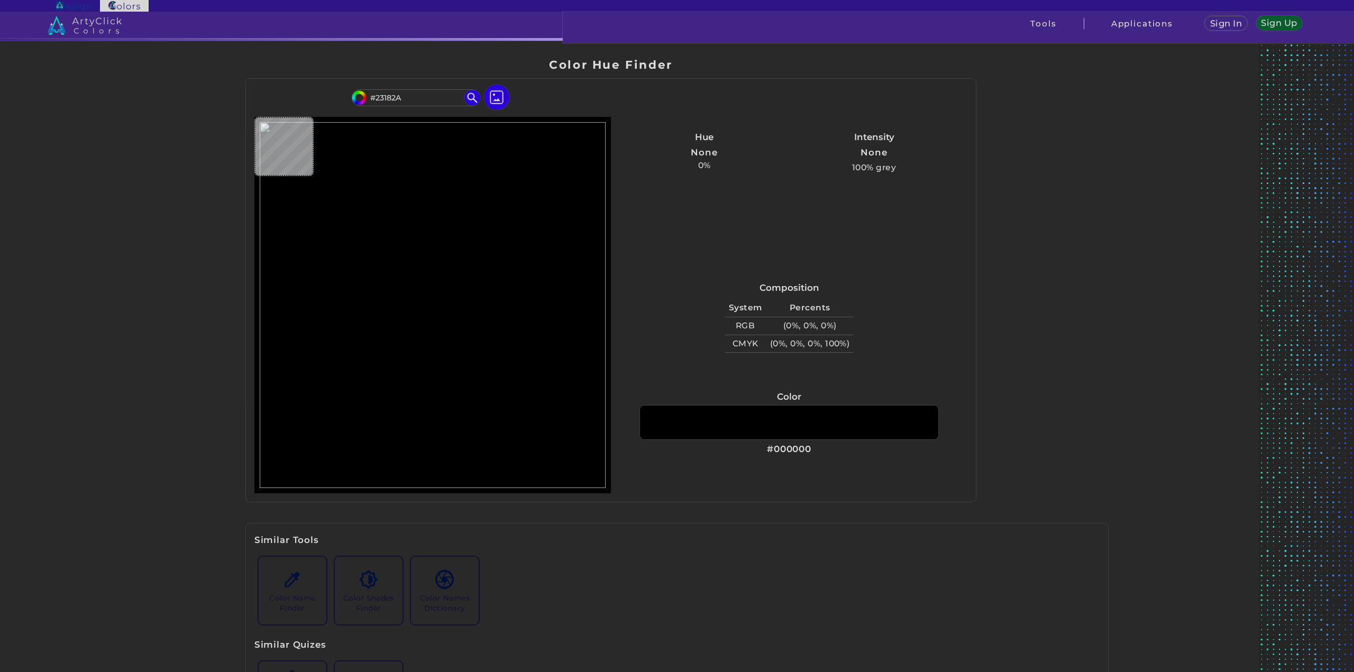
type input "#221829"
type input "#221729"
type input "#211728"
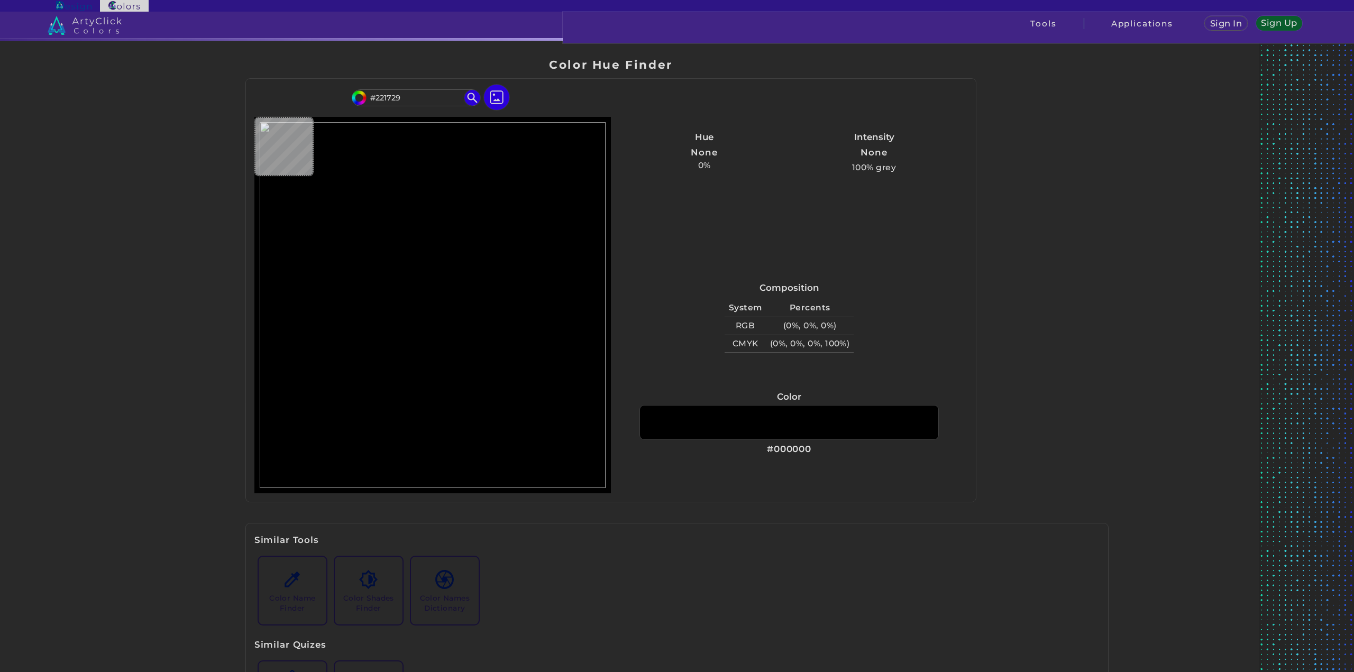
type input "#211728"
type input "#211727"
type input "#201626"
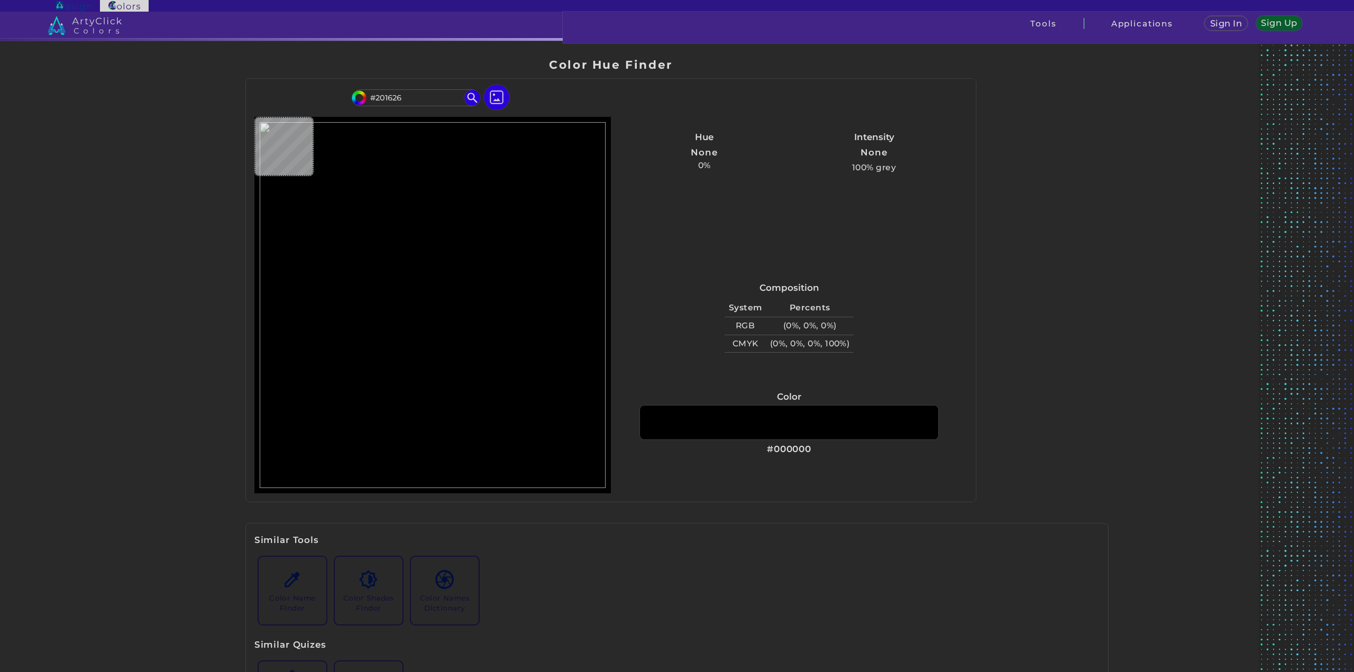
type input "#1f1625"
type input "#1F1625"
type input "#1d1422"
type input "#1D1422"
type input "#1c1421"
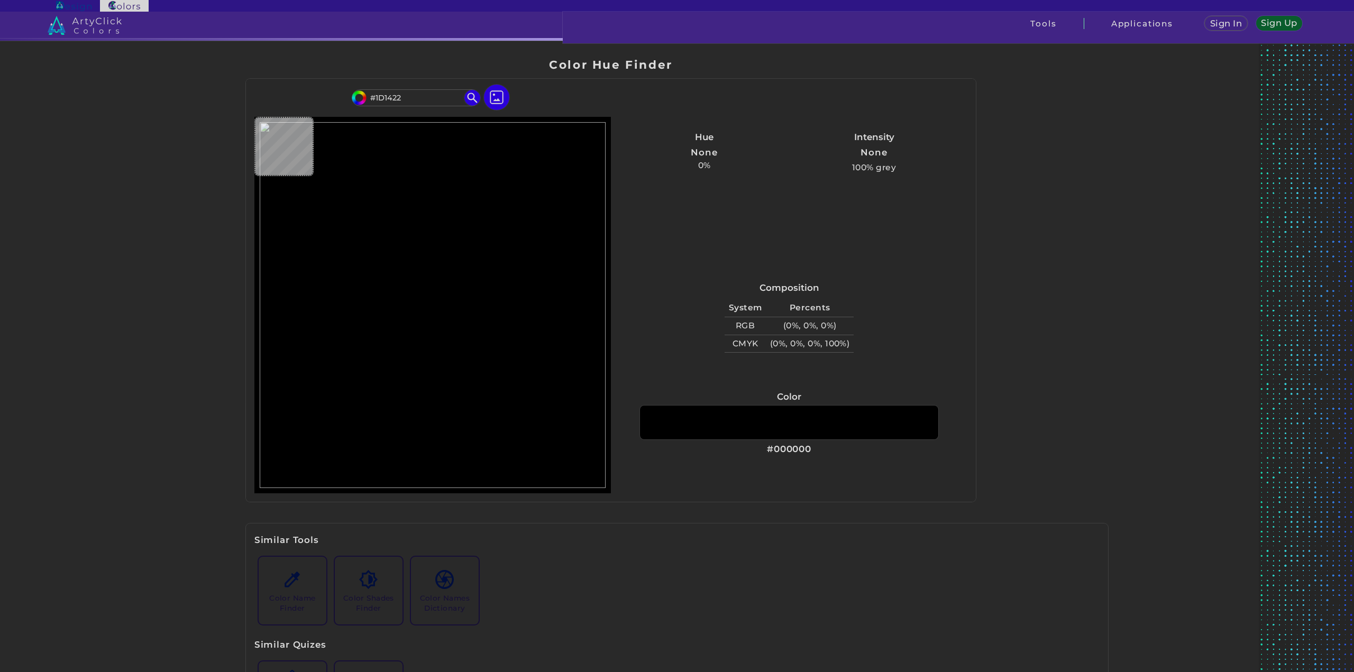
type input "#1C1421"
type input "#1b1320"
type input "#1B1320"
type input "#19121f"
type input "#19121F"
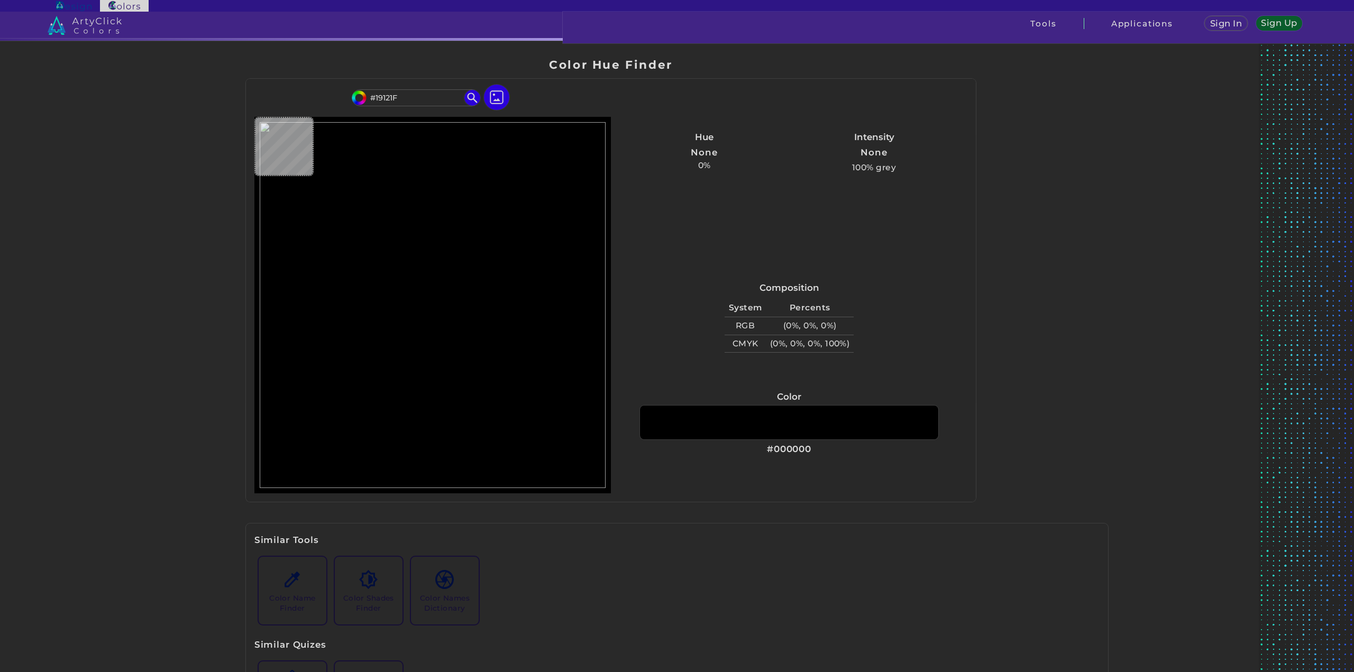
type input "#18111d"
type input "#18111D"
type input "#17111c"
type input "#17111C"
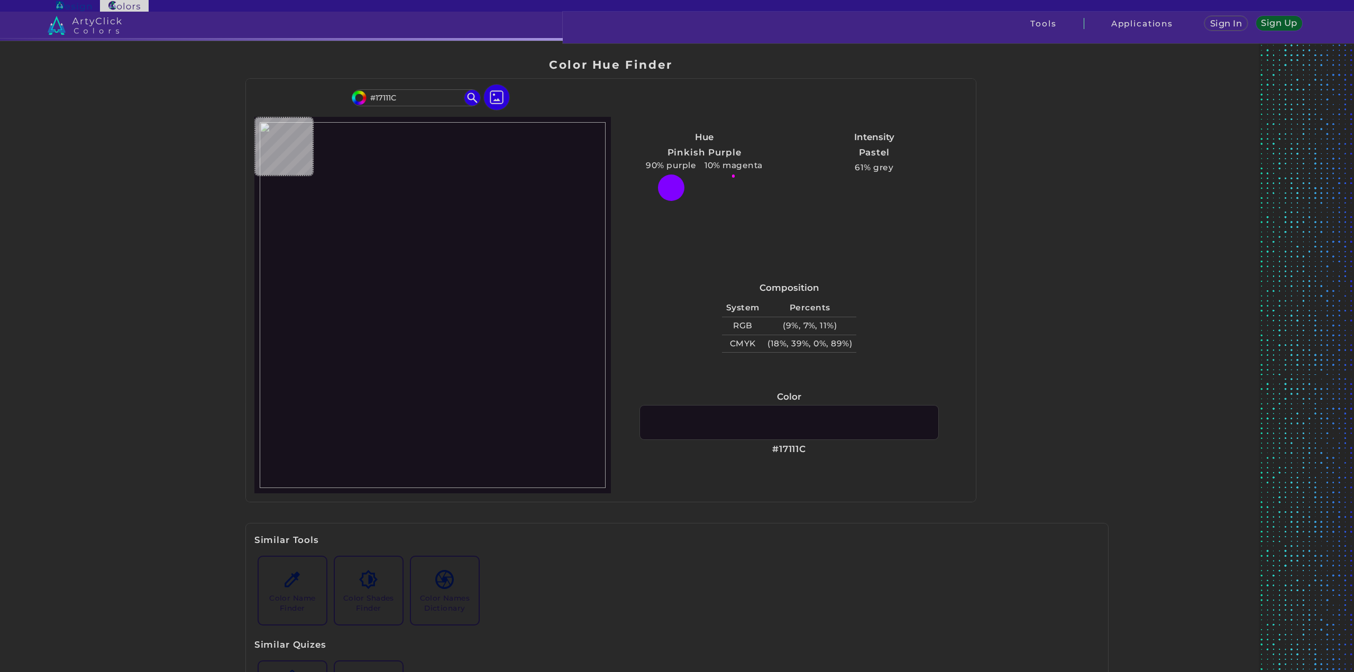
type input "#16101b"
type input "#16101B"
type input "#150f1a"
type input "#150F1A"
type input "#140f19"
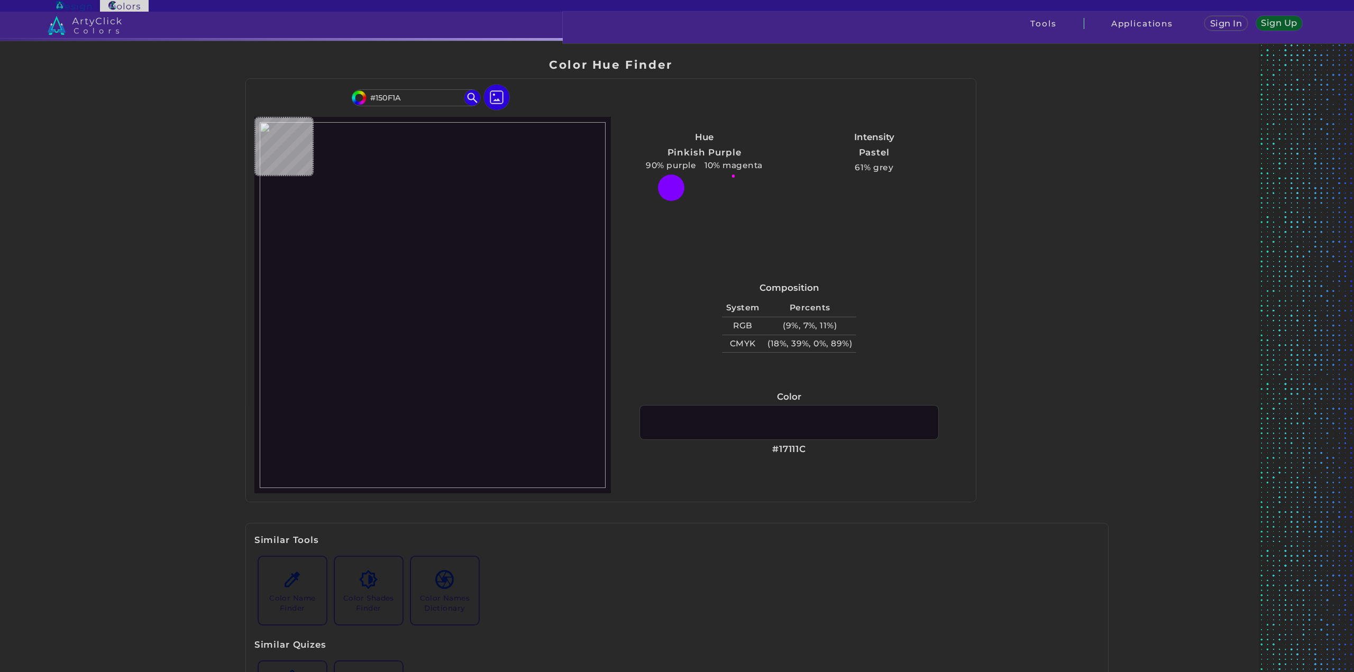
type input "#140F19"
type input "#130f18"
type input "#130F18"
type input "#130e18"
type input "#130E18"
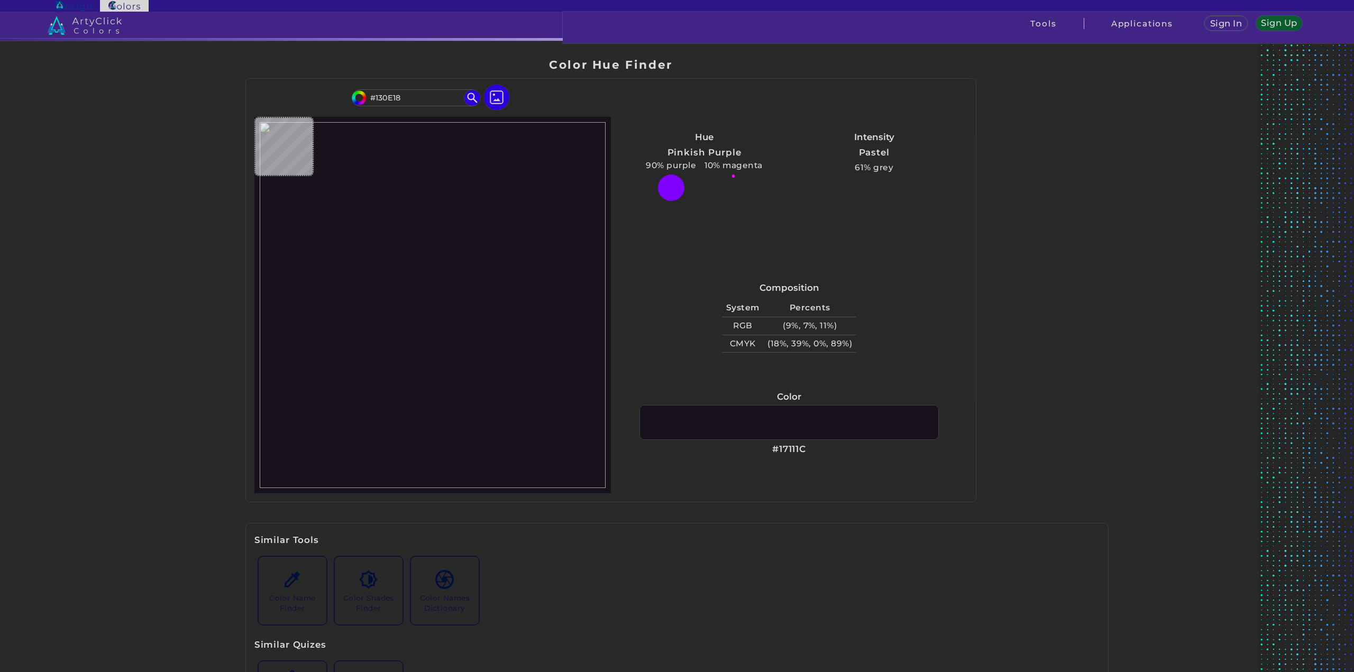
type input "#120e17"
type input "#120E17"
type input "#130e18"
type input "#130E18"
type input "#120e17"
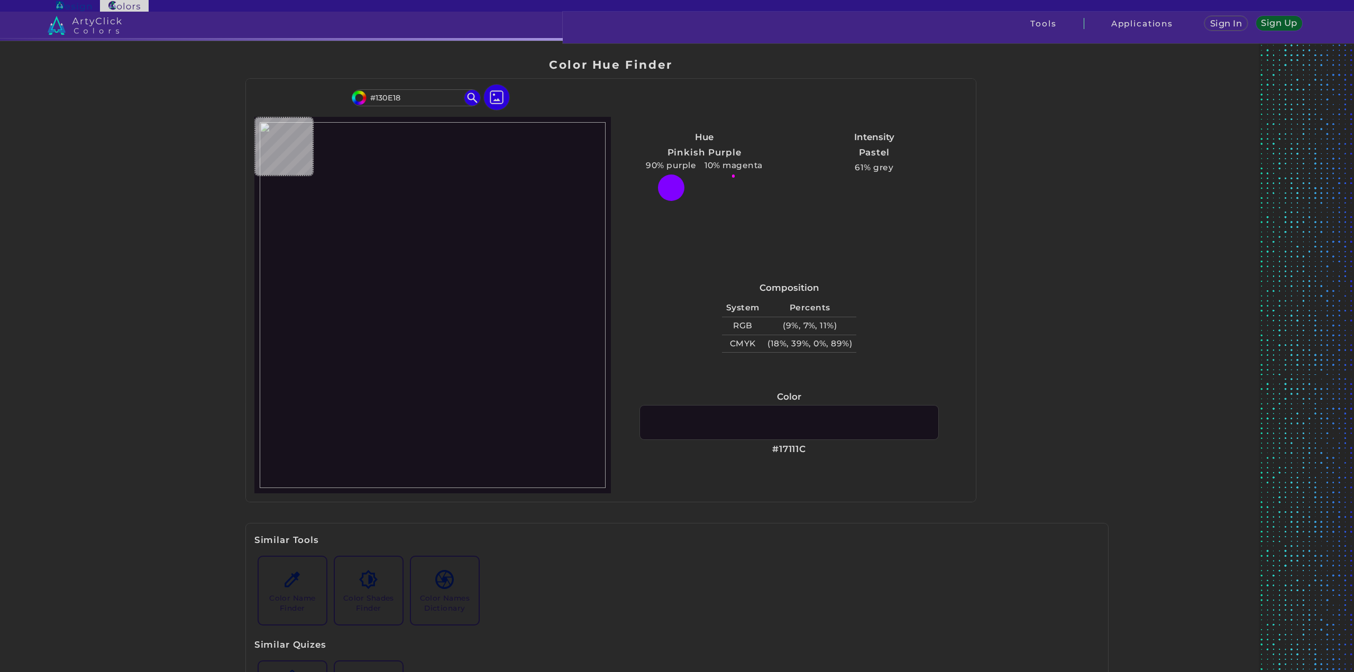
type input "#120E17"
type input "#130e18"
type input "#130E18"
type input "#130f18"
type input "#130F18"
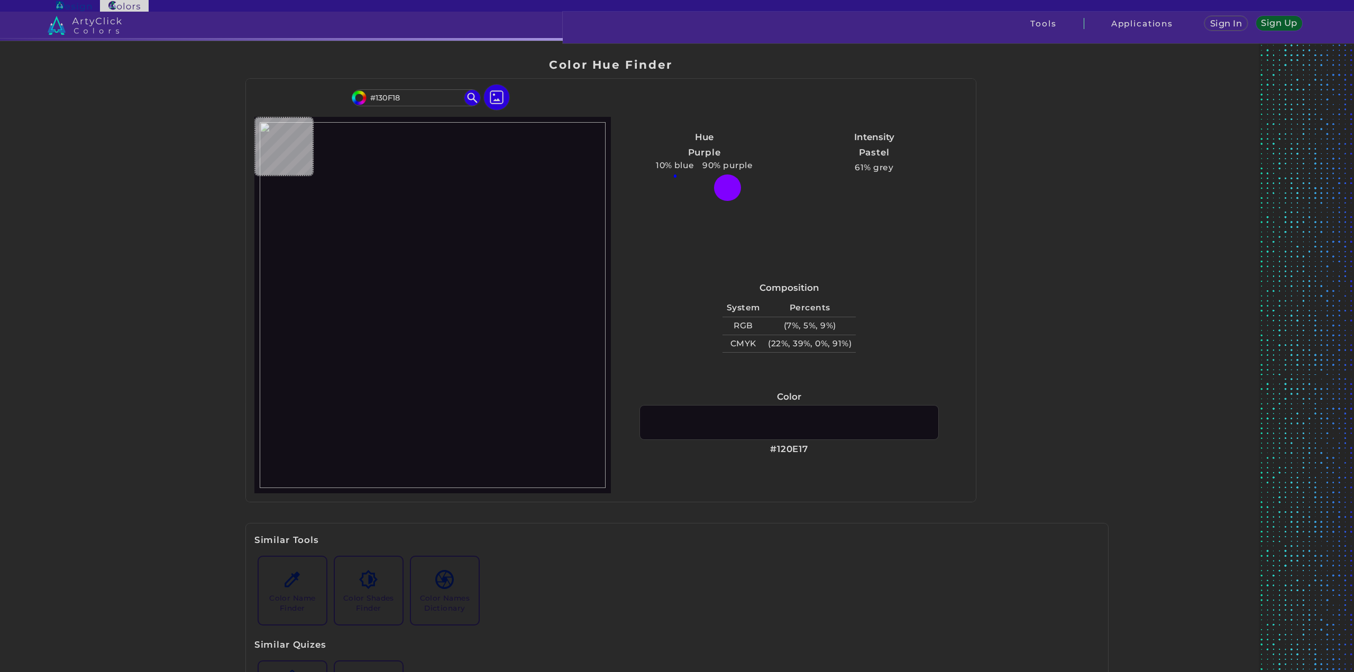
type input "#140f19"
type input "#140F19"
type input "#15101a"
type input "#15101A"
type input "#150f1a"
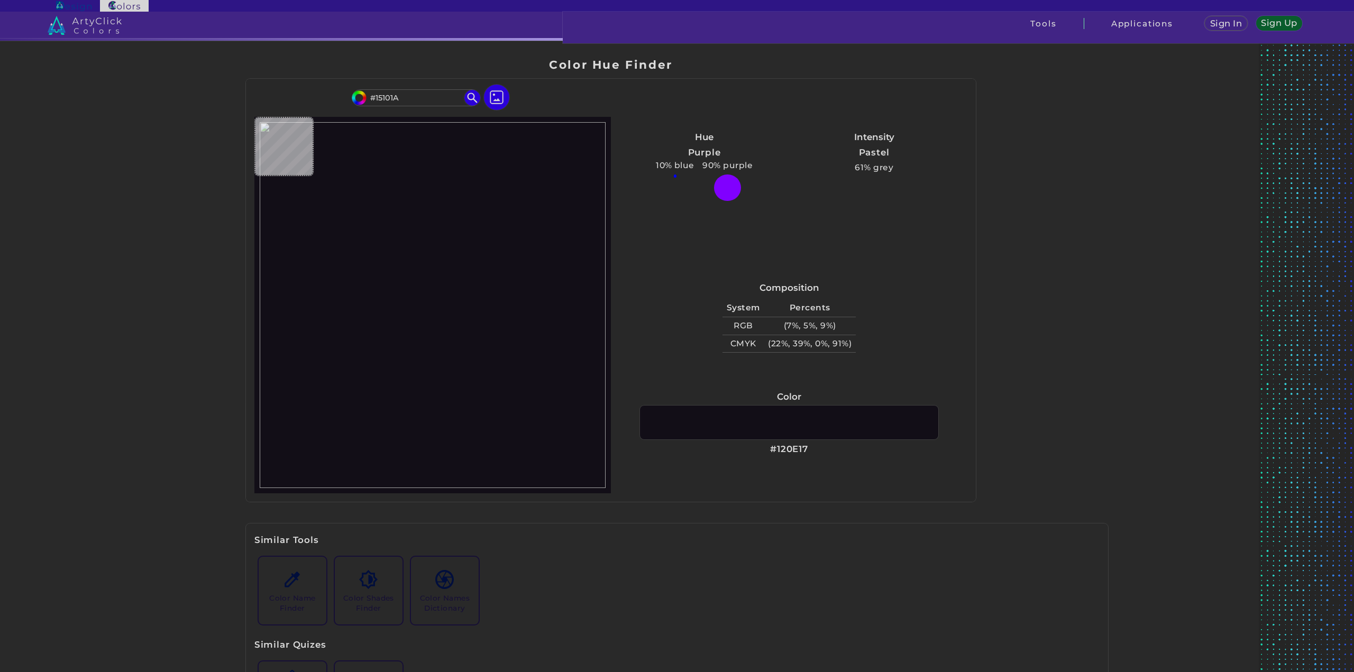
type input "#150F1A"
type input "#15101a"
type input "#15101A"
type input "#15101b"
type input "#15101B"
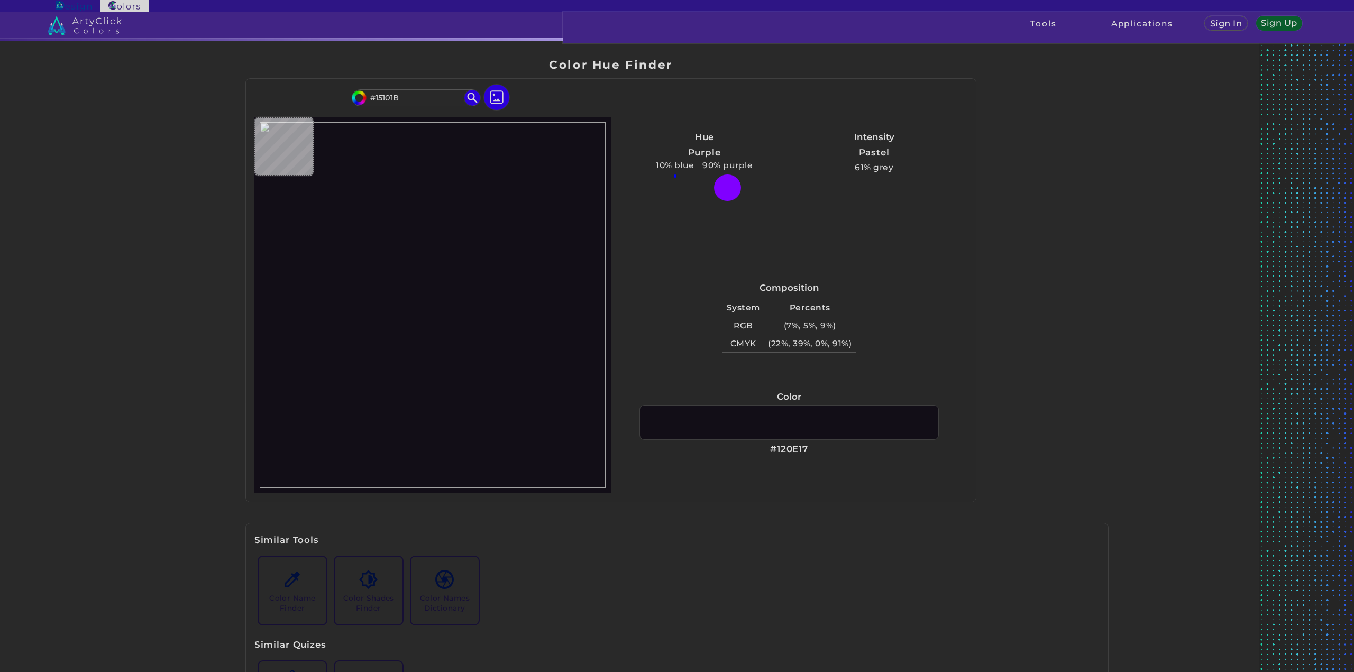
type input "#16101c"
type input "#16101C"
type input "#16111c"
type input "#16111C"
type input "#17111c"
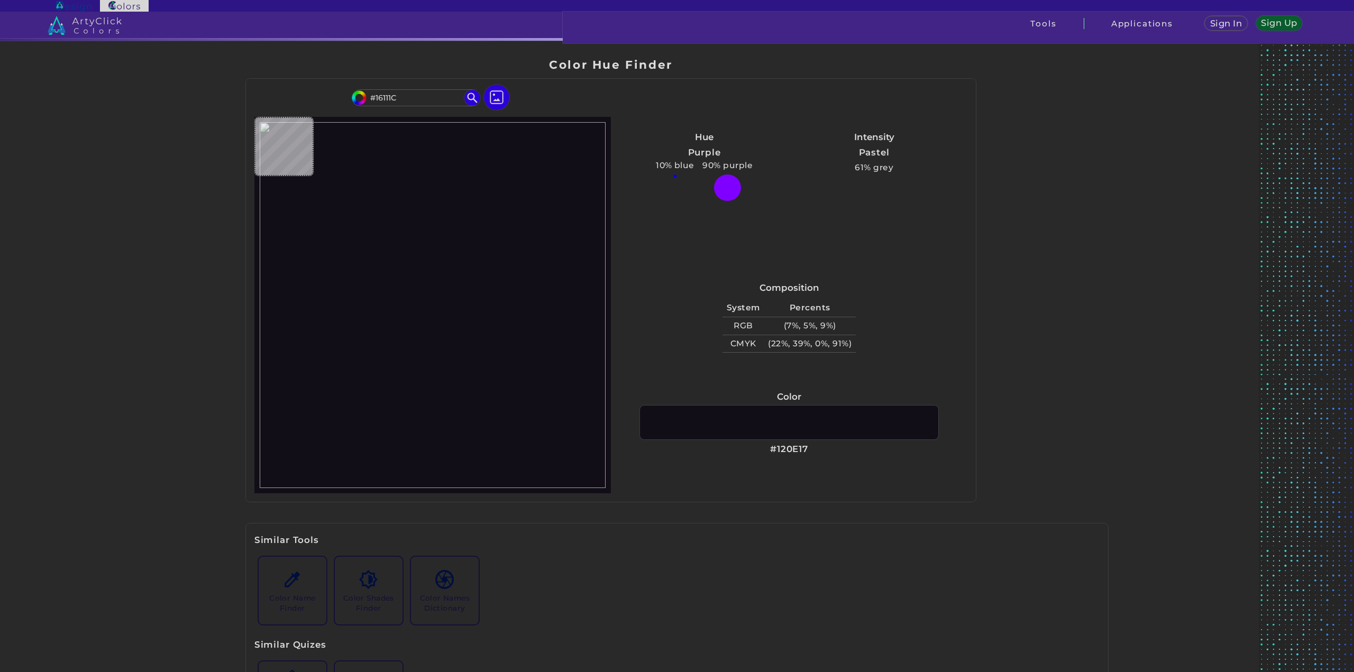
type input "#17111C"
click at [925, 261] on div "Hue Purple 10% blue 90% purple Intensity Pastel 56% grey" at bounding box center [789, 192] width 356 height 151
